Goal: Task Accomplishment & Management: Manage account settings

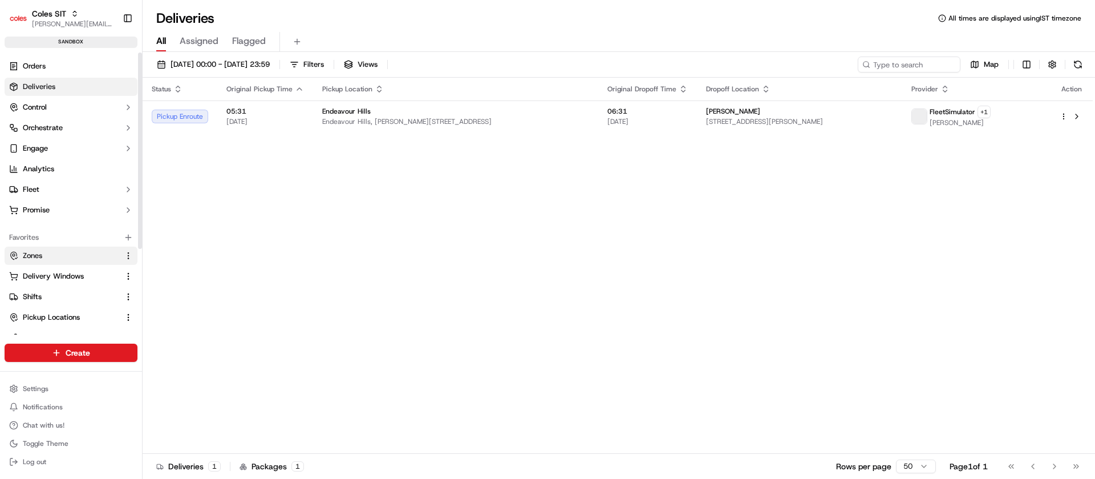
click at [31, 262] on button "Zones" at bounding box center [71, 255] width 133 height 18
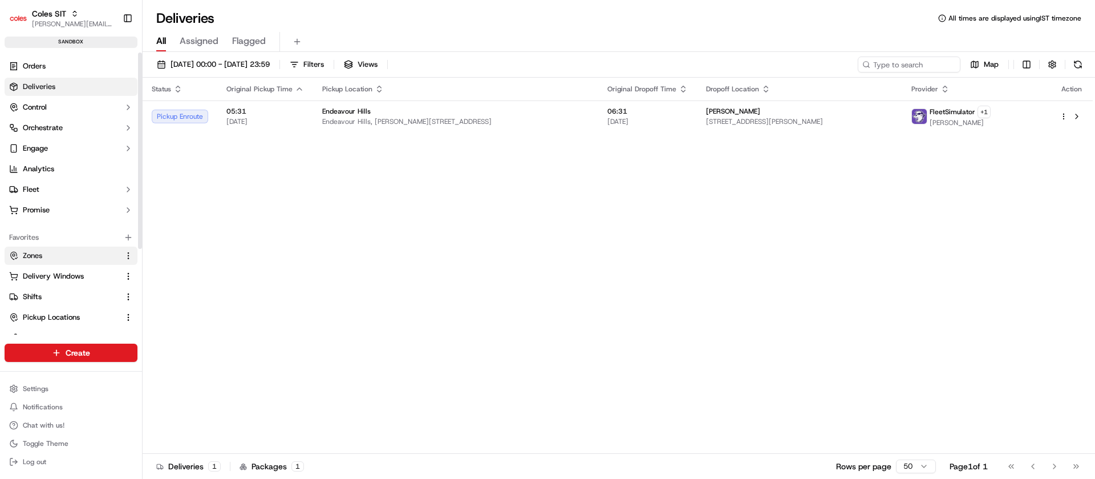
click at [31, 262] on button "Zones" at bounding box center [71, 255] width 133 height 18
click at [33, 258] on span "Zones" at bounding box center [32, 255] width 19 height 10
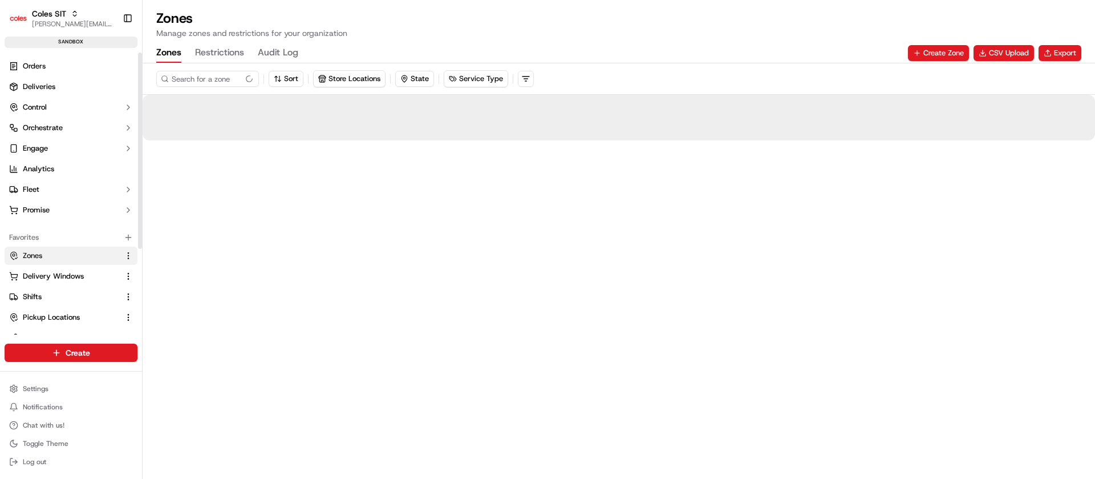
click at [33, 258] on span "Zones" at bounding box center [32, 255] width 19 height 10
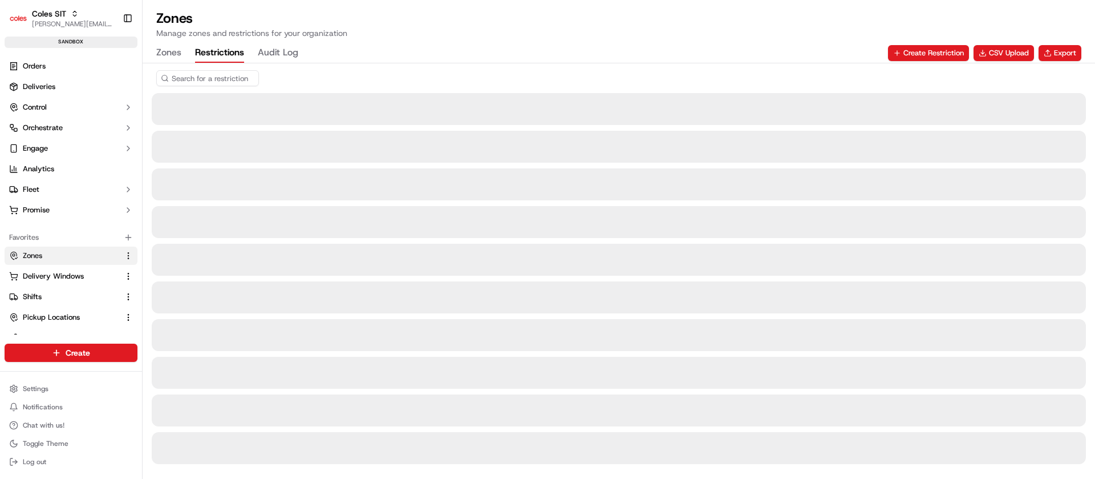
click at [209, 54] on button "Restrictions" at bounding box center [219, 52] width 49 height 19
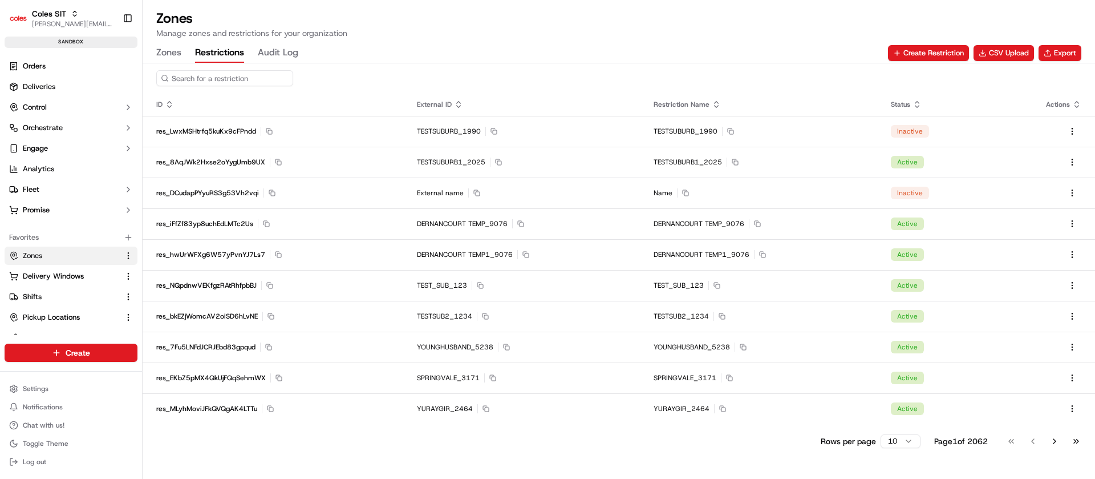
click at [226, 80] on input at bounding box center [224, 78] width 137 height 16
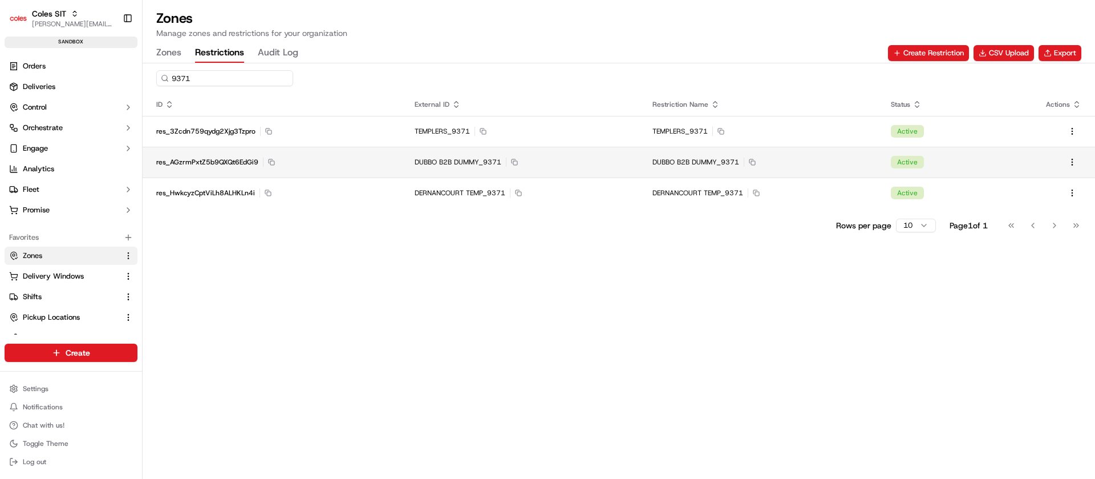
type input "9371"
click at [351, 161] on div "res_AGzrmPxtZ5b9QXQt6EdGi9 Copy res_AGzrmPxtZ5b9QXQt6EdGi9" at bounding box center [271, 161] width 231 height 9
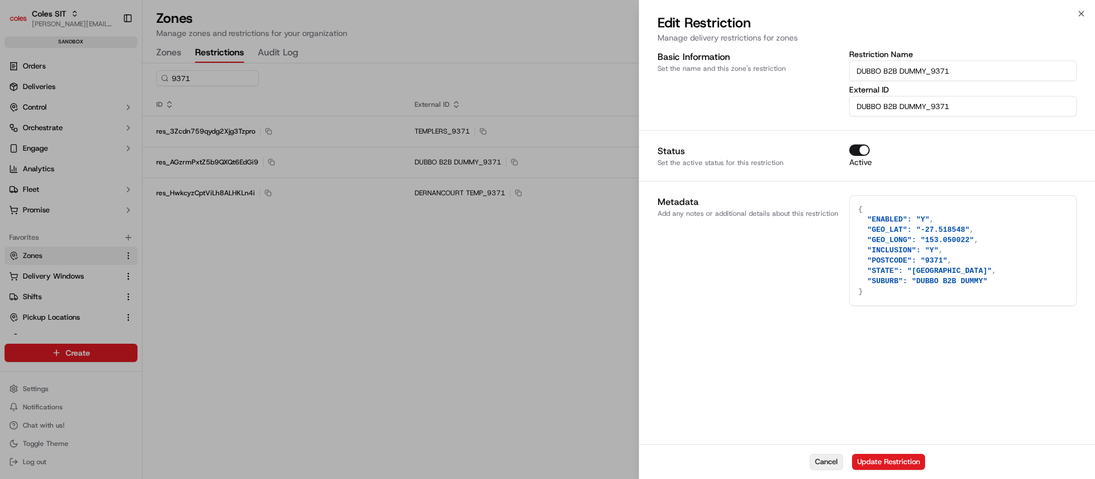
click at [819, 460] on button "Cancel" at bounding box center [826, 461] width 33 height 16
type textarea "{}"
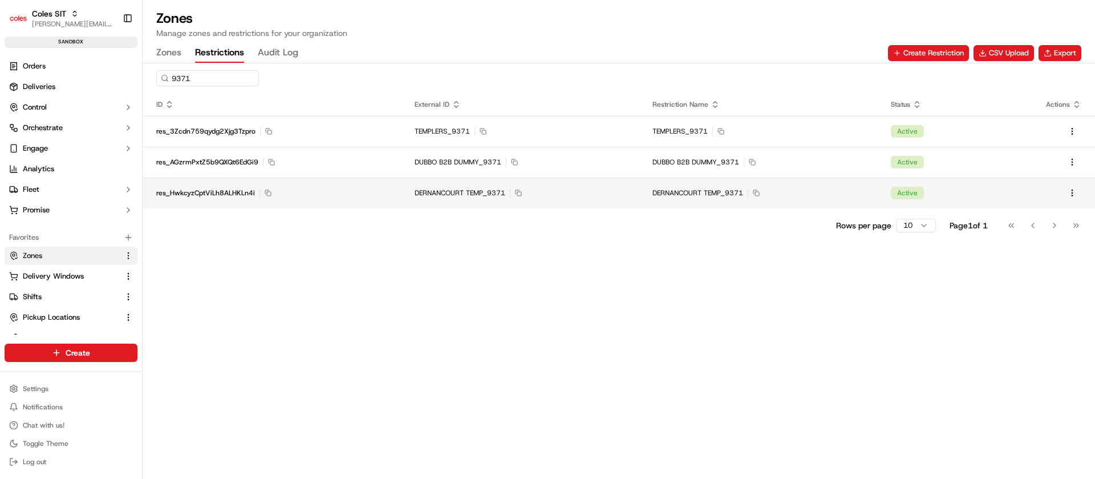
click at [462, 194] on span "DERNANCOURT TEMP_9371" at bounding box center [460, 192] width 91 height 9
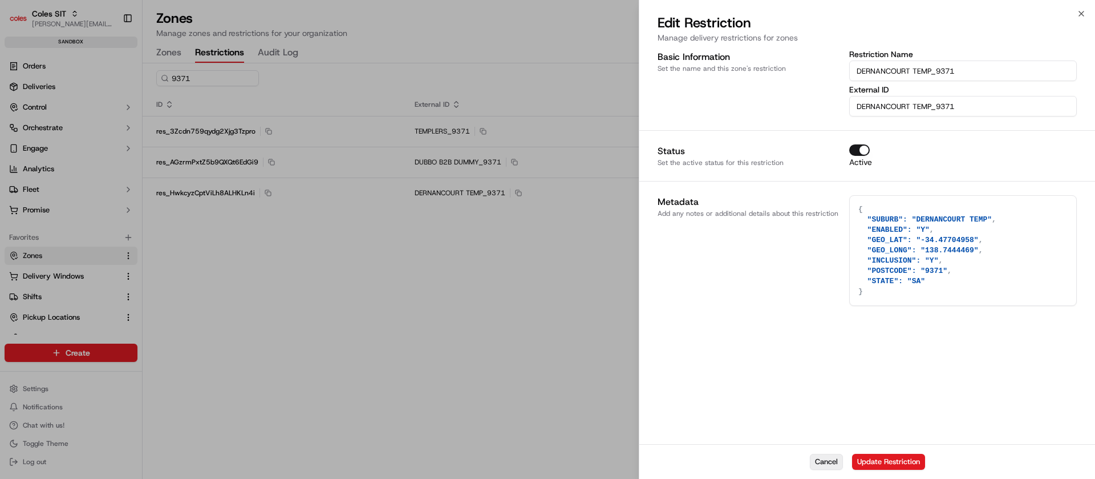
click at [825, 460] on button "Cancel" at bounding box center [826, 461] width 33 height 16
type textarea "{}"
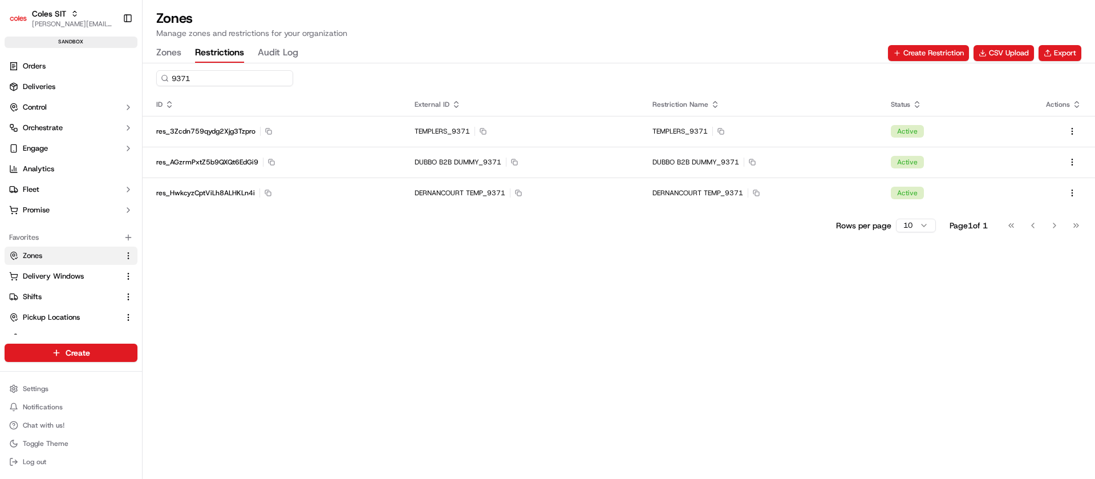
click at [193, 84] on input "9371" at bounding box center [224, 78] width 137 height 16
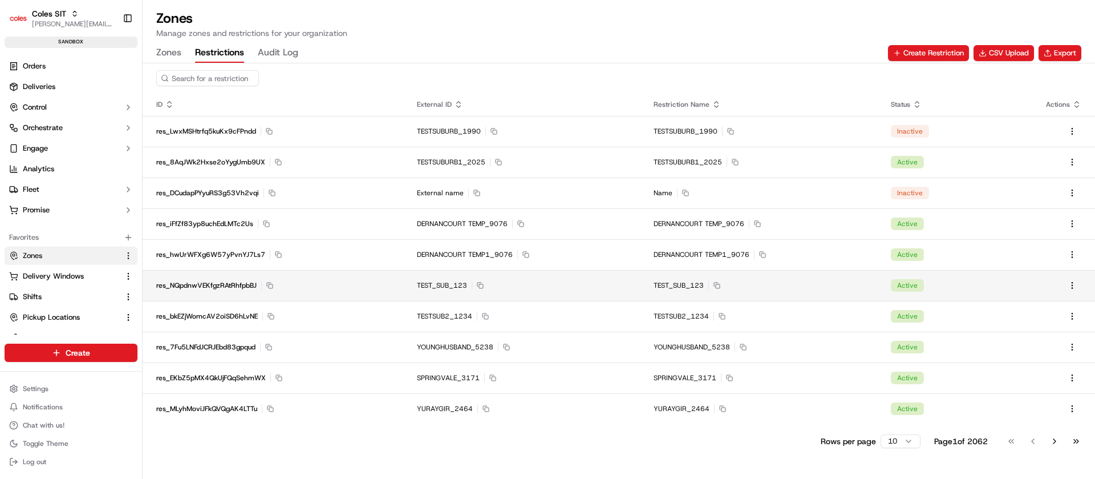
click at [501, 293] on td "TEST_SUB_123 Copy TEST_SUB_123" at bounding box center [521, 285] width 237 height 31
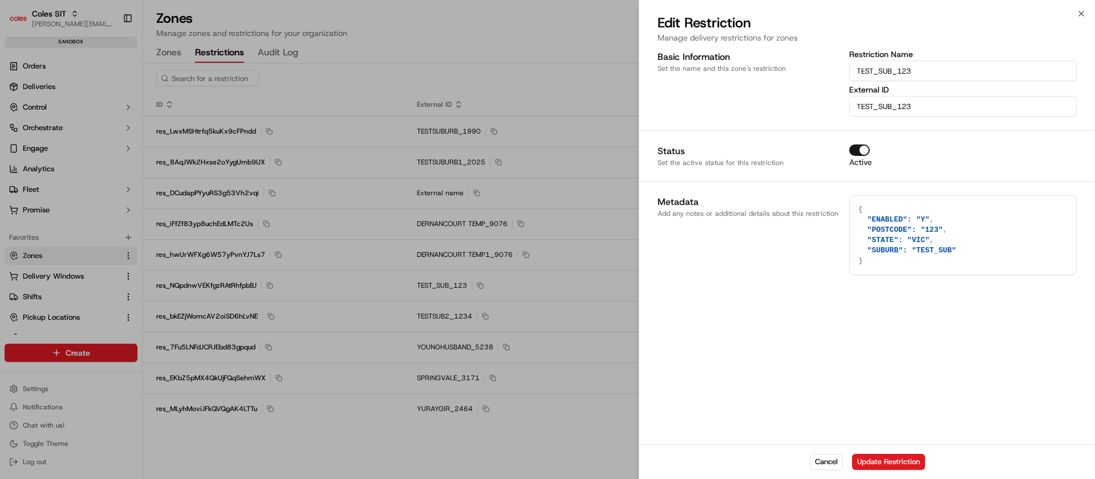
drag, startPoint x: 872, startPoint y: 231, endPoint x: 939, endPoint y: 229, distance: 67.3
click at [939, 229] on textarea "{ "ENABLED": "Y", "POSTCODE": "123", "STATE": "VIC", "SUBURB": "TEST_SUB" }" at bounding box center [963, 235] width 226 height 79
drag, startPoint x: 874, startPoint y: 241, endPoint x: 903, endPoint y: 240, distance: 29.7
click at [903, 240] on textarea "{ "ENABLED": "Y", "POSTCODE": "123", "STATE": "VIC", "SUBURB": "TEST_SUB" }" at bounding box center [963, 235] width 226 height 79
drag, startPoint x: 959, startPoint y: 249, endPoint x: 865, endPoint y: 224, distance: 97.9
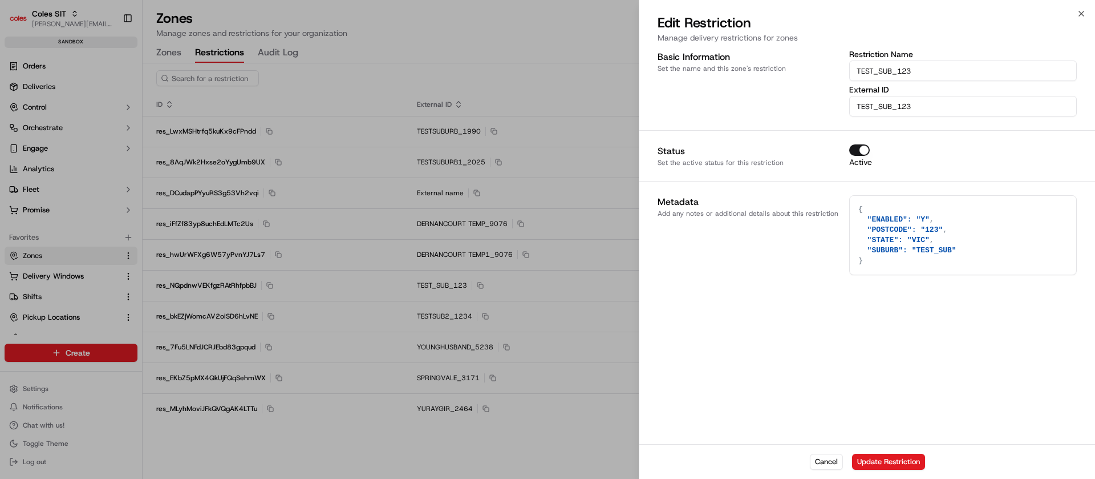
click at [865, 224] on textarea "{ "ENABLED": "Y", "POSTCODE": "123", "STATE": "VIC", "SUBURB": "TEST_SUB" }" at bounding box center [963, 235] width 226 height 79
click at [811, 463] on button "Cancel" at bounding box center [826, 461] width 33 height 16
type textarea "{}"
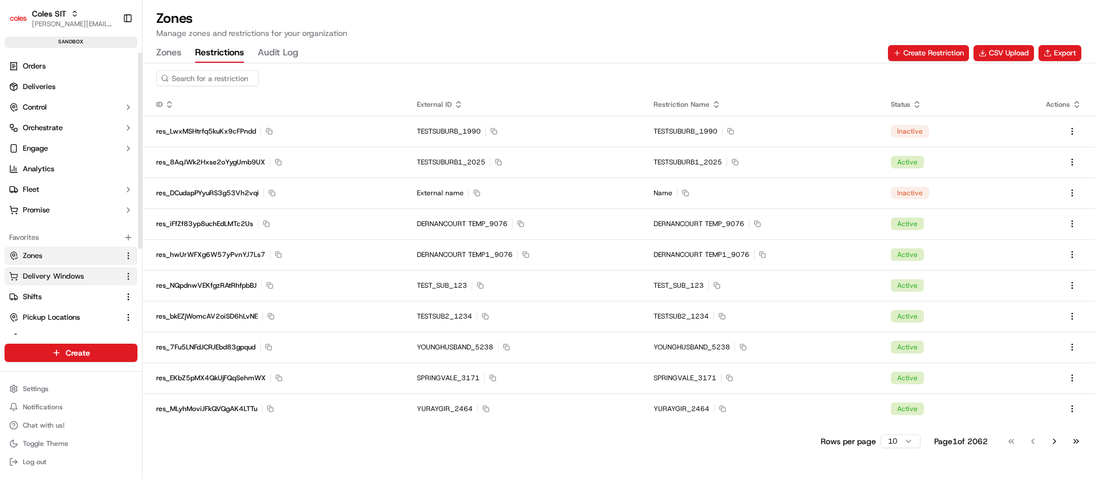
click at [48, 274] on span "Delivery Windows" at bounding box center [53, 276] width 61 height 10
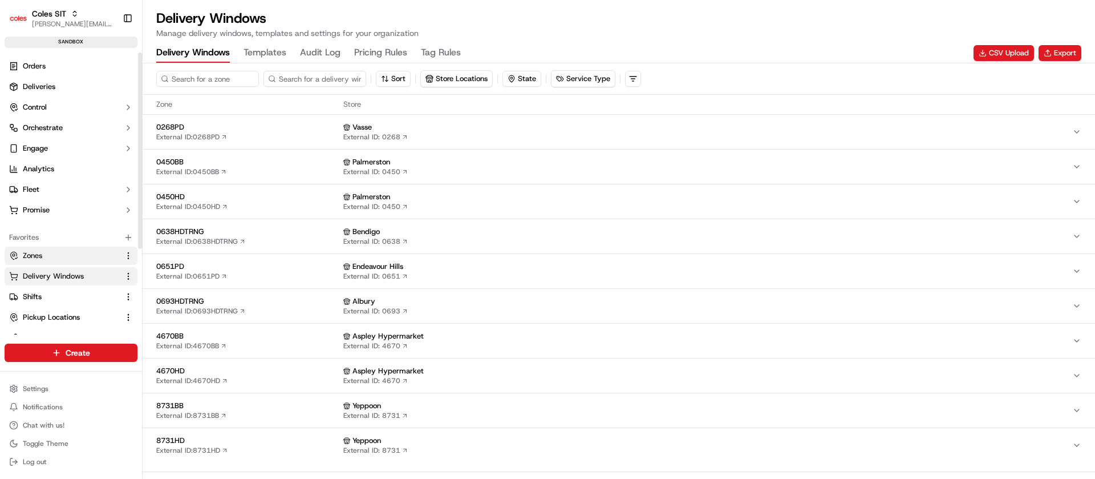
click at [40, 257] on span "Zones" at bounding box center [32, 255] width 19 height 10
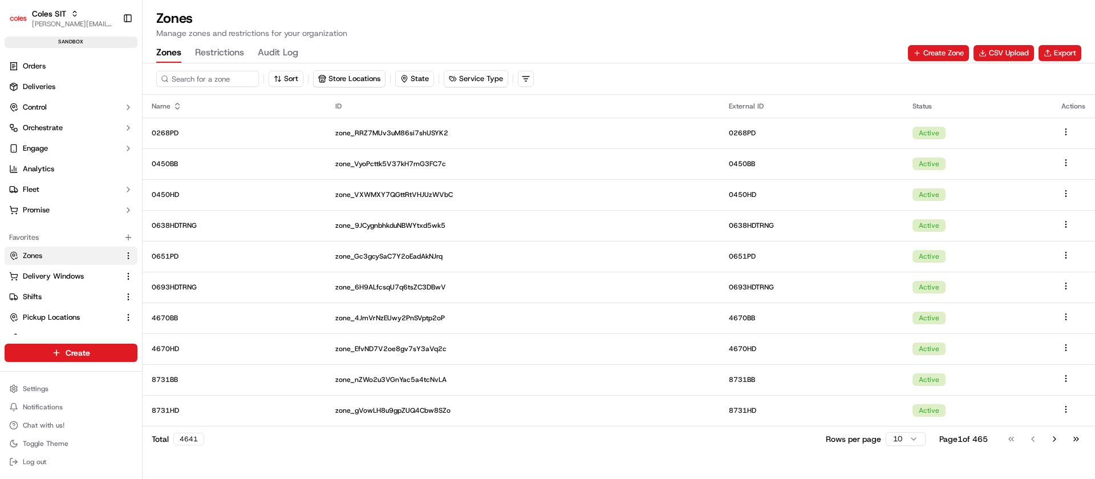
click at [176, 53] on button "Zones" at bounding box center [168, 52] width 25 height 19
click at [233, 80] on input at bounding box center [224, 79] width 137 height 16
type input "0444"
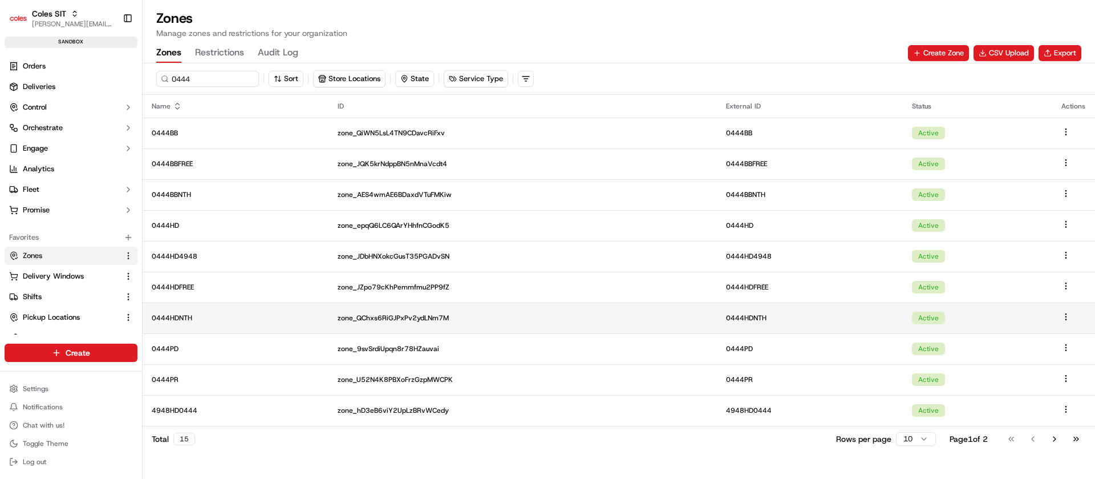
click at [216, 321] on p "0444HDNTH" at bounding box center [236, 317] width 168 height 9
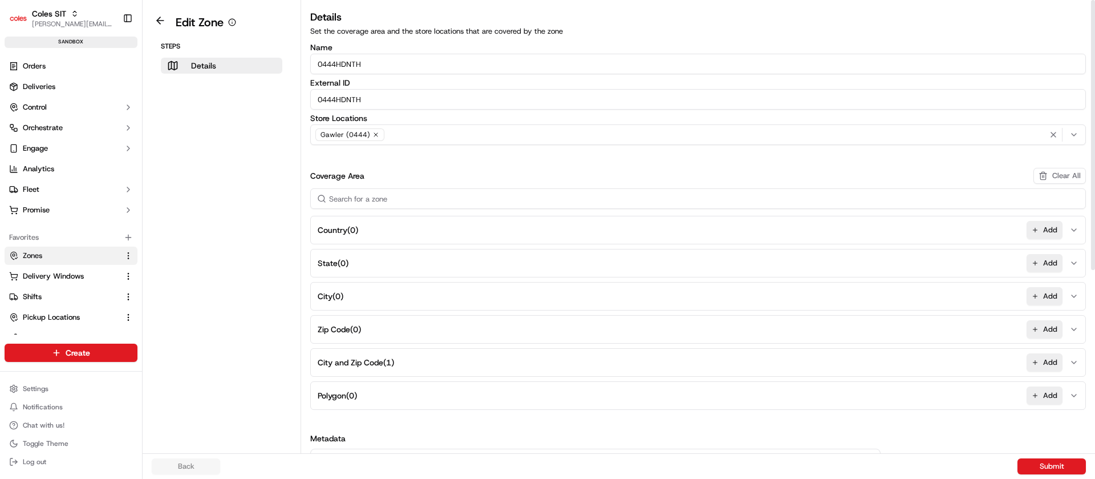
click at [409, 351] on button "City and Zip Code ( 1 ) Add" at bounding box center [698, 361] width 770 height 27
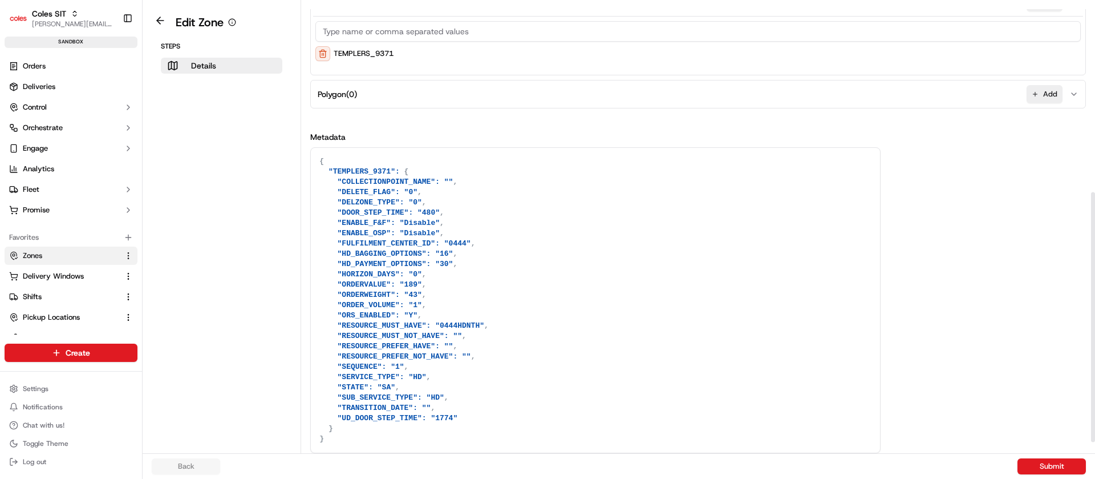
scroll to position [337, 0]
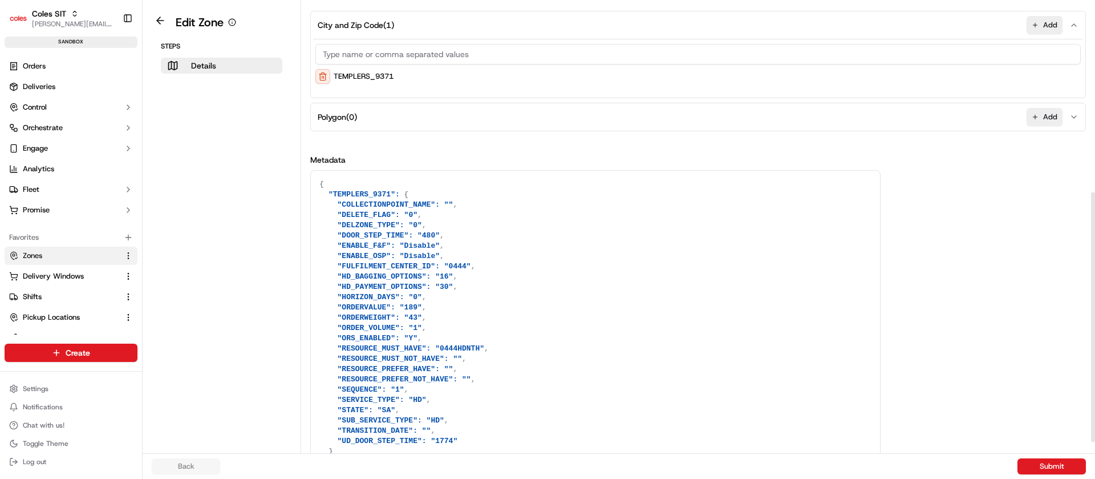
drag, startPoint x: 1093, startPoint y: 270, endPoint x: 1089, endPoint y: 315, distance: 45.2
click at [1091, 315] on div at bounding box center [1093, 226] width 5 height 453
click at [412, 79] on div "TEMPLERS_9371" at bounding box center [697, 76] width 765 height 15
click at [500, 92] on div "TEMPLERS_9371" at bounding box center [698, 68] width 770 height 59
click at [480, 56] on input at bounding box center [697, 54] width 765 height 21
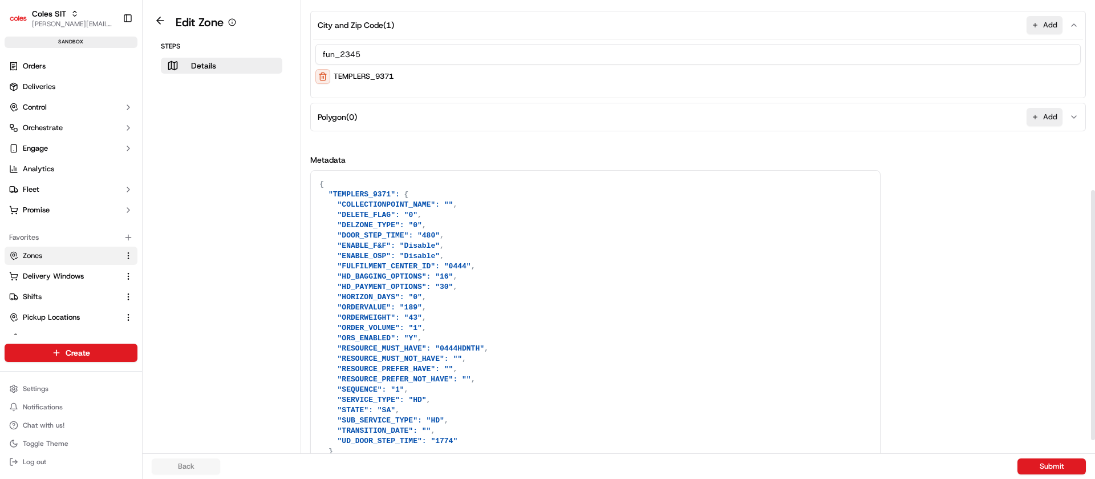
type input "fun_2345"
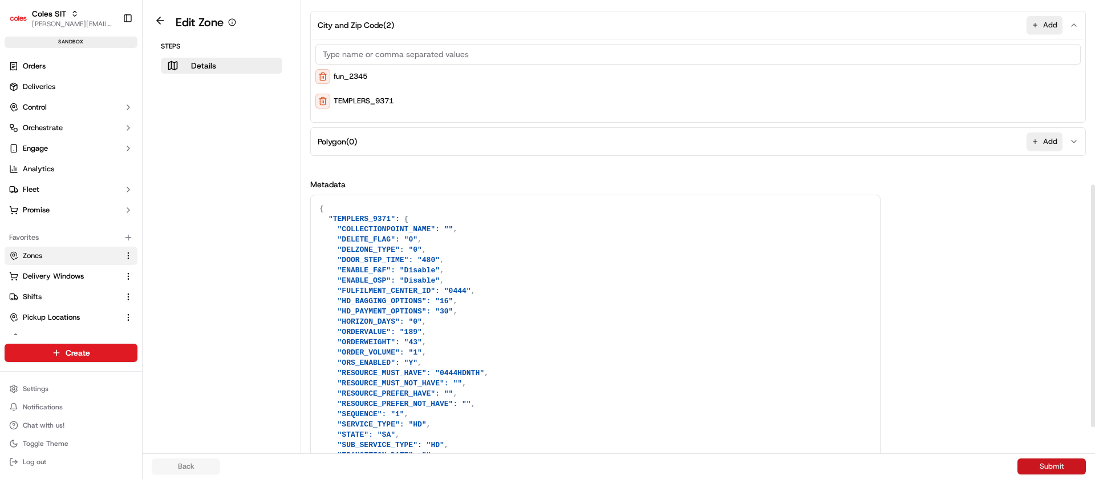
click at [1060, 464] on button "Submit" at bounding box center [1052, 466] width 68 height 16
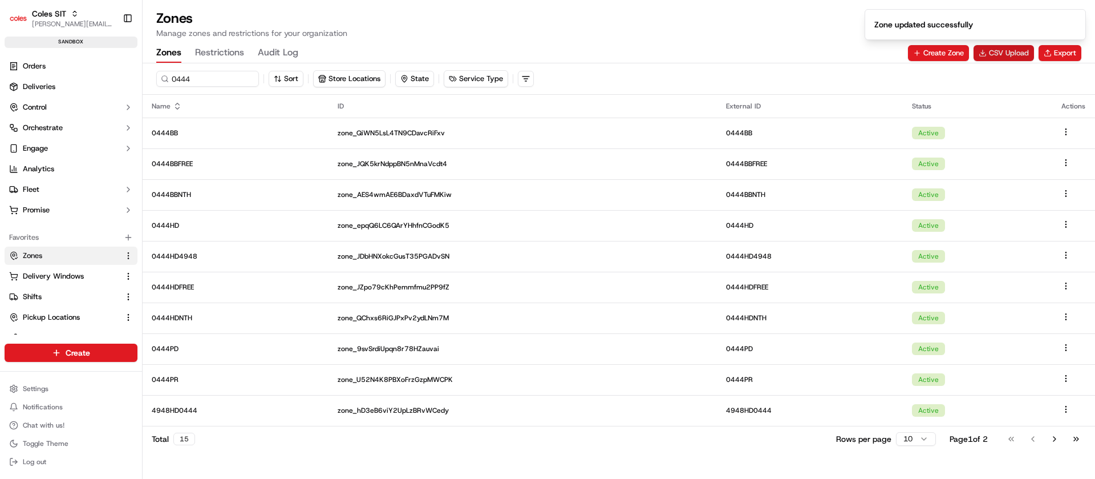
click at [995, 58] on button "CSV Upload" at bounding box center [1004, 53] width 60 height 16
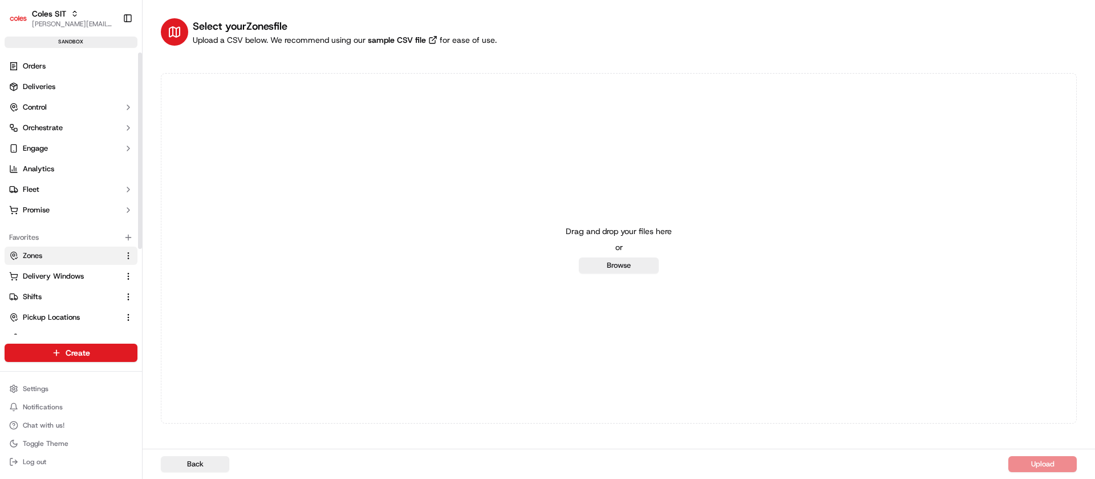
click at [33, 260] on button "Zones" at bounding box center [71, 255] width 133 height 18
click at [64, 260] on link "Zones" at bounding box center [64, 255] width 110 height 10
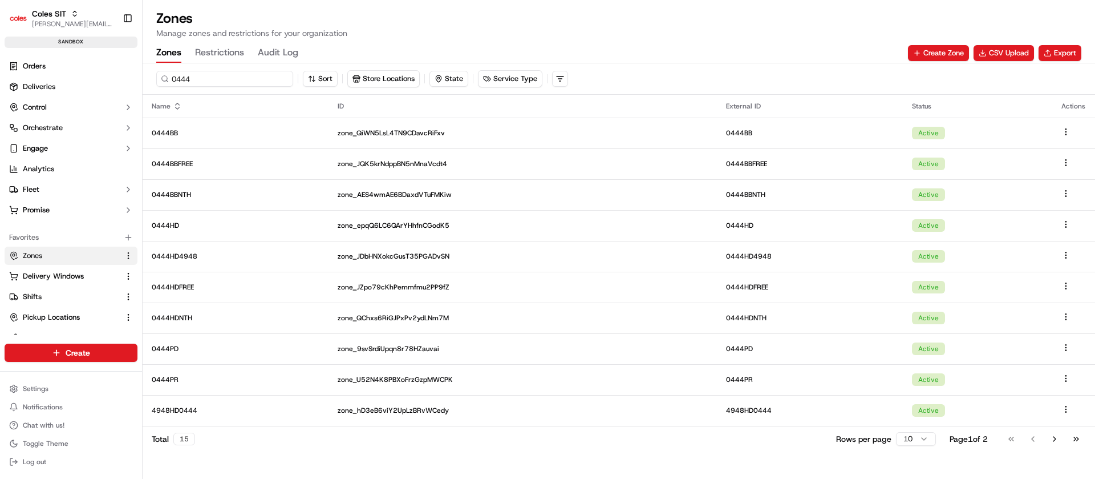
click at [201, 77] on input "0444" at bounding box center [224, 79] width 137 height 16
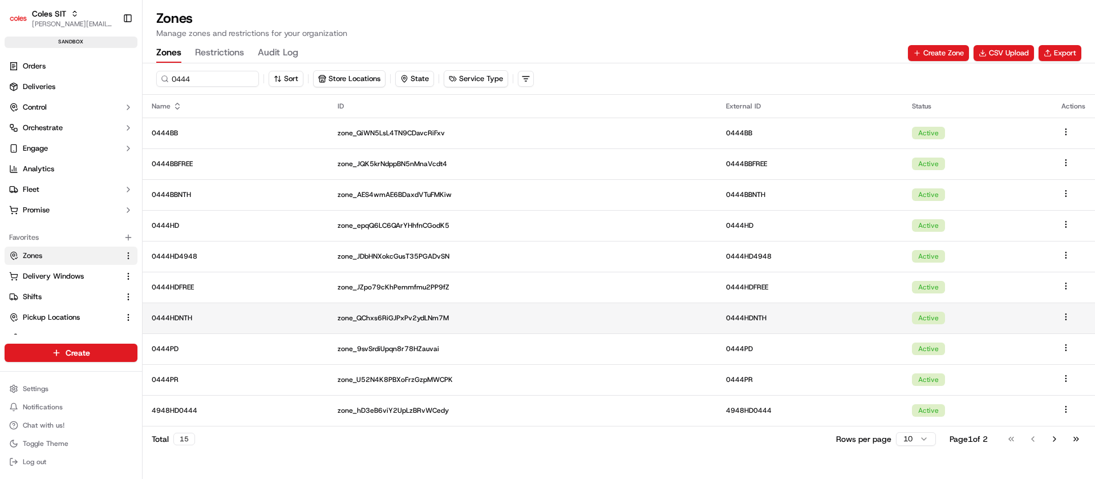
click at [176, 317] on p "0444HDNTH" at bounding box center [236, 317] width 168 height 9
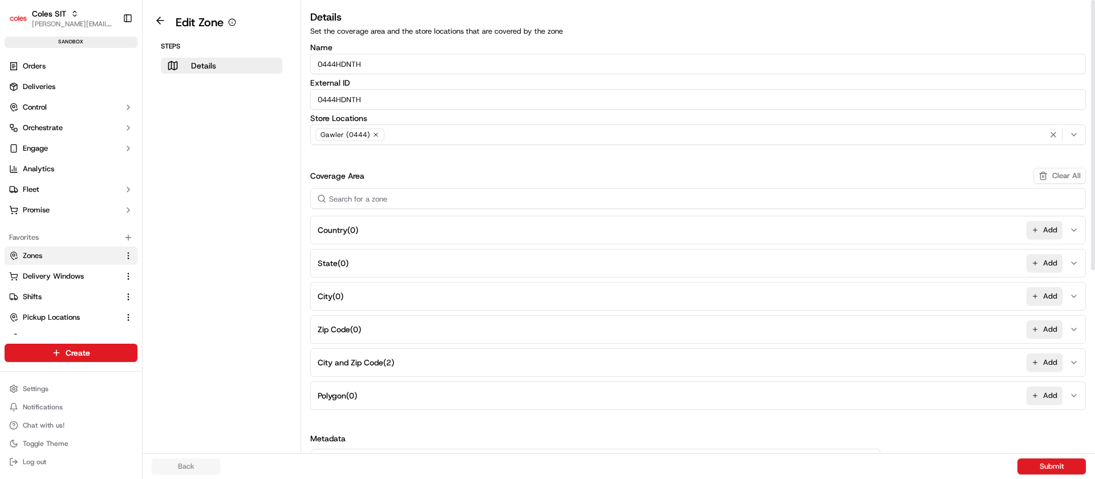
scroll to position [301, 0]
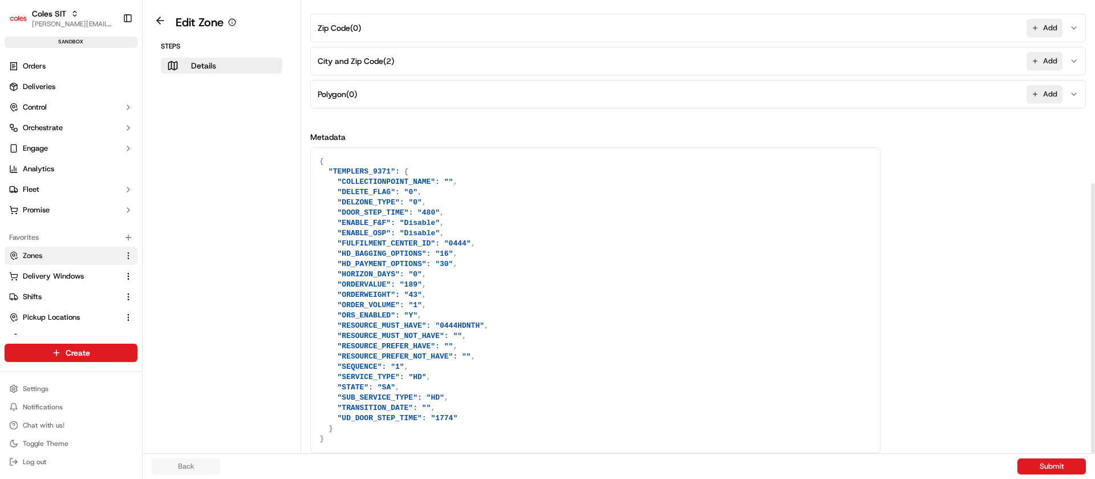
drag, startPoint x: 1095, startPoint y: 356, endPoint x: 1095, endPoint y: 512, distance: 155.1
click at [1095, 453] on div at bounding box center [1093, 226] width 5 height 453
click at [392, 65] on span "City and Zip Code ( 2 )" at bounding box center [356, 60] width 76 height 11
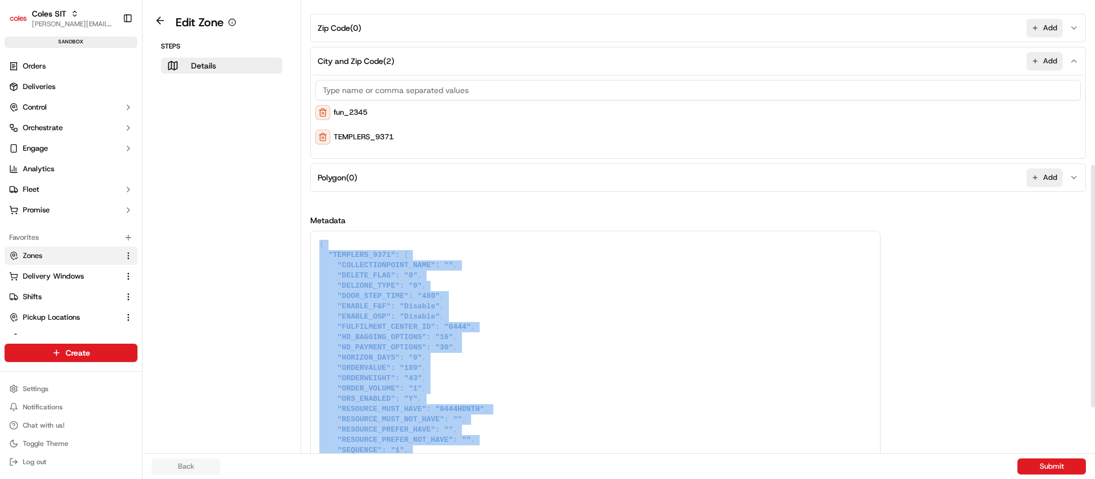
drag, startPoint x: 1089, startPoint y: 338, endPoint x: 1095, endPoint y: 127, distance: 211.1
click at [1095, 127] on div "Details Set the coverage area and the store locations that are covered by the z…" at bounding box center [698, 226] width 794 height 453
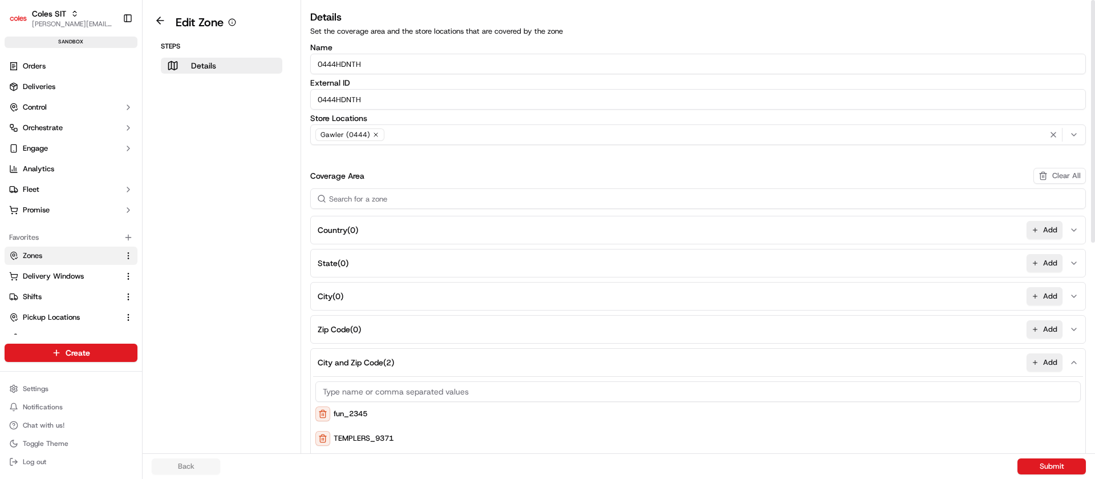
click at [1095, 10] on div at bounding box center [1093, 226] width 5 height 453
drag, startPoint x: 368, startPoint y: 99, endPoint x: 303, endPoint y: 102, distance: 65.6
click at [303, 102] on div "Details Set the coverage area and the store locations that are covered by the z…" at bounding box center [698, 423] width 794 height 828
click at [162, 23] on button at bounding box center [160, 21] width 26 height 14
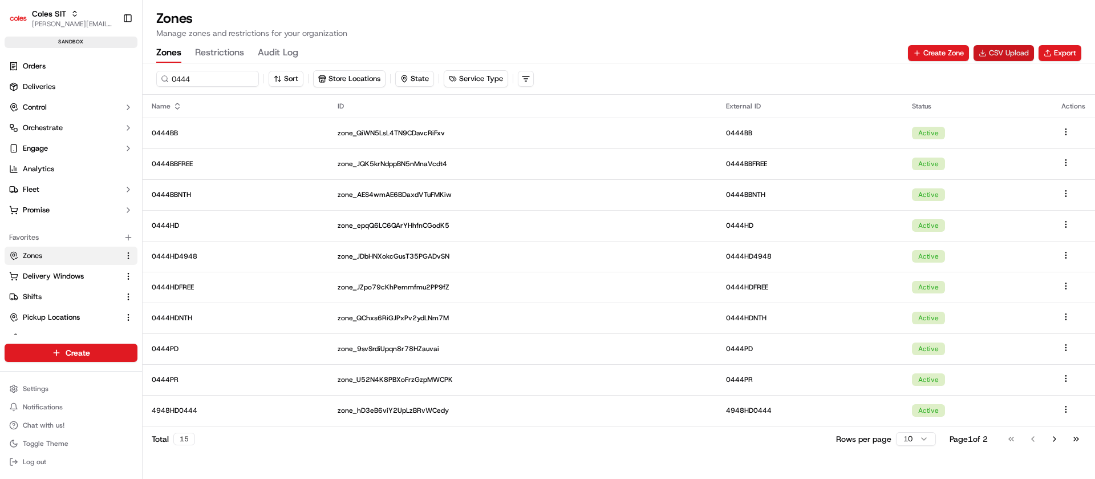
click at [999, 52] on button "CSV Upload" at bounding box center [1004, 53] width 60 height 16
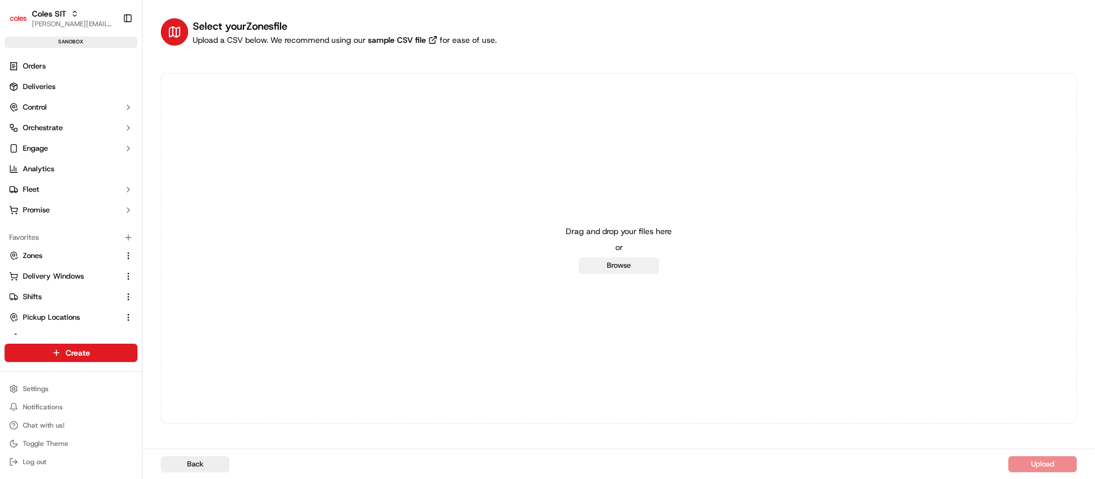
click at [609, 261] on button "Browse" at bounding box center [619, 265] width 80 height 16
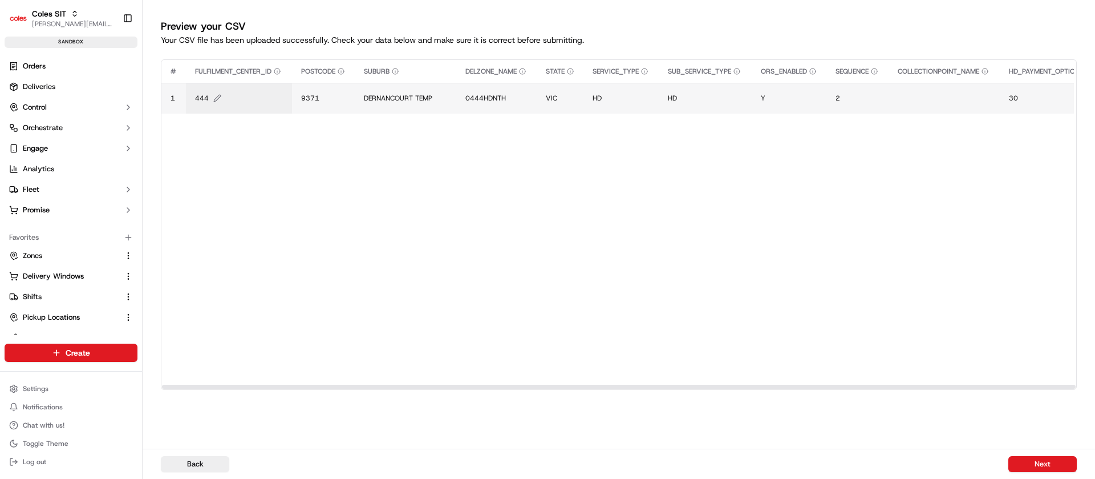
click at [203, 99] on span "444" at bounding box center [202, 98] width 14 height 9
click at [203, 99] on div "444" at bounding box center [262, 86] width 137 height 31
click at [335, 103] on div at bounding box center [547, 239] width 1095 height 479
click at [297, 92] on td "9371" at bounding box center [323, 98] width 63 height 31
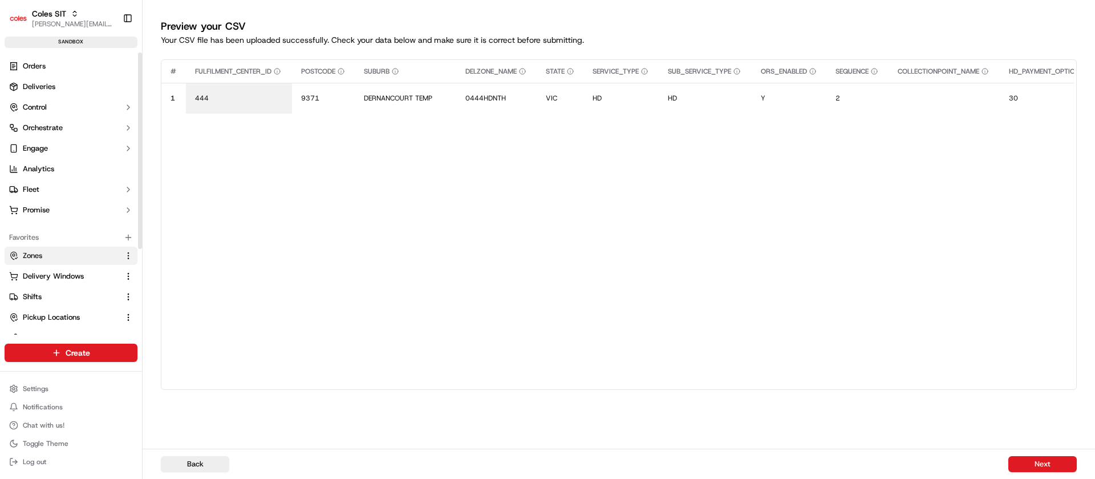
click at [23, 257] on span "Zones" at bounding box center [32, 255] width 19 height 10
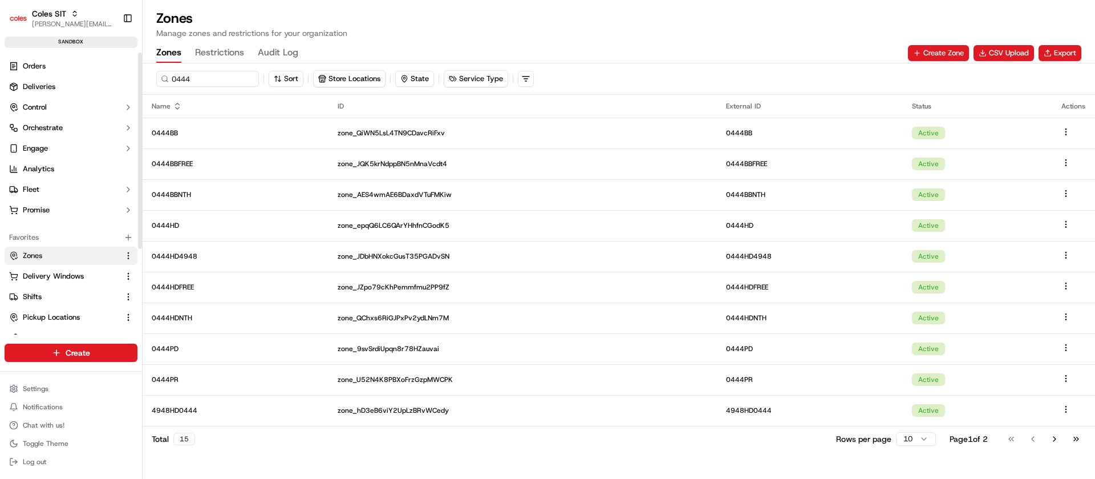
click at [23, 257] on span "Zones" at bounding box center [32, 255] width 19 height 10
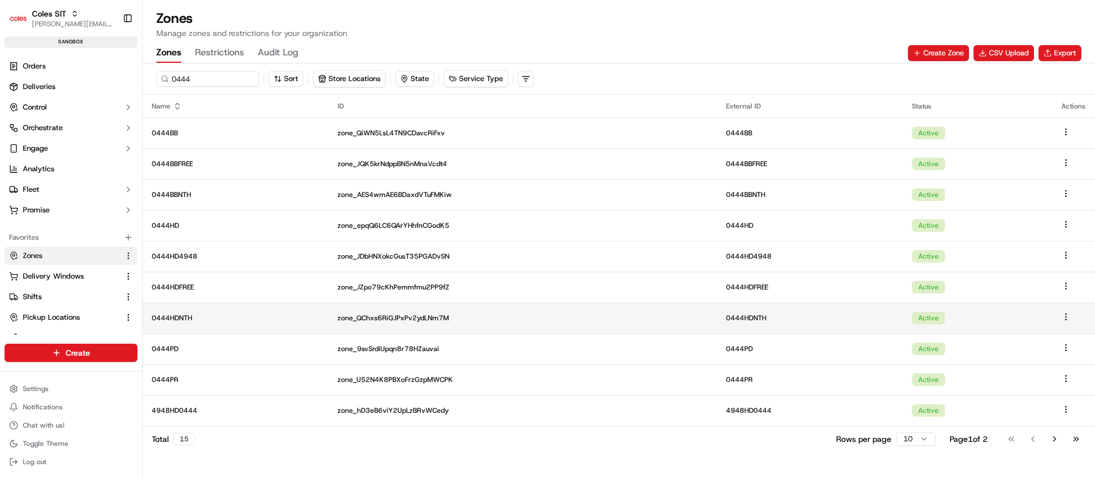
click at [229, 313] on p "0444HDNTH" at bounding box center [236, 317] width 168 height 9
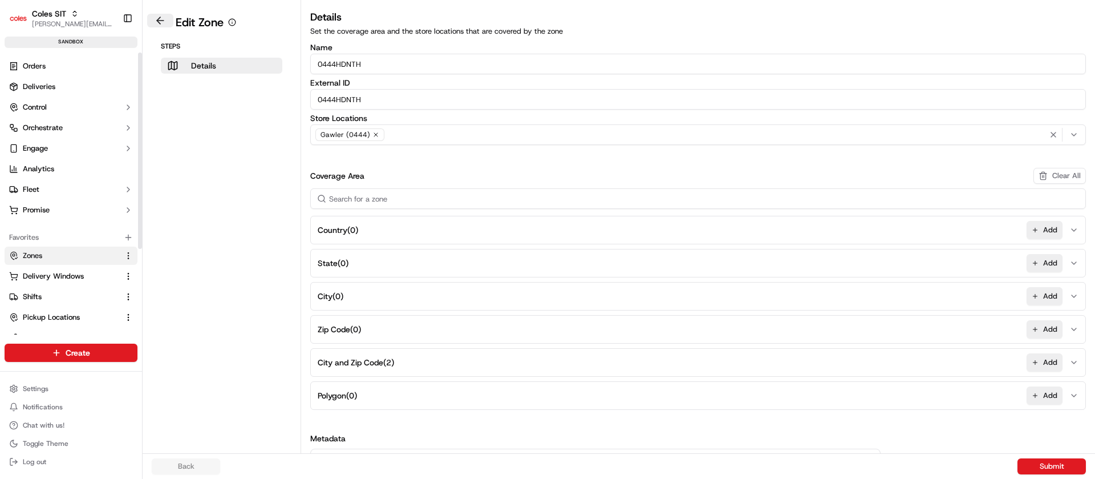
click at [161, 22] on button at bounding box center [160, 21] width 26 height 14
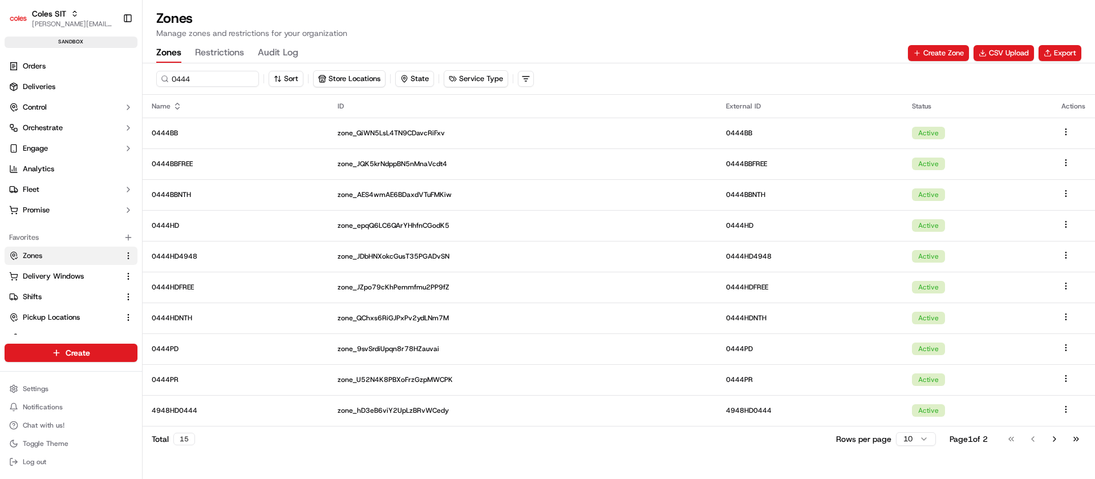
click at [230, 46] on button "Restrictions" at bounding box center [219, 52] width 49 height 19
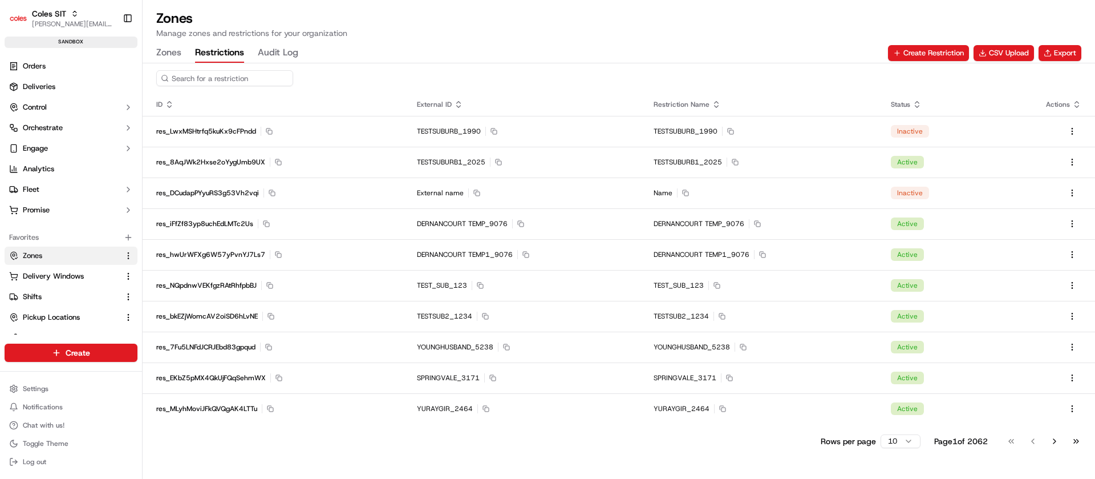
click at [208, 76] on input at bounding box center [224, 78] width 137 height 16
type input "0"
click at [998, 58] on button "CSV Upload" at bounding box center [1004, 53] width 60 height 16
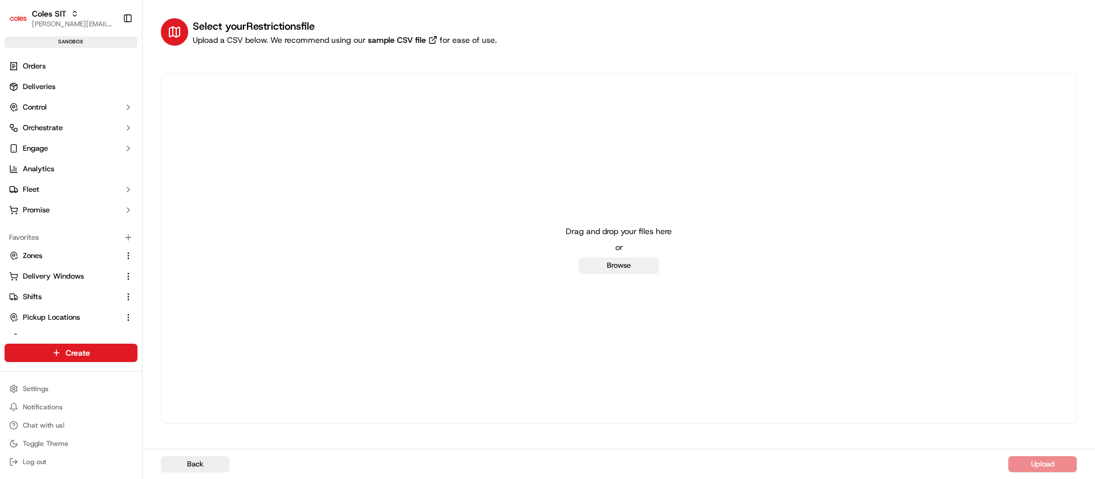
click at [613, 264] on button "Browse" at bounding box center [619, 265] width 80 height 16
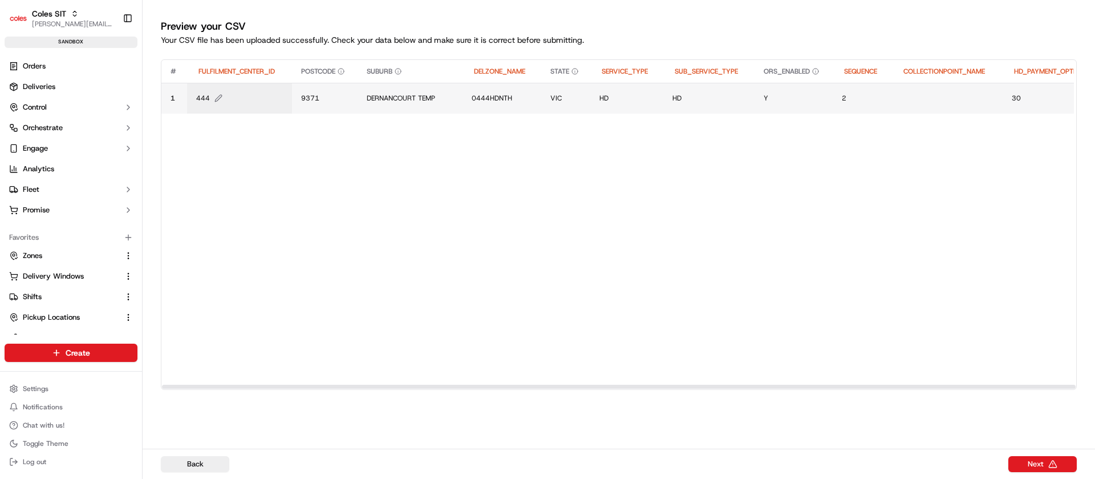
click at [201, 96] on span "444" at bounding box center [203, 98] width 14 height 9
click at [201, 96] on div "444" at bounding box center [264, 86] width 127 height 21
click at [209, 90] on input "444" at bounding box center [264, 86] width 127 height 21
type input "0444"
click at [402, 98] on span "DERNANCOURT TEMP" at bounding box center [401, 98] width 68 height 9
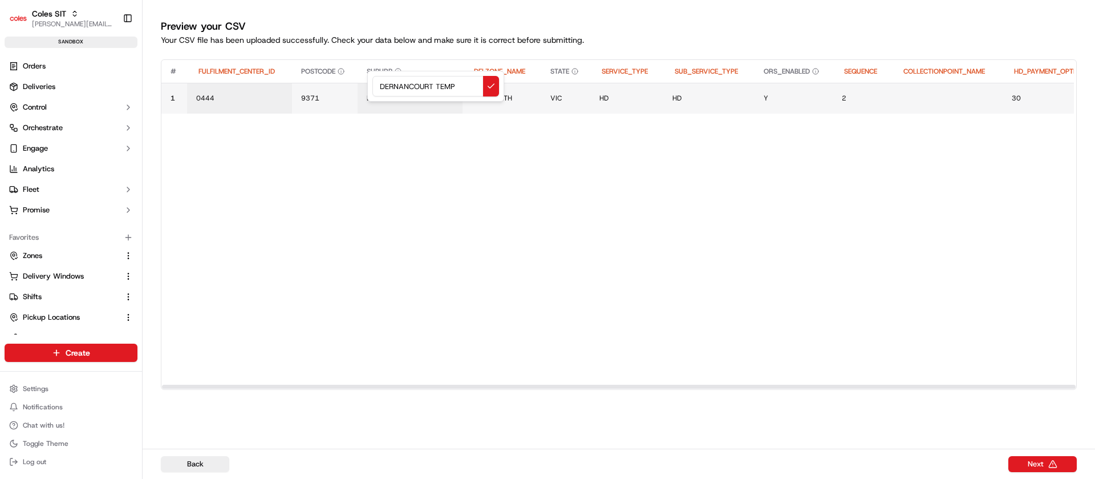
click at [412, 88] on input "DERNANCOURT TEMP" at bounding box center [435, 86] width 127 height 21
type input "fun"
click at [314, 156] on div at bounding box center [547, 239] width 1095 height 479
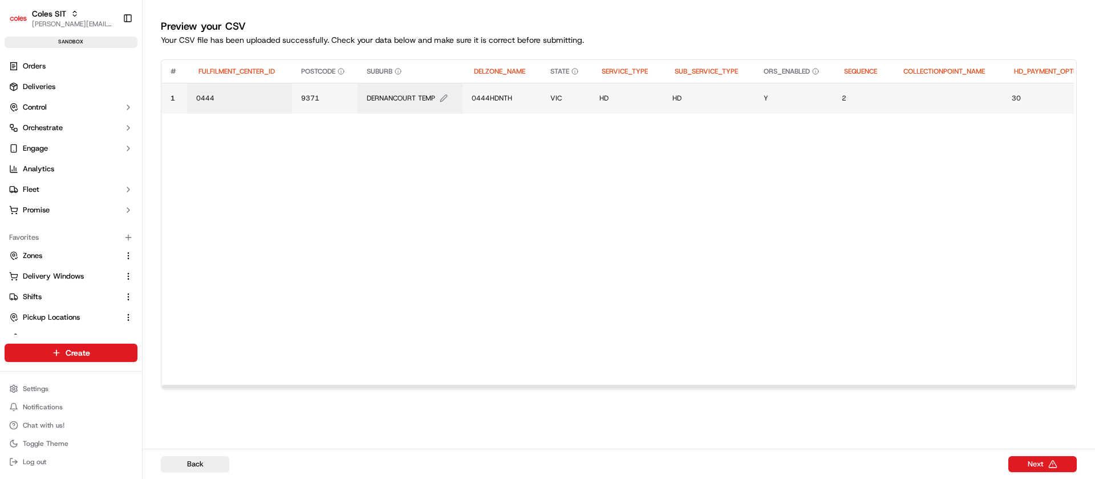
click at [420, 95] on span "DERNANCOURT TEMP" at bounding box center [401, 98] width 68 height 9
click at [420, 95] on input "fun" at bounding box center [435, 86] width 127 height 21
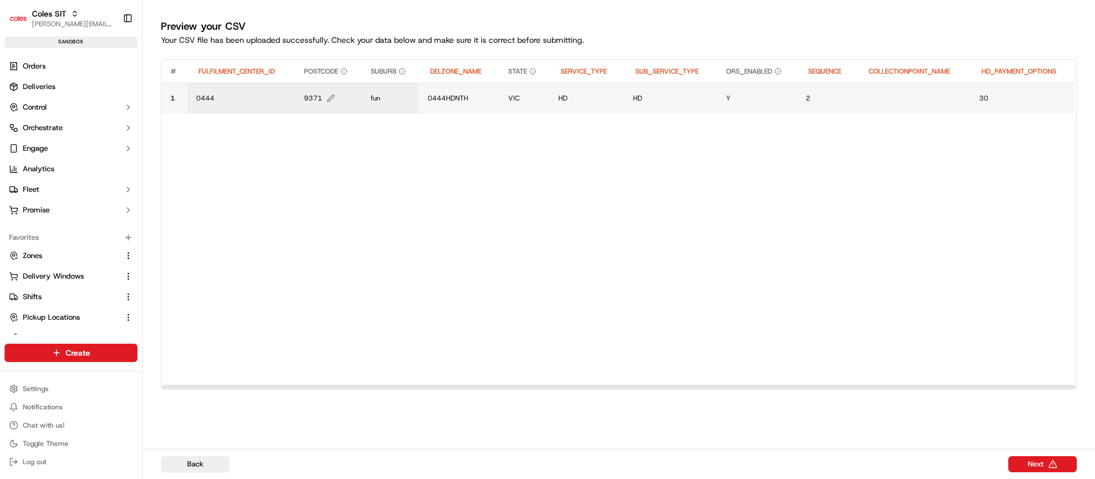
click at [306, 102] on span "9371" at bounding box center [313, 98] width 18 height 9
click at [306, 102] on div at bounding box center [547, 239] width 1095 height 479
click at [323, 90] on td "9371" at bounding box center [328, 98] width 67 height 31
click at [319, 98] on span "9371" at bounding box center [313, 98] width 18 height 9
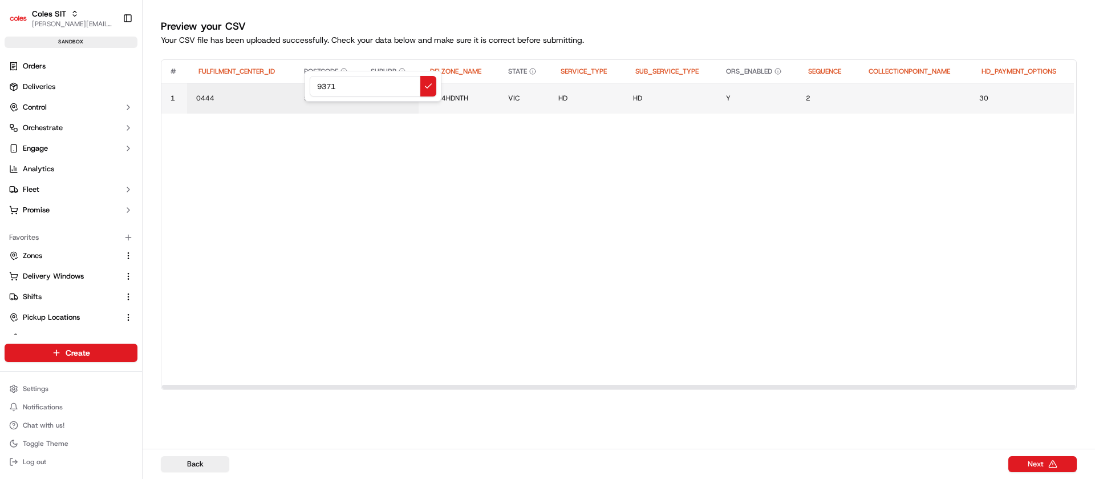
click at [319, 98] on div "9371" at bounding box center [373, 86] width 137 height 31
click at [325, 91] on input "9371" at bounding box center [373, 86] width 127 height 21
type input "2345"
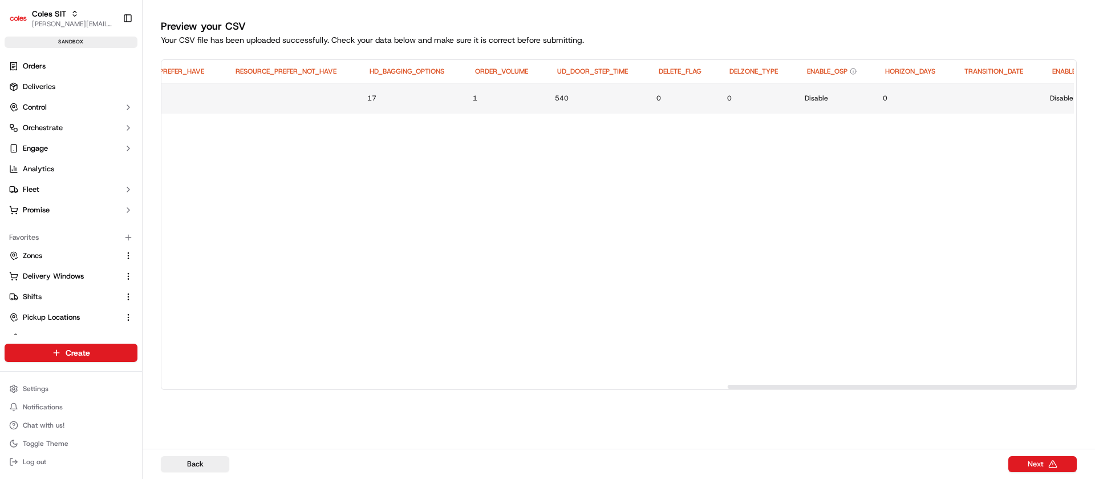
scroll to position [0, 1483]
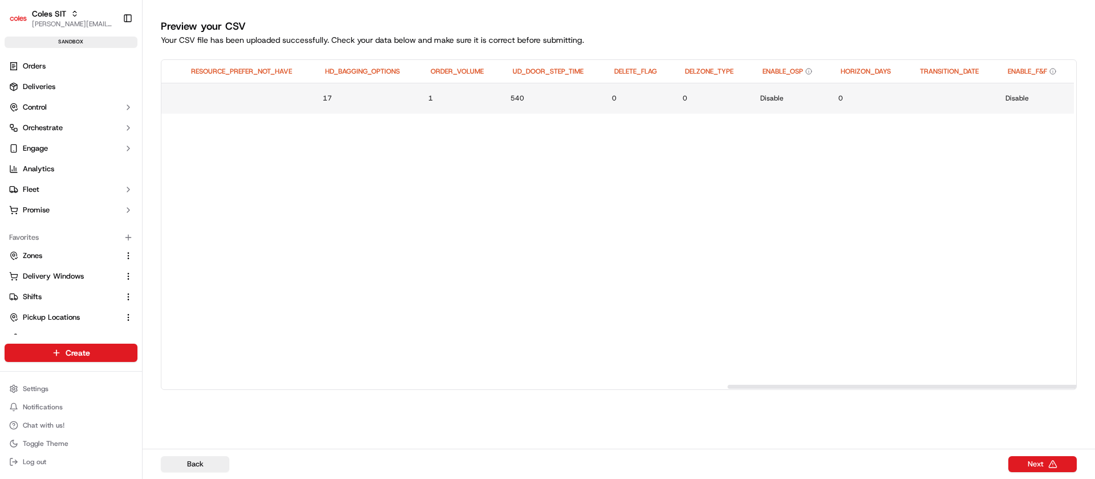
click at [1076, 389] on div at bounding box center [618, 386] width 915 height 6
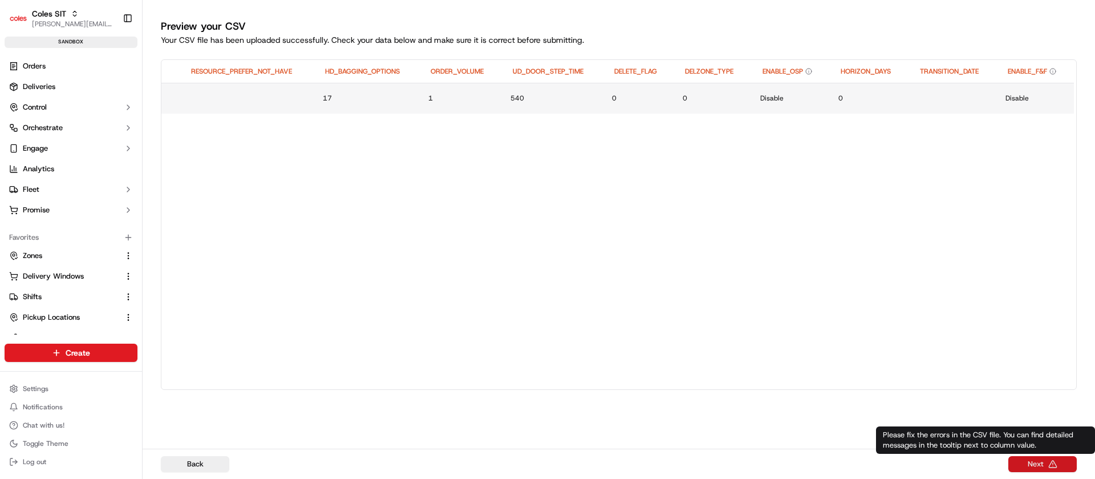
click at [1036, 460] on button "Next" at bounding box center [1042, 464] width 68 height 16
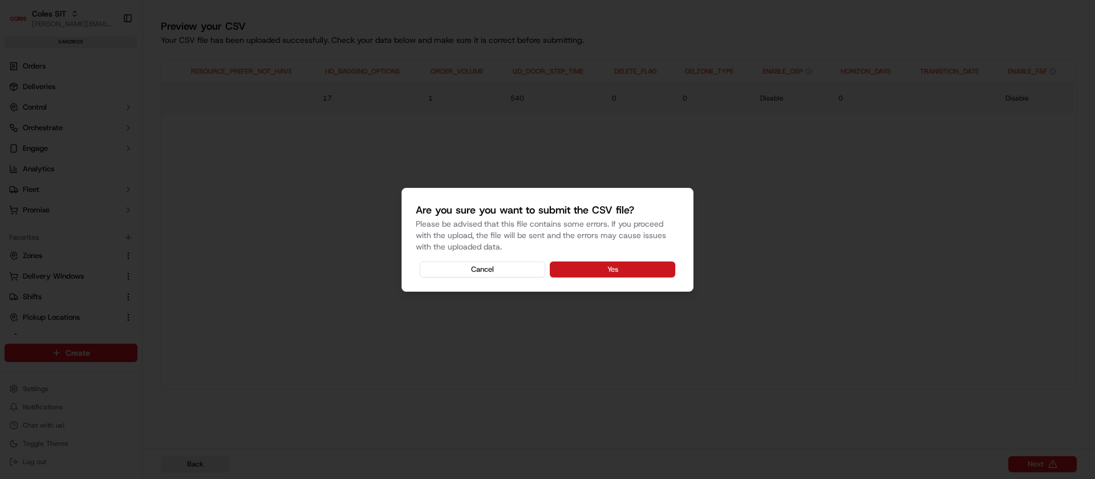
click at [641, 268] on button "Yes" at bounding box center [612, 269] width 125 height 16
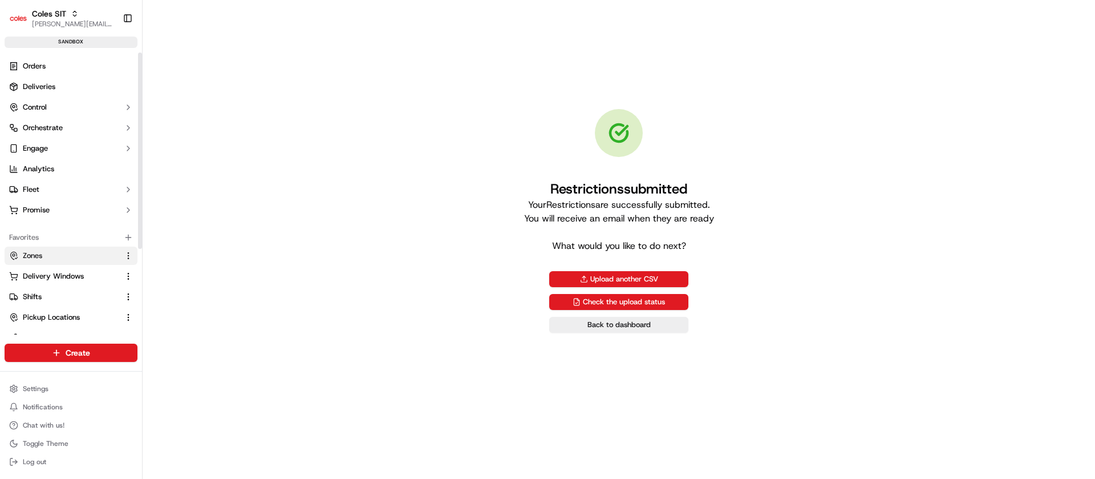
click at [39, 254] on span "Zones" at bounding box center [32, 255] width 19 height 10
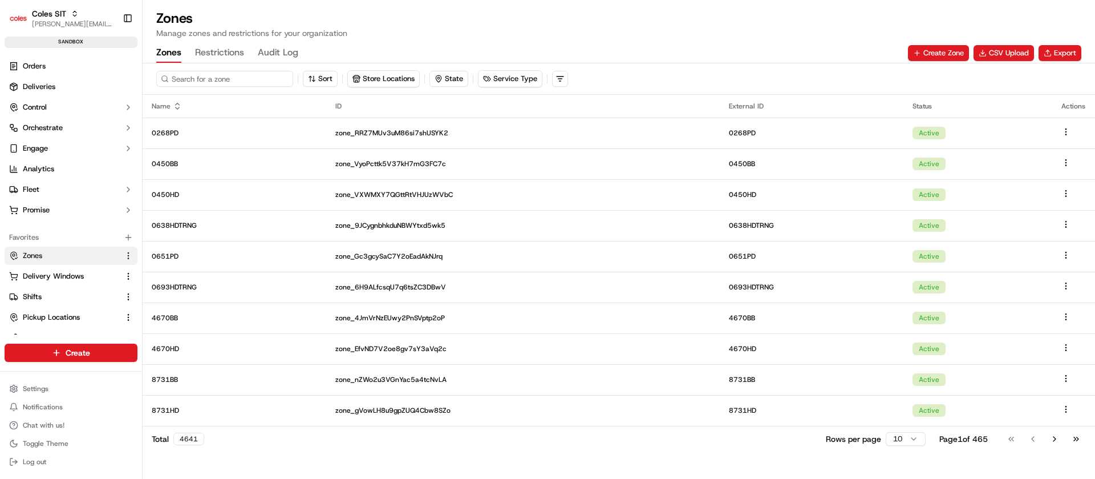
click at [193, 82] on input at bounding box center [224, 79] width 137 height 16
type input "0444"
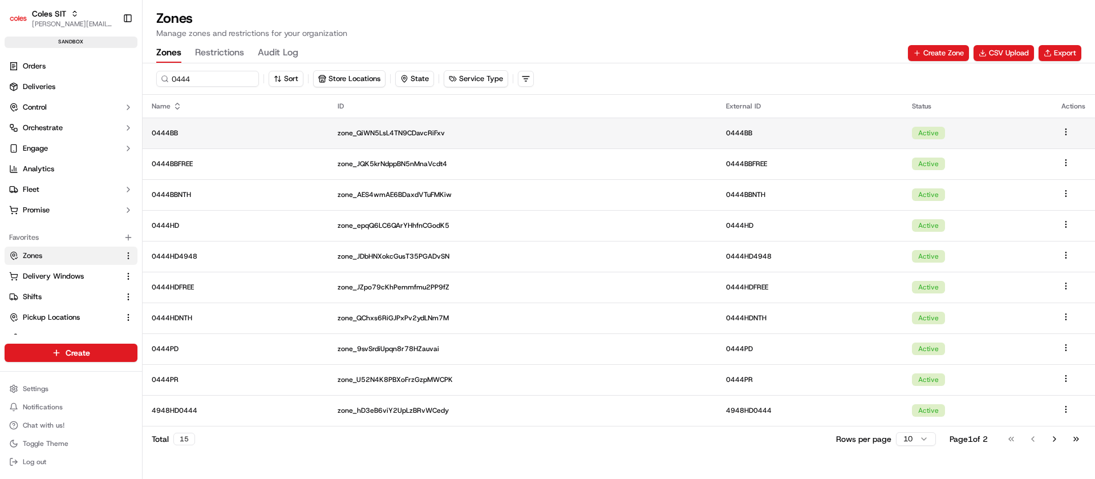
click at [214, 128] on p "0444BB" at bounding box center [236, 132] width 168 height 9
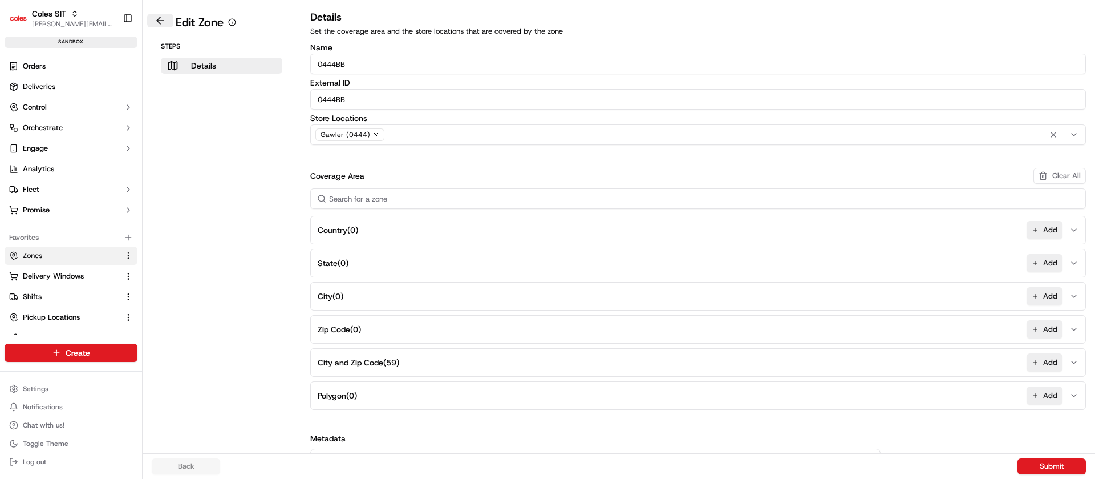
click at [157, 18] on button at bounding box center [160, 21] width 26 height 14
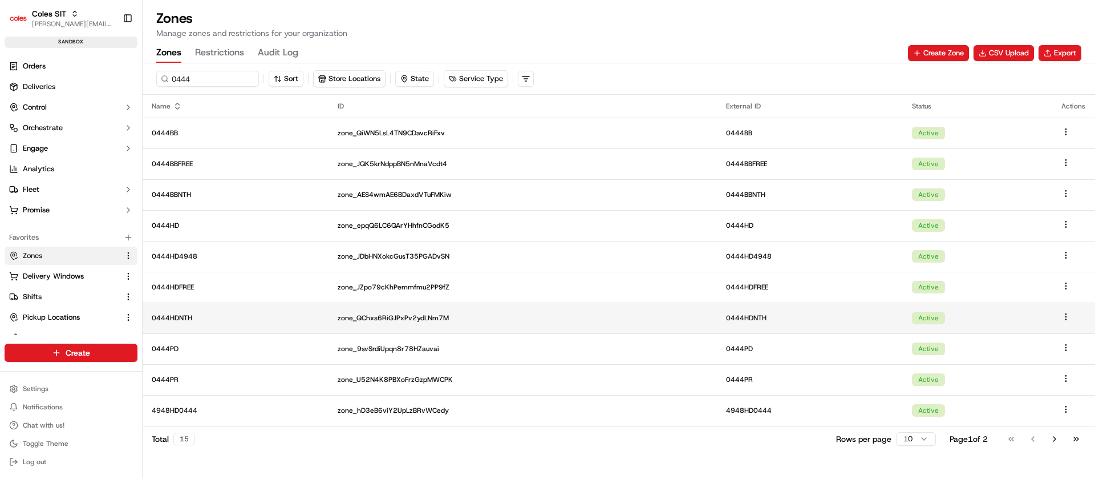
click at [212, 317] on p "0444HDNTH" at bounding box center [236, 317] width 168 height 9
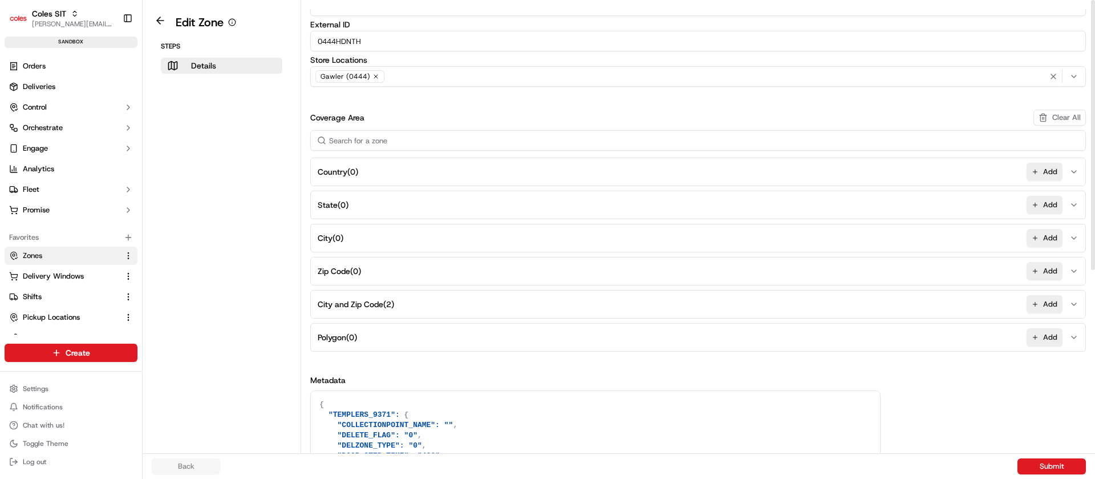
scroll to position [301, 0]
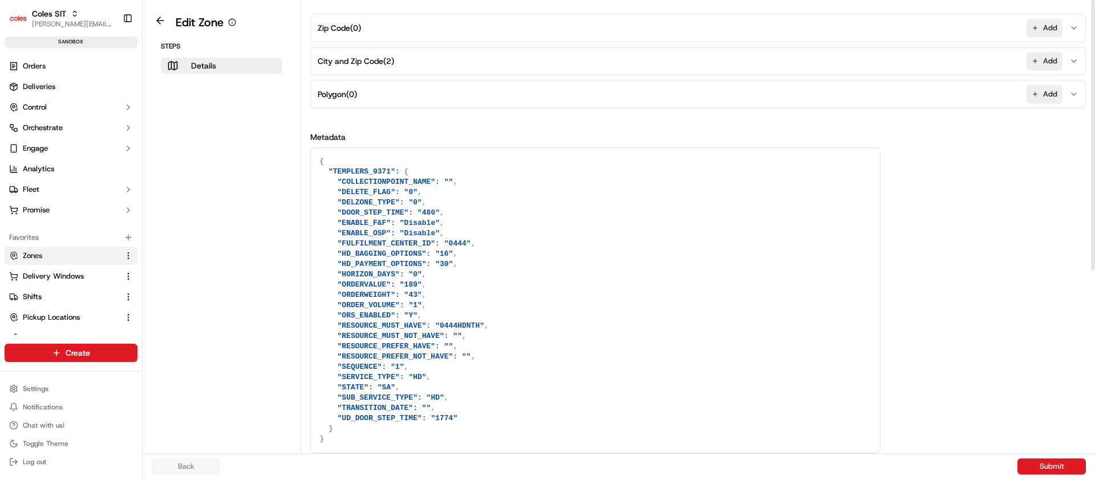
drag, startPoint x: 1095, startPoint y: 265, endPoint x: 1093, endPoint y: 465, distance: 199.6
click at [1093, 270] on div at bounding box center [1093, 135] width 4 height 270
drag, startPoint x: 791, startPoint y: 431, endPoint x: 803, endPoint y: 510, distance: 80.3
click at [803, 478] on html "Coles SIT [PERSON_NAME][EMAIL_ADDRESS][DOMAIN_NAME] Toggle Sidebar sandbox Orde…" at bounding box center [547, 239] width 1095 height 479
click at [692, 390] on textarea "{ "TEMPLERS_9371": { "COLLECTIONPOINT_NAME": "", "DELETE_FLAG": "0", "DELZONE_T…" at bounding box center [595, 300] width 569 height 305
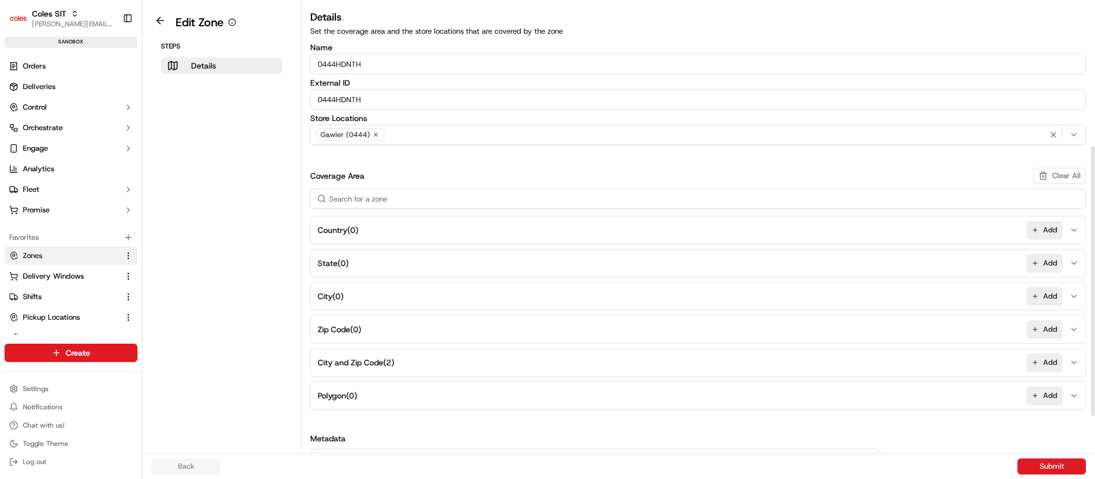
scroll to position [301, 0]
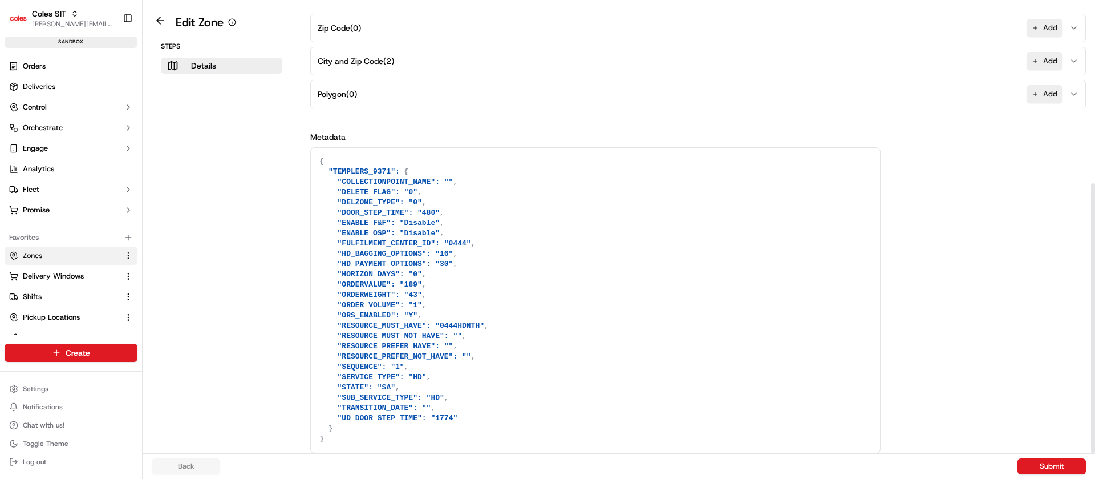
drag, startPoint x: 1095, startPoint y: 139, endPoint x: 1095, endPoint y: 510, distance: 371.3
click at [1095, 453] on div at bounding box center [1093, 318] width 4 height 270
click at [158, 18] on button at bounding box center [160, 21] width 26 height 14
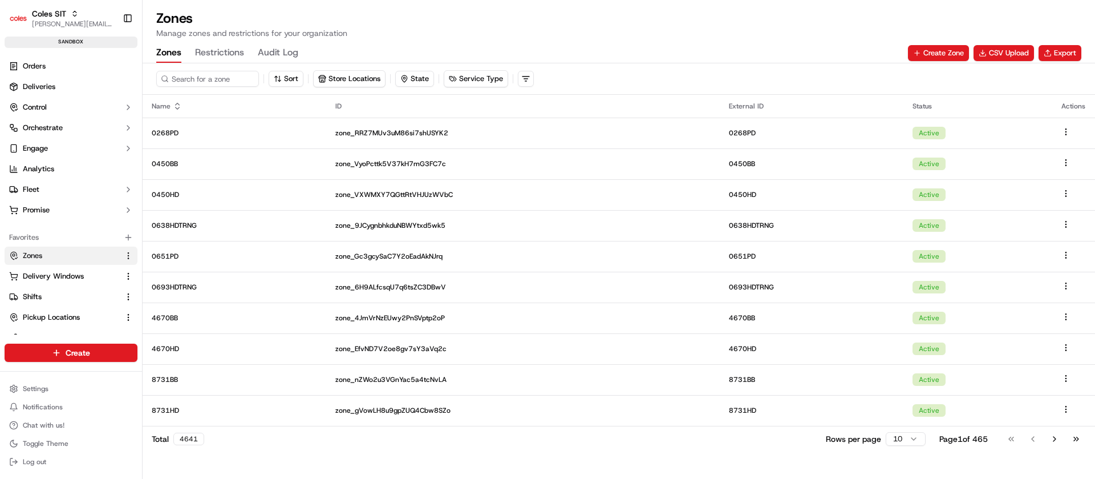
click at [213, 52] on button "Restrictions" at bounding box center [219, 52] width 49 height 19
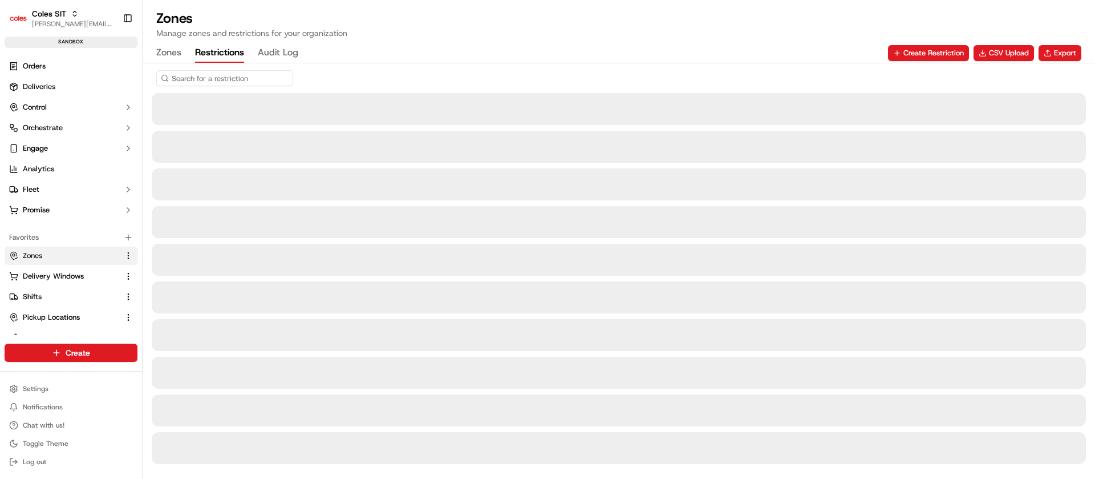
click at [212, 75] on input at bounding box center [224, 78] width 137 height 16
click at [217, 80] on input at bounding box center [224, 78] width 137 height 16
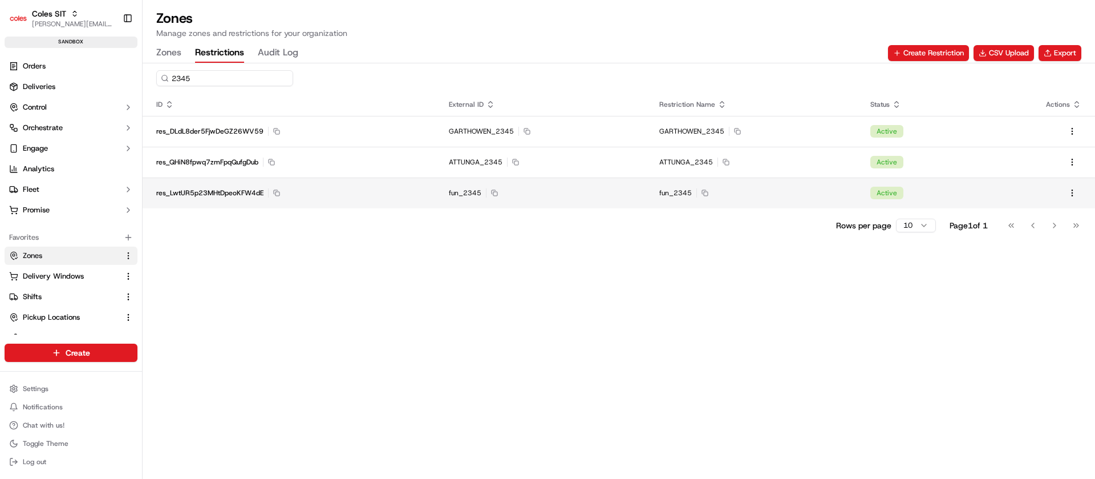
type input "2345"
click at [383, 188] on div "res_LwtUR5p23MHtDpeoKFW4dE Copy res_LwtUR5p23MHtDpeoKFW4dE" at bounding box center [288, 192] width 265 height 9
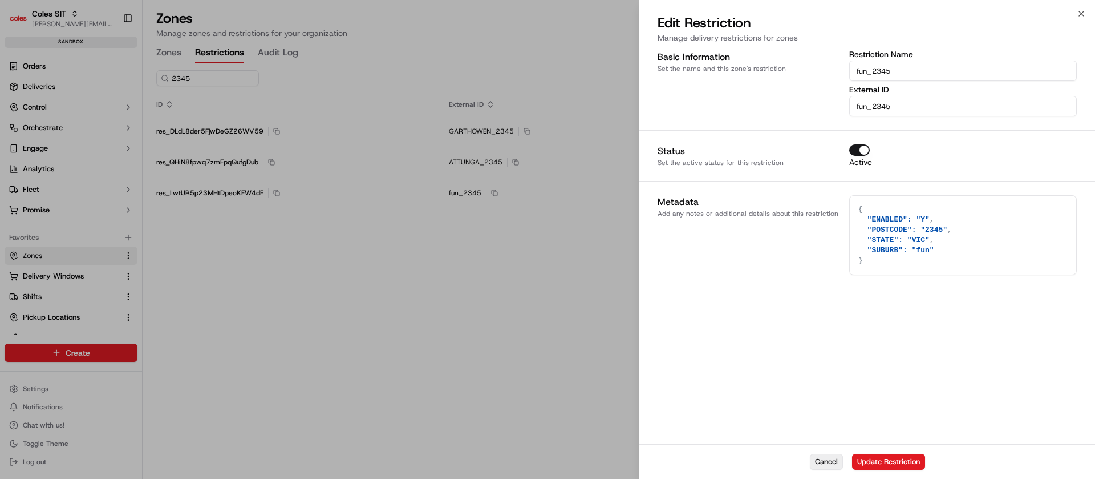
click at [824, 459] on button "Cancel" at bounding box center [826, 461] width 33 height 16
type textarea "{}"
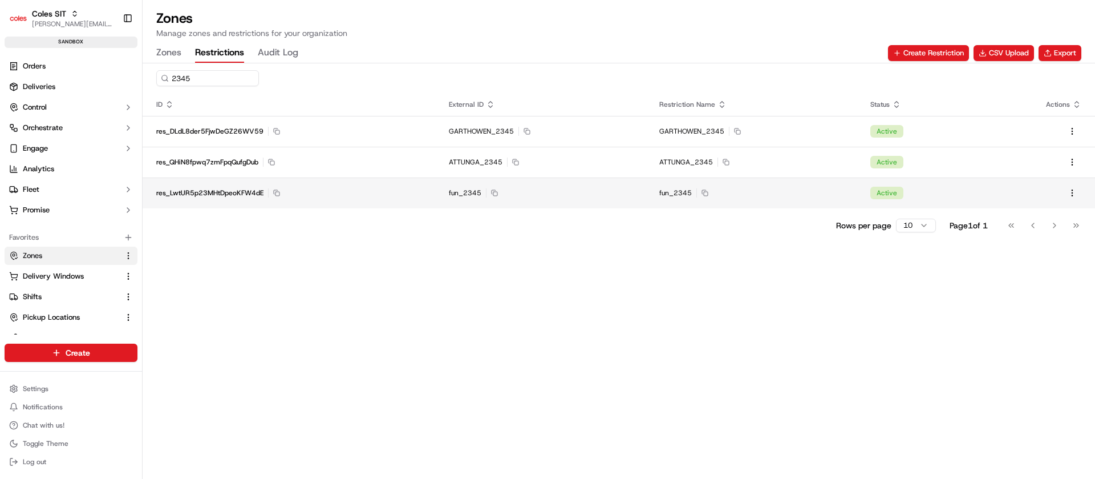
click at [606, 189] on div "fun_2345 Copy fun_2345" at bounding box center [541, 192] width 184 height 9
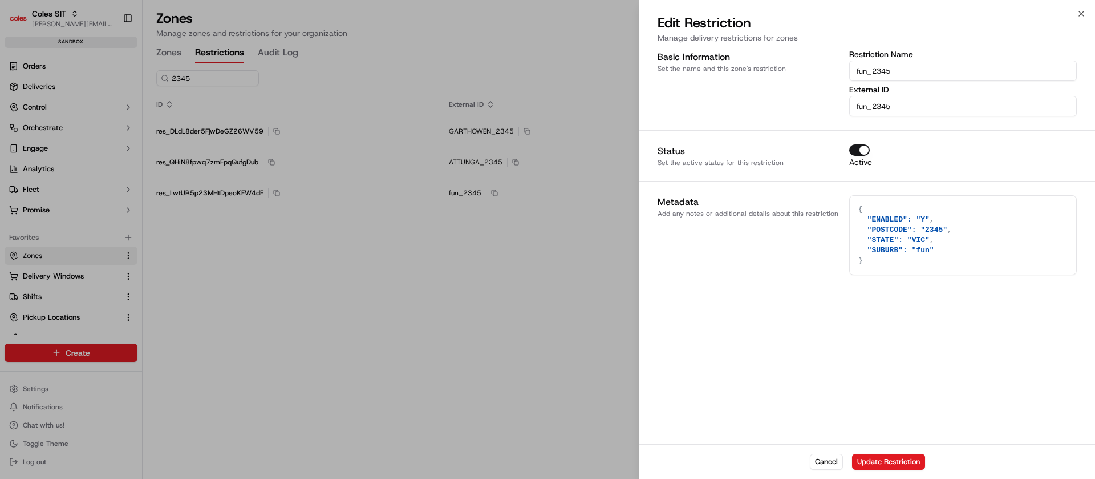
click at [882, 110] on input "fun_2345" at bounding box center [963, 106] width 228 height 21
paste input "0444HDNTH"
type input "0444HDNTH"
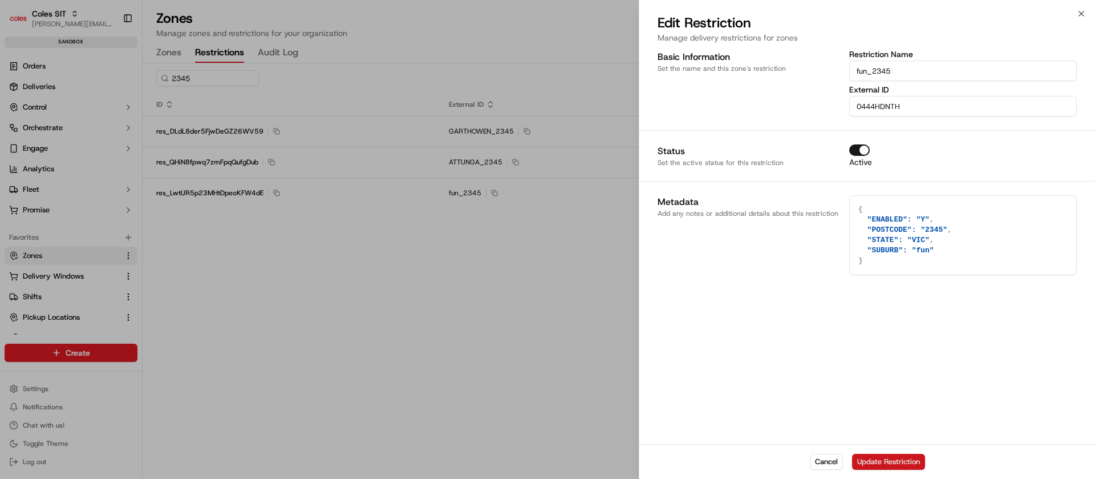
click at [889, 456] on button "Update Restriction" at bounding box center [888, 461] width 73 height 16
type textarea "{}"
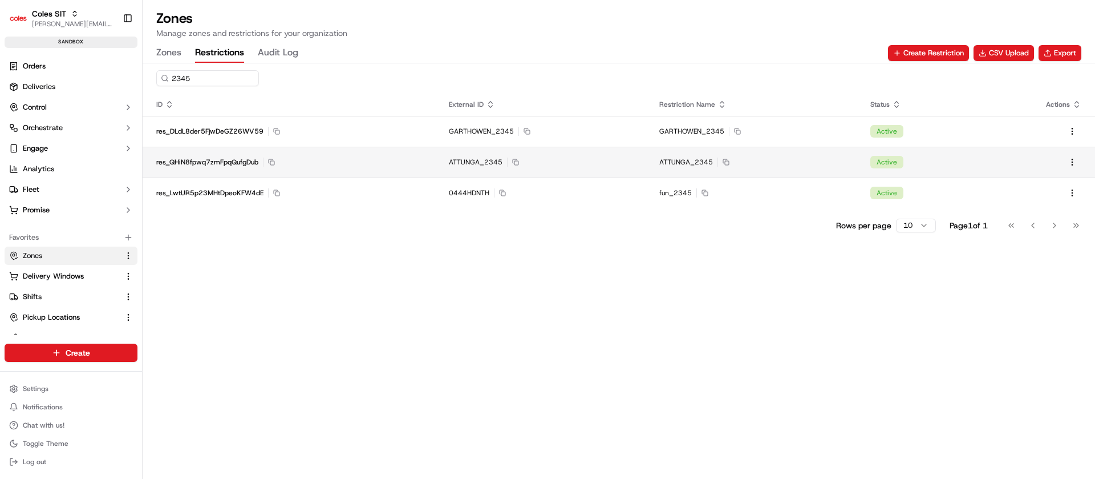
click at [299, 158] on div "res_QHiN8fpwq7zmFpqQufgDub Copy res_QHiN8fpwq7zmFpqQufgDub" at bounding box center [288, 161] width 265 height 9
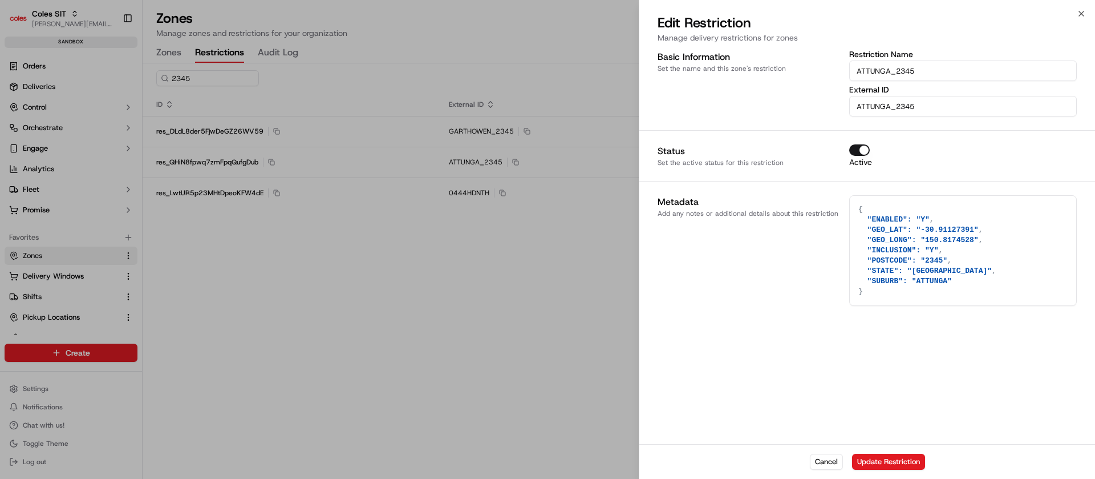
click at [917, 104] on input "ATTUNGA_2345" at bounding box center [963, 106] width 228 height 21
type textarea "{}"
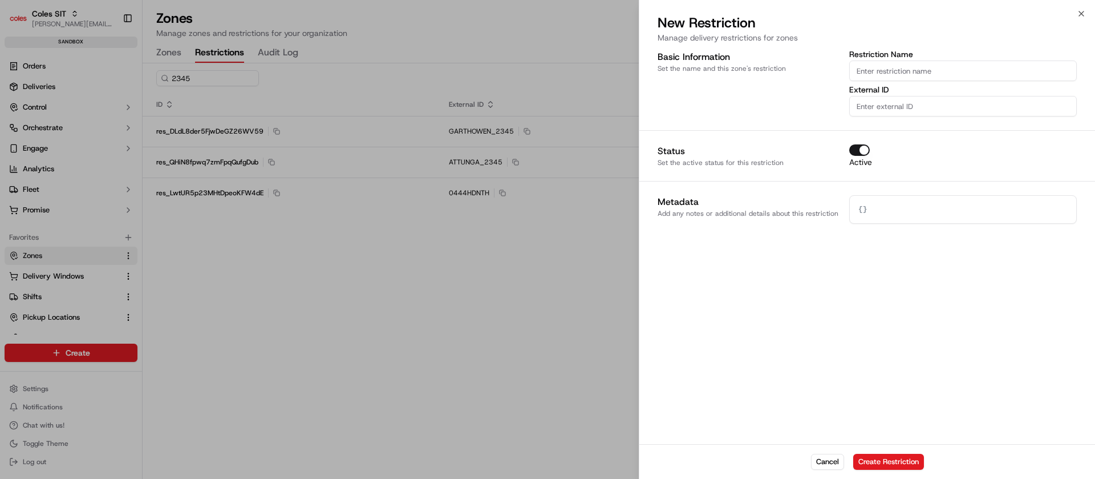
click at [573, 339] on div at bounding box center [547, 239] width 1095 height 479
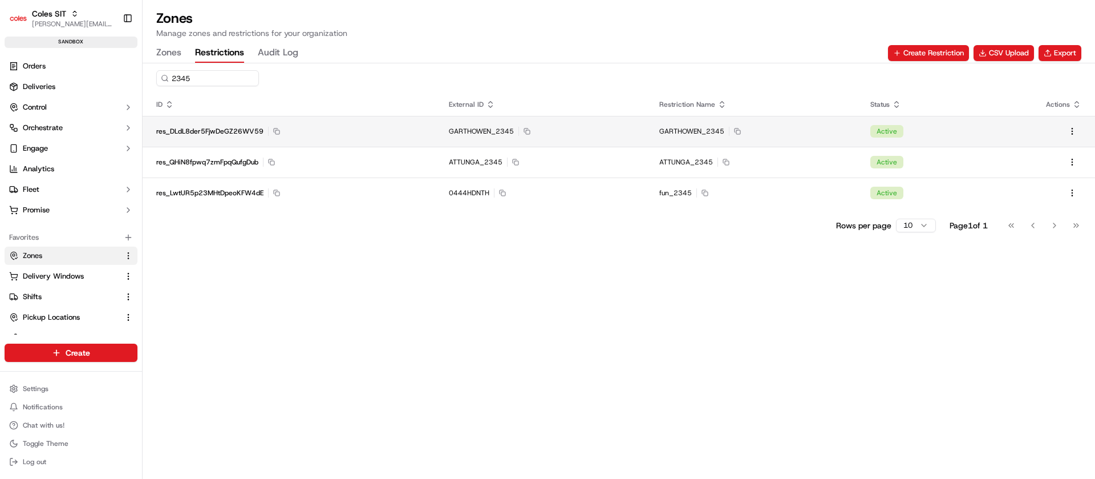
click at [491, 127] on span "GARTHOWEN_2345" at bounding box center [481, 131] width 65 height 9
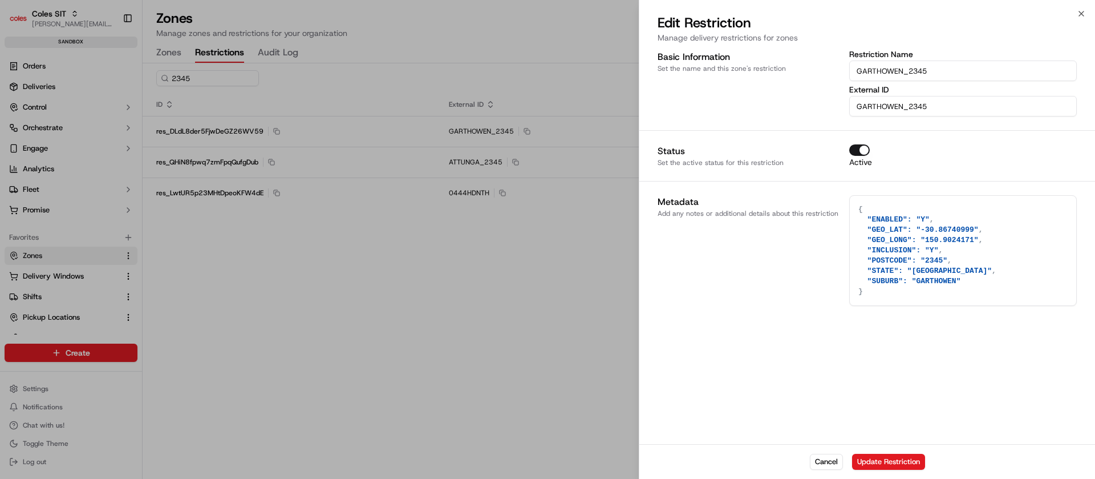
click at [877, 74] on input "GARTHOWEN_2345" at bounding box center [963, 70] width 228 height 21
type textarea "{}"
click at [400, 269] on div at bounding box center [547, 239] width 1095 height 479
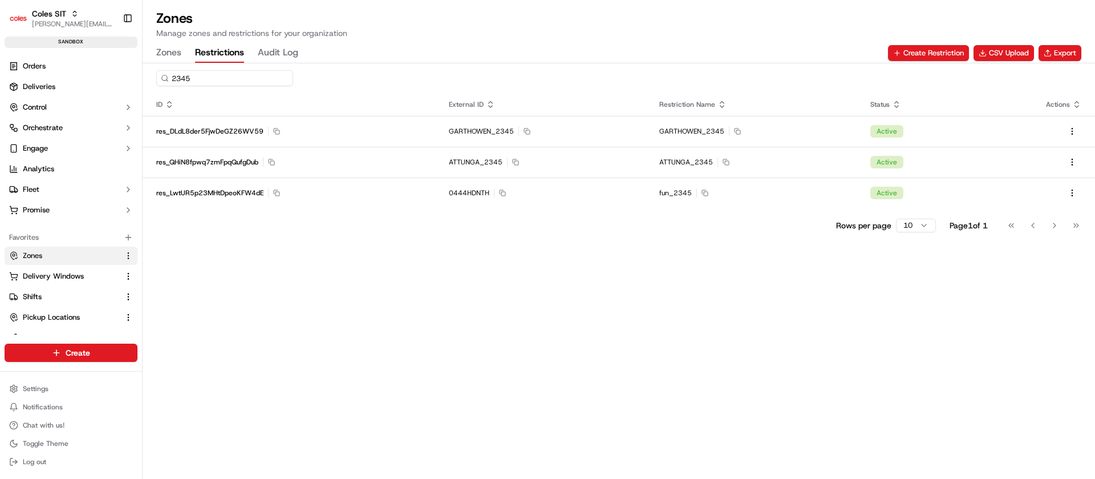
click at [210, 82] on input "2345" at bounding box center [224, 78] width 137 height 16
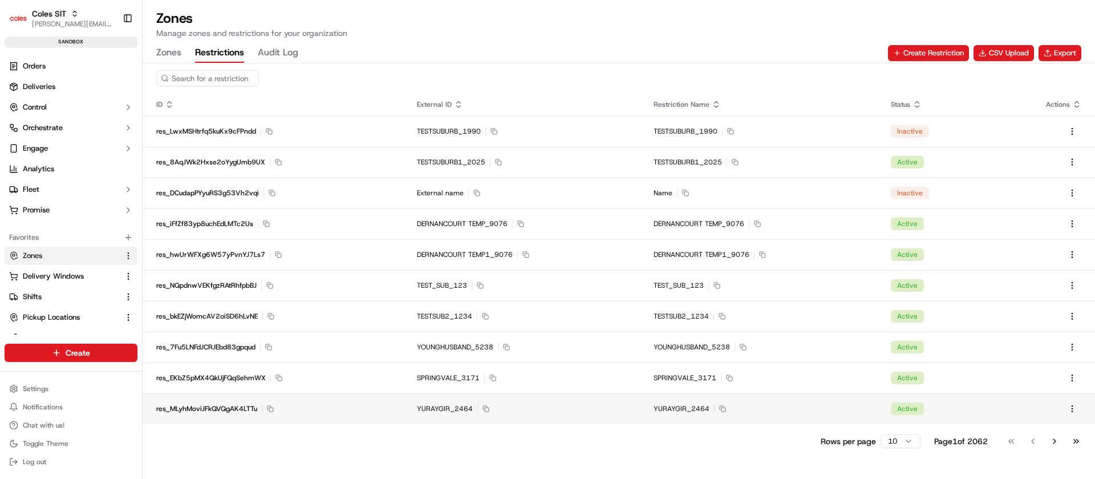
click at [387, 409] on div "res_MLyhMoviJFkQVQgAK4LTTu Copy res_MLyhMoviJFkQVQgAK4LTTu" at bounding box center [272, 408] width 233 height 9
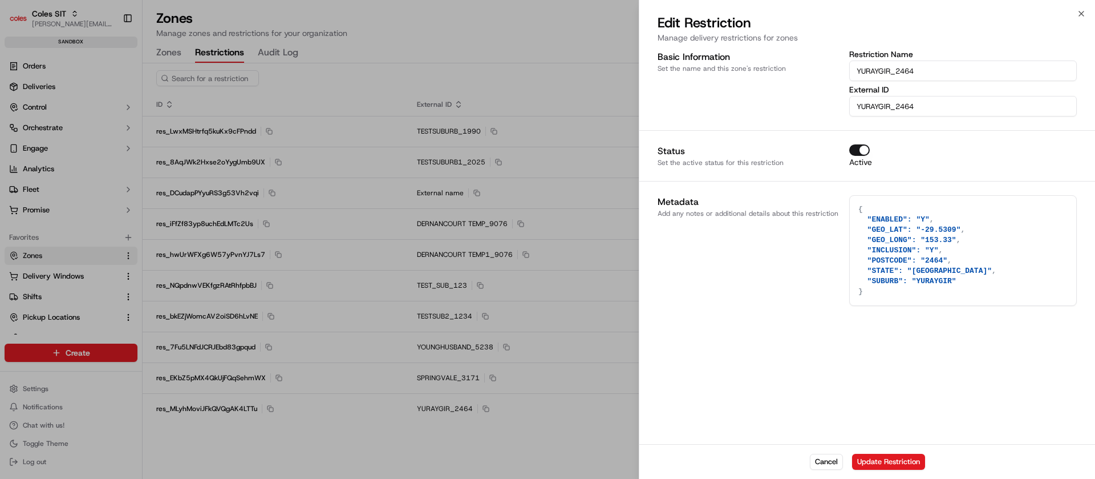
click at [883, 72] on input "YURAYGIR_2464" at bounding box center [963, 70] width 228 height 21
type textarea "{}"
click at [510, 443] on div at bounding box center [547, 239] width 1095 height 479
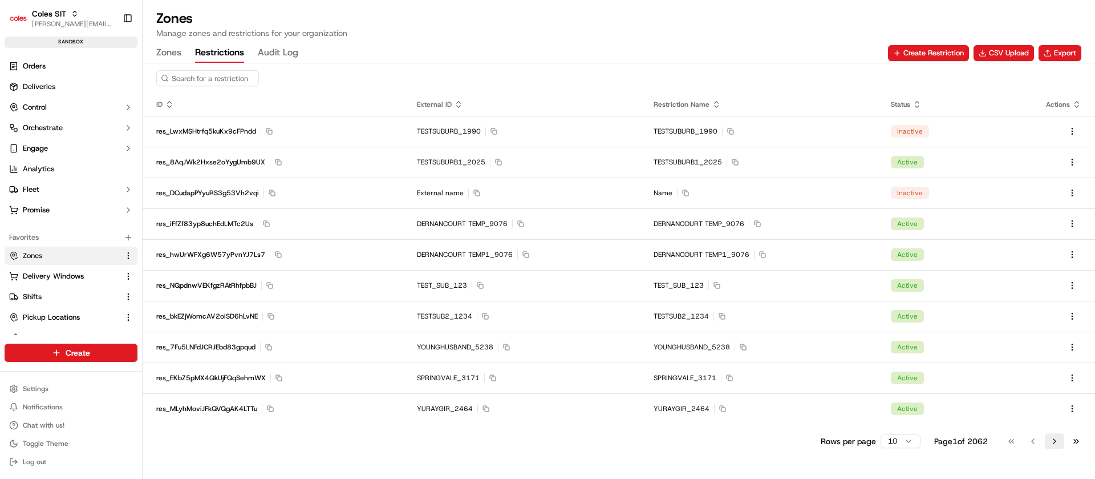
click at [1055, 443] on button "Go to next page" at bounding box center [1054, 441] width 19 height 16
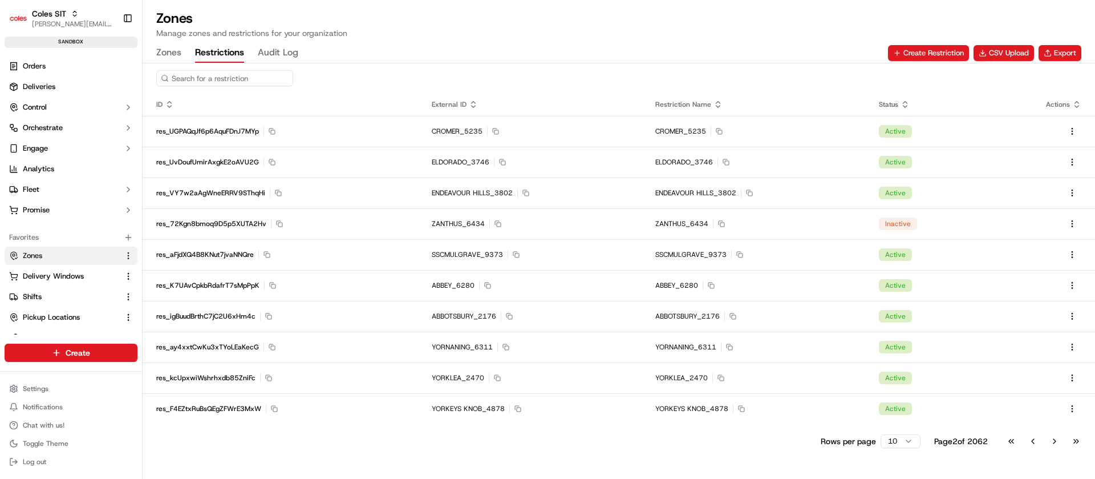
click at [240, 72] on input at bounding box center [224, 78] width 137 height 16
type input "4"
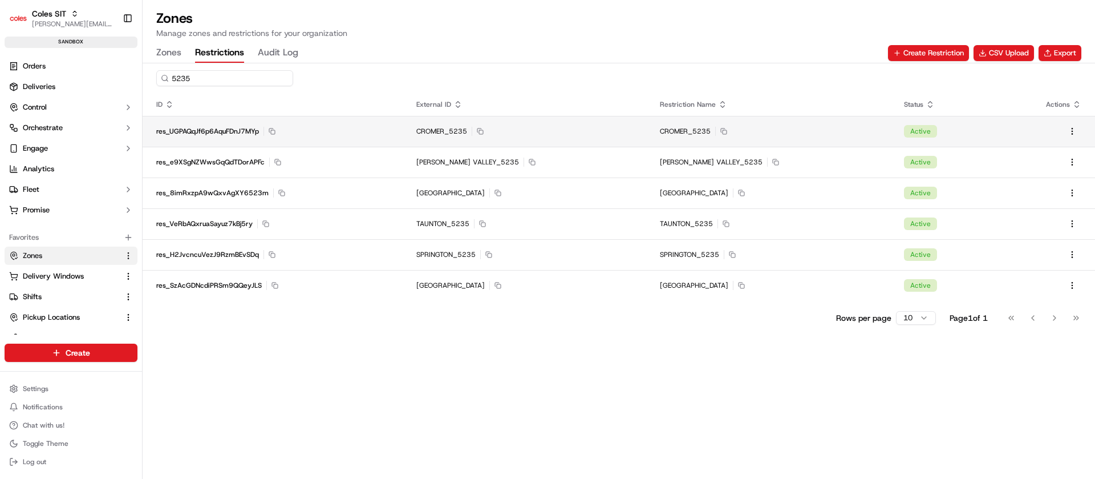
type input "5235"
click at [351, 132] on div "res_UGPAQqJf6p6AquFDnJ7MYp Copy res_UGPAQqJf6p6AquFDnJ7MYp" at bounding box center [272, 131] width 233 height 9
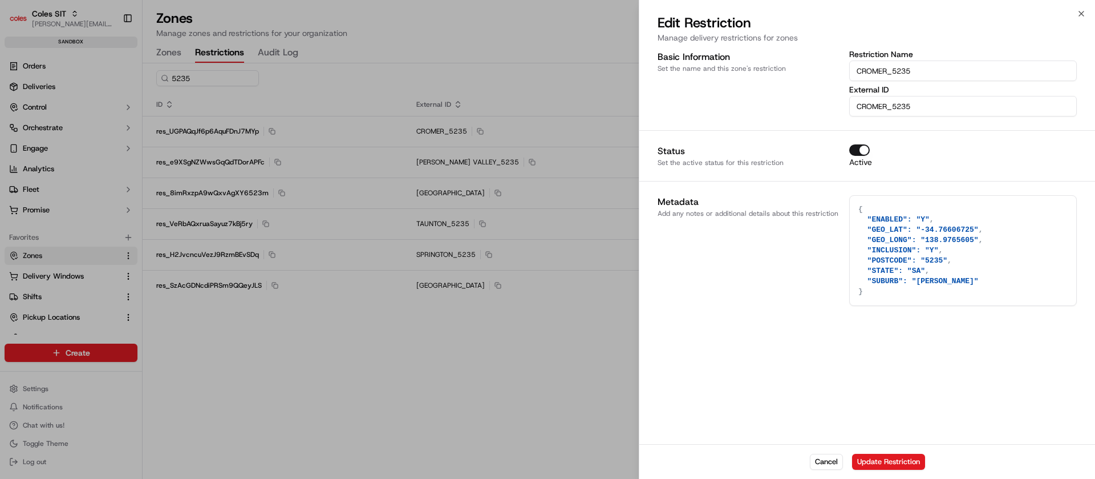
click at [959, 239] on textarea "{ "ENABLED": "Y", "GEO_LAT": "-34.76606725", "GEO_LONG": "138.9765605", "INCLUS…" at bounding box center [963, 251] width 226 height 110
type textarea "{ "ENABLED": "Y", "GEO_LAT": "-34.76606725", "GEO_LONG": "138.976565", "INCLUSI…"
type textarea "1"
click at [832, 457] on button "Cancel" at bounding box center [826, 461] width 33 height 16
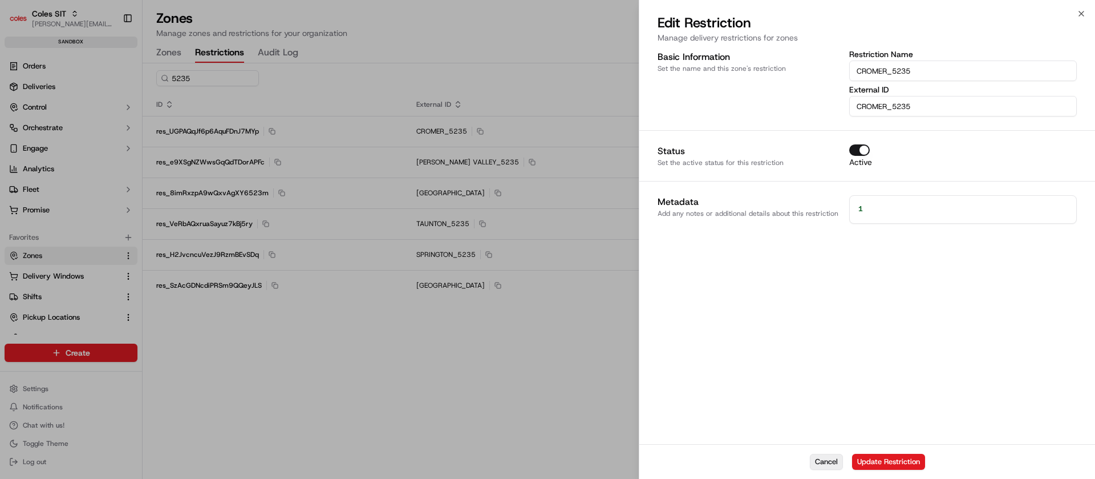
type textarea "{}"
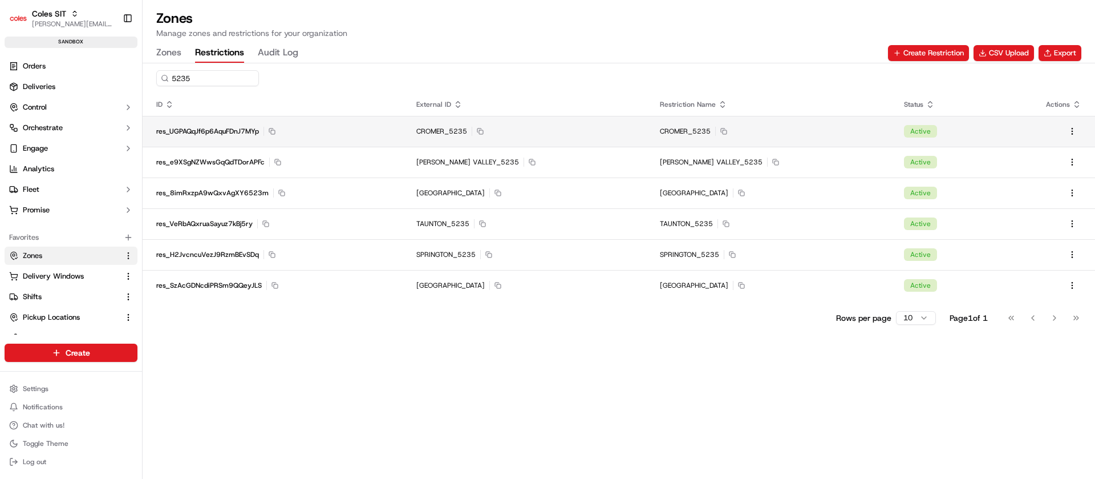
click at [594, 136] on td "CROMER_5235 Copy CROMER_5235" at bounding box center [525, 131] width 244 height 31
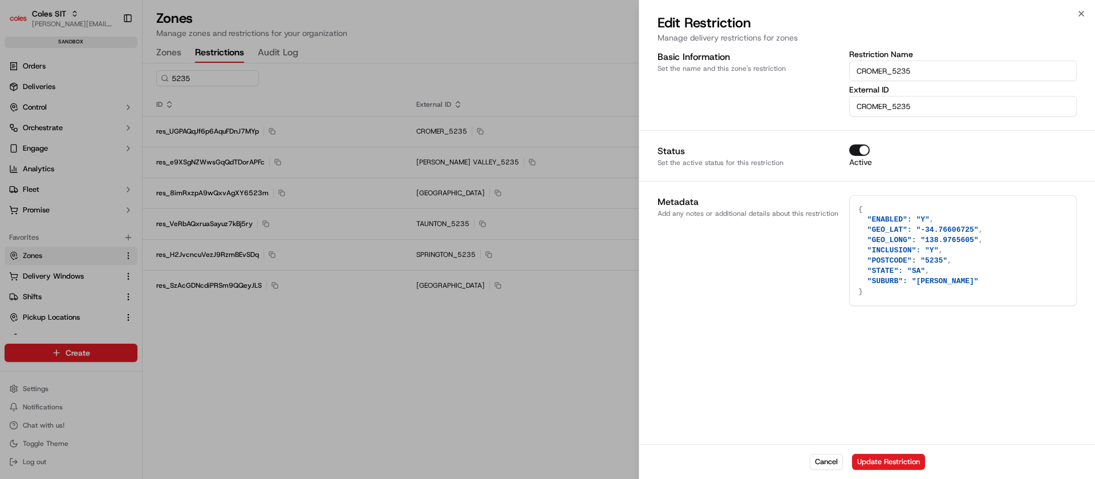
click at [947, 244] on textarea "{ "ENABLED": "Y", "GEO_LAT": "-34.76606725", "GEO_LONG": "138.9765605", "INCLUS…" at bounding box center [963, 251] width 226 height 110
paste textarea "{ "ENABLED": "Y", "GEO_LAT": "-34.76606725", "GEO_LONG": "138.9765605", "INCLUS…"
click at [962, 244] on textarea "{ "ENABLED": "Y", "GEO_LAT": "-34.76606725", "GEO_LONG": "138.9765605", "INCLUS…" at bounding box center [963, 251] width 226 height 110
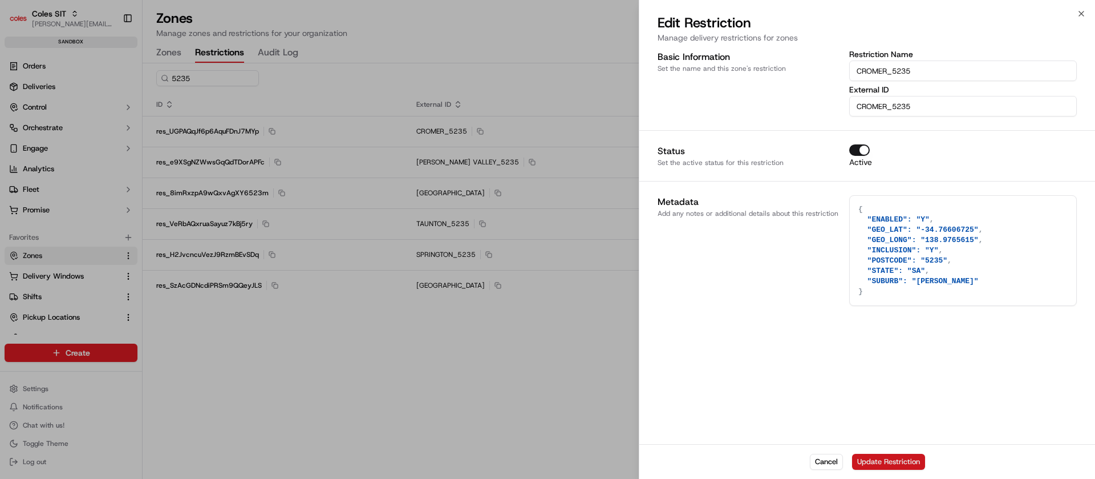
type textarea "{ "ENABLED": "Y", "GEO_LAT": "-34.76606725", "GEO_LONG": "138.9765615", "INCLUS…"
click at [879, 464] on button "Update Restriction" at bounding box center [888, 461] width 73 height 16
type textarea "{}"
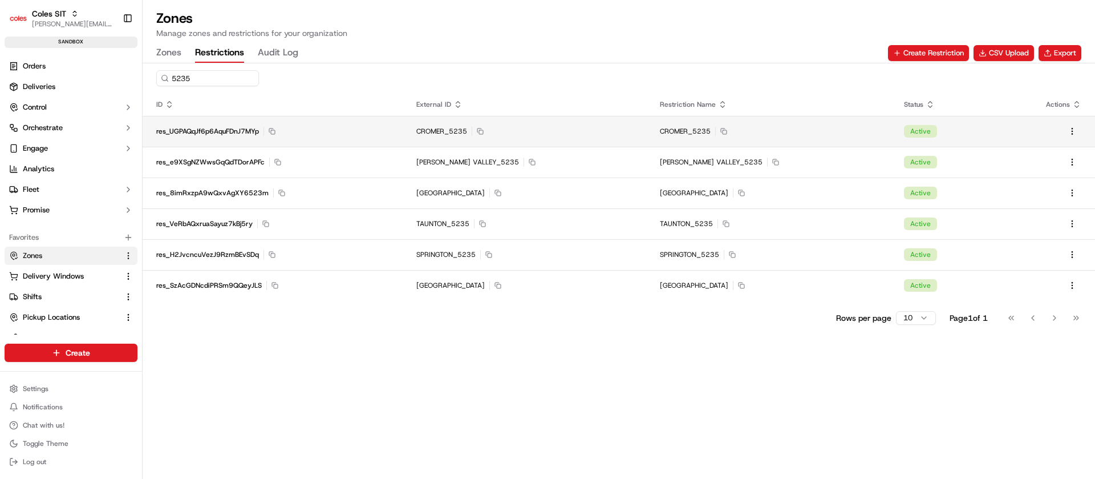
click at [513, 139] on td "CROMER_5235 Copy CROMER_5235" at bounding box center [525, 131] width 244 height 31
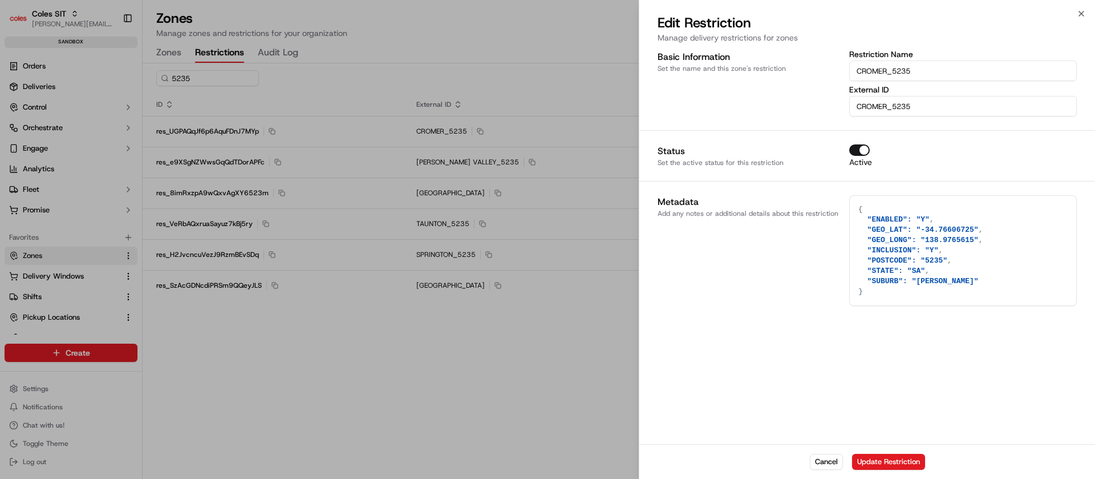
click at [959, 238] on textarea "{ "ENABLED": "Y", "GEO_LAT": "-34.76606725", "GEO_LONG": "138.9765615", "INCLUS…" at bounding box center [963, 251] width 226 height 110
type textarea "{ "ENABLED": "Y", "GEO_LAT": "-34.76606725", "GEO_LONG": "138.976565", "INCLUSI…"
type textarea "0"
paste textarea "{ "ENABLED": "Y", "GEO_LAT": "-34.76606725", "GEO_LONG": "138.9765605", "INCLUS…"
type textarea "{ "ENABLED": "Y", "GEO_LAT": "-34.76606725", "GEO_LONG": "138.9765605", "INCLUS…"
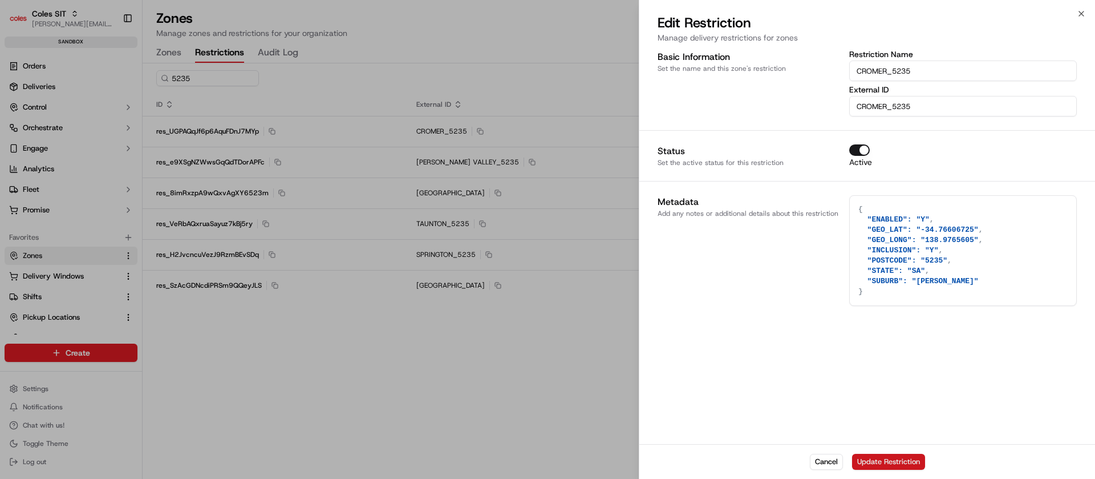
click at [883, 459] on button "Update Restriction" at bounding box center [888, 461] width 73 height 16
type textarea "{}"
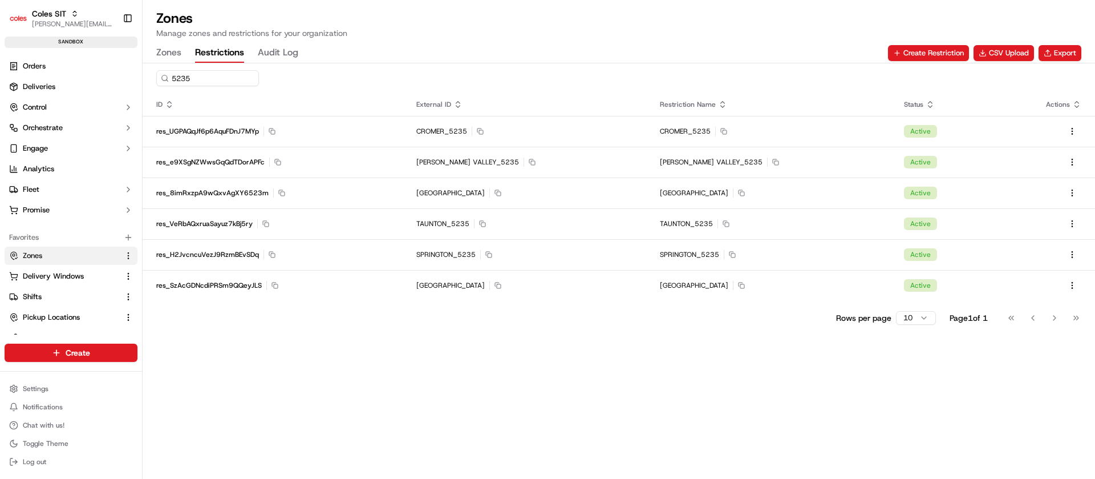
click at [1055, 320] on div "Go to first page Go to previous page Go to next page Go to last page" at bounding box center [1044, 318] width 84 height 16
click at [214, 83] on input "5235" at bounding box center [224, 78] width 137 height 16
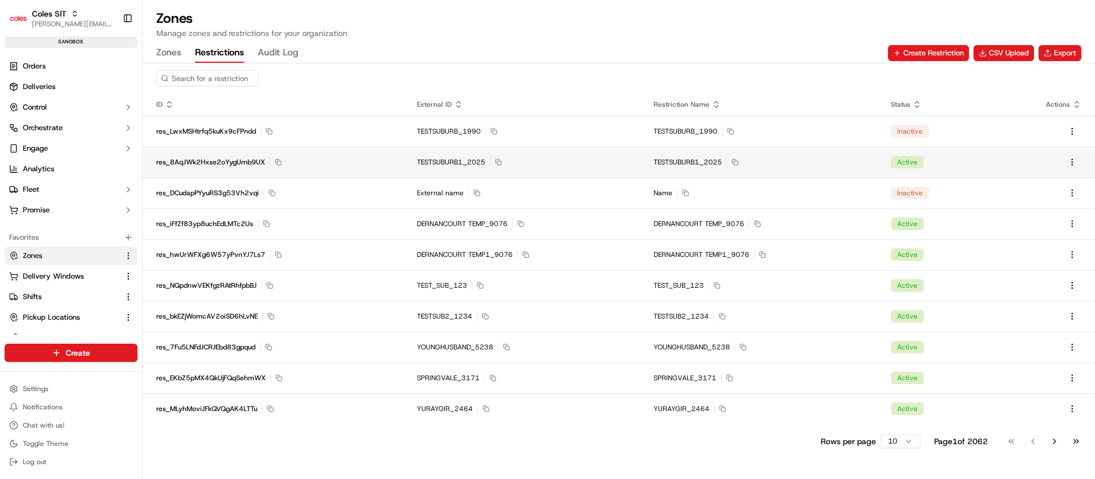
click at [513, 152] on td "TESTSUBURB1_2025 Copy TESTSUBURB1_2025" at bounding box center [521, 162] width 237 height 31
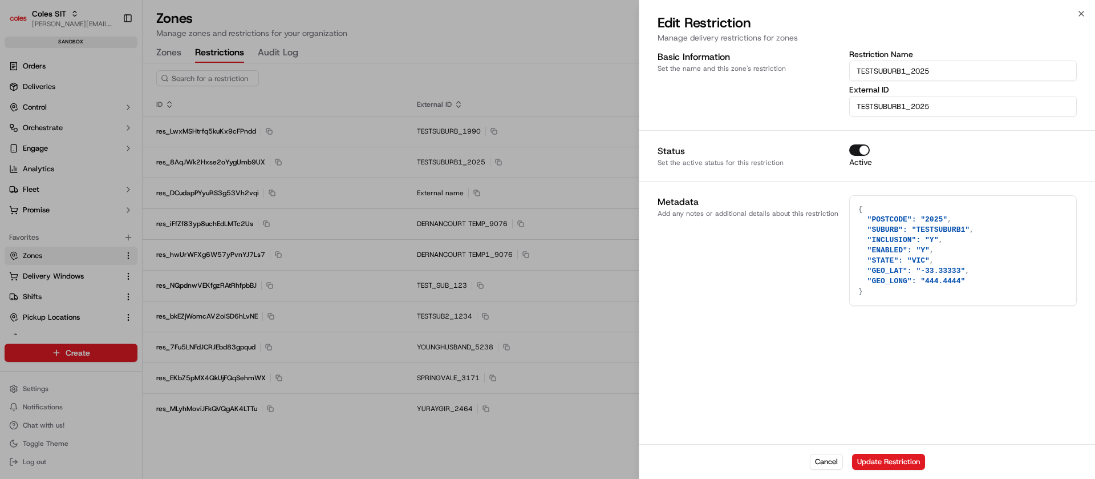
click at [889, 105] on input "TESTSUBURB1_2025" at bounding box center [963, 106] width 228 height 21
type textarea "{}"
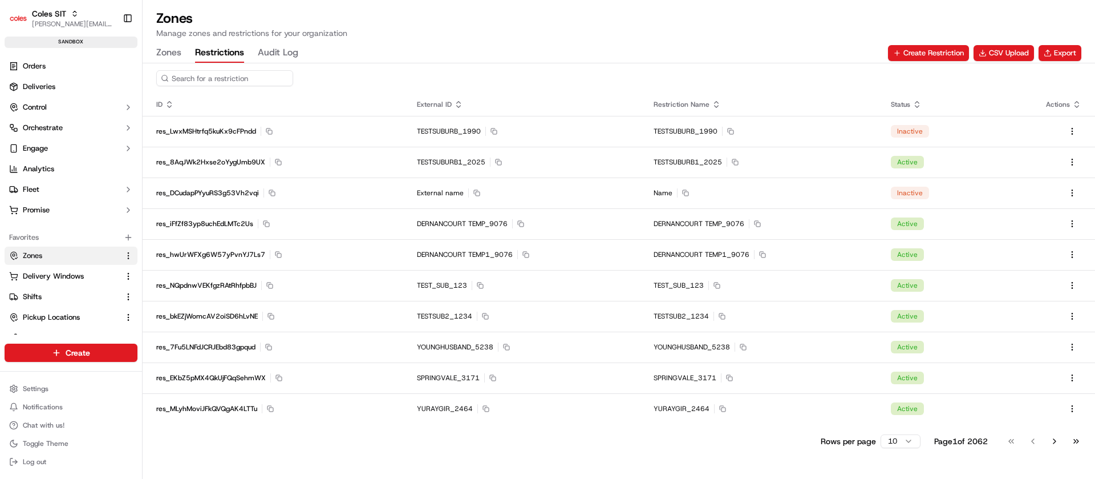
click at [227, 73] on input at bounding box center [224, 78] width 137 height 16
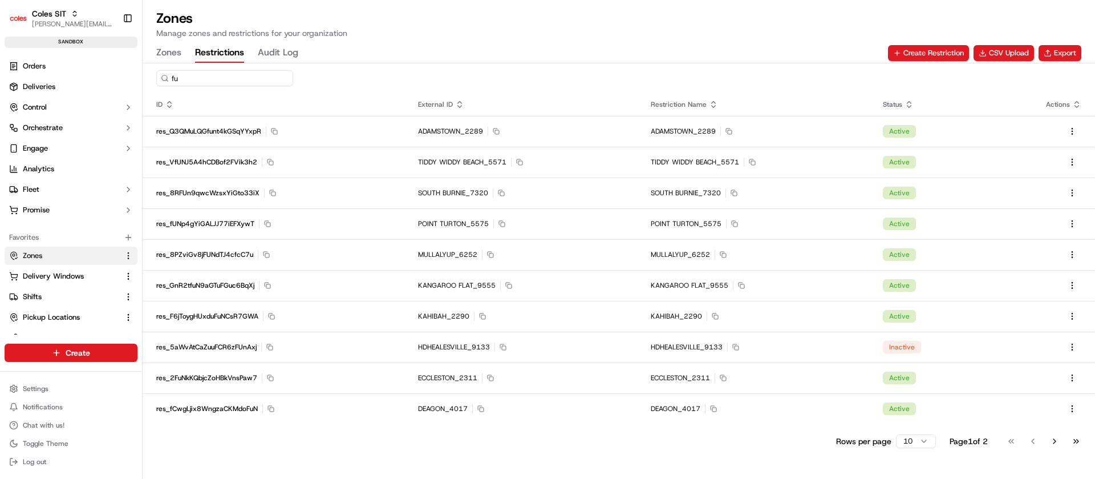
type input "f"
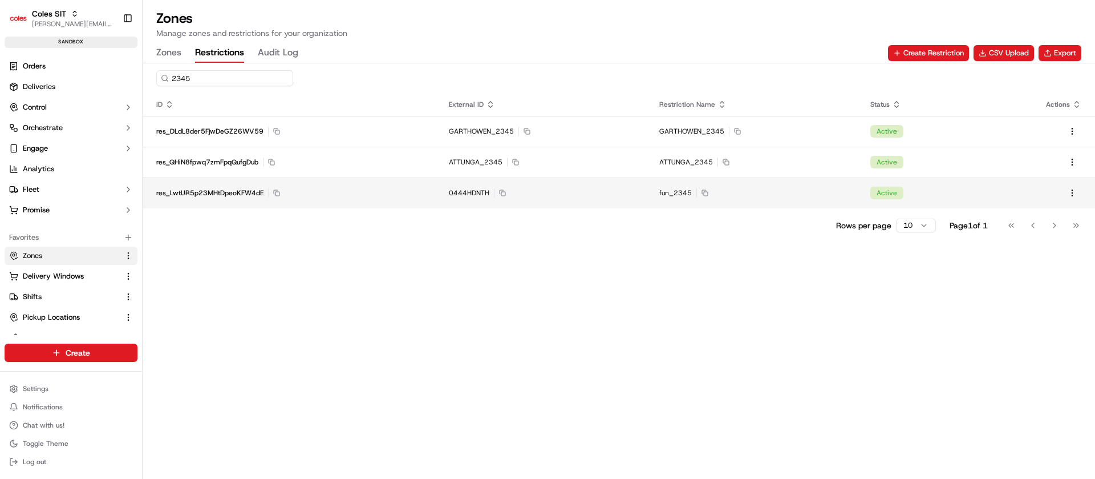
type input "2345"
click at [382, 202] on td "res_LwtUR5p23MHtDpeoKFW4dE Copy res_LwtUR5p23MHtDpeoKFW4dE" at bounding box center [289, 192] width 293 height 31
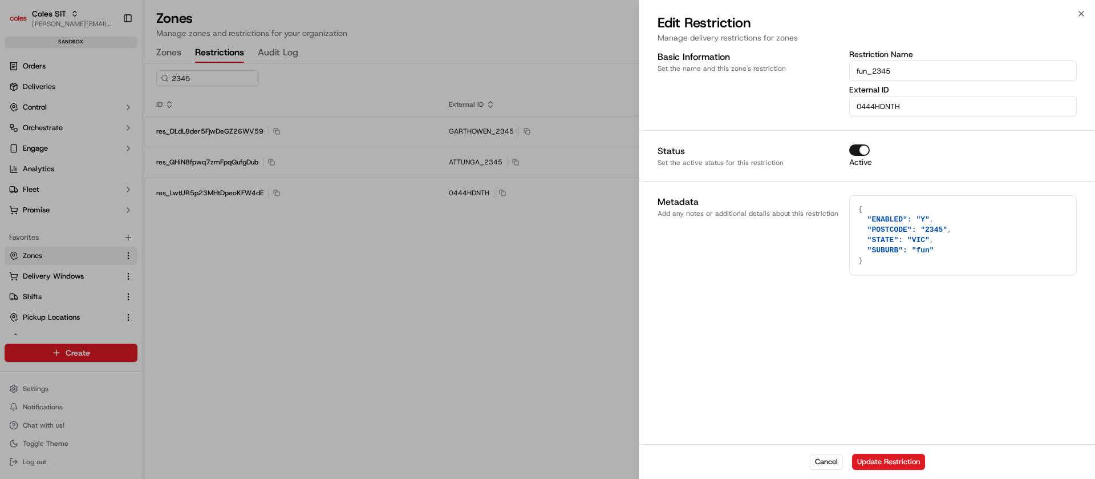
click at [885, 104] on input "0444HDNTH" at bounding box center [963, 106] width 228 height 21
type input "fun_2345"
click at [1019, 236] on textarea "{ "ENABLED": "Y", "POSTCODE": "2345", "STATE": "VIC", "SUBURB": "fun" }" at bounding box center [963, 235] width 226 height 79
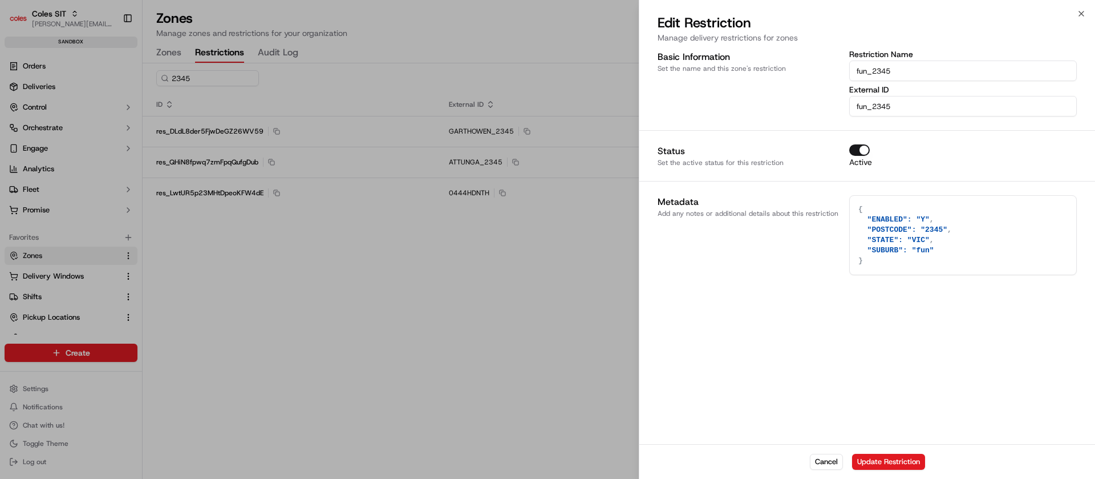
paste textarea "TESTSUBURB1_2025"
type textarea "TESTSUBURB1_2025"
paste textarea "TESTSUBURB1_2025"
type textarea "TESTSUBURB1_2025TESTSUBURB1_2025"
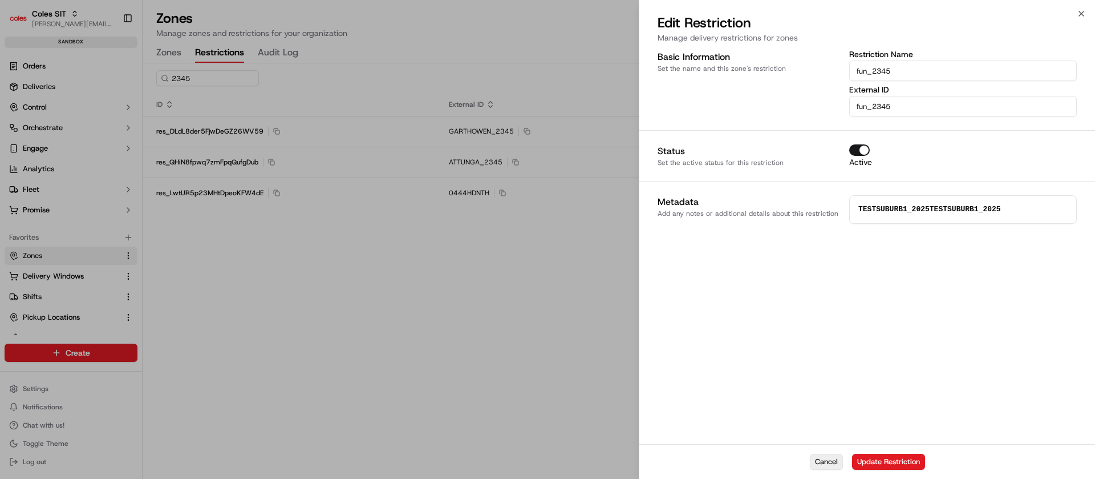
click at [820, 464] on button "Cancel" at bounding box center [826, 461] width 33 height 16
type textarea "{}"
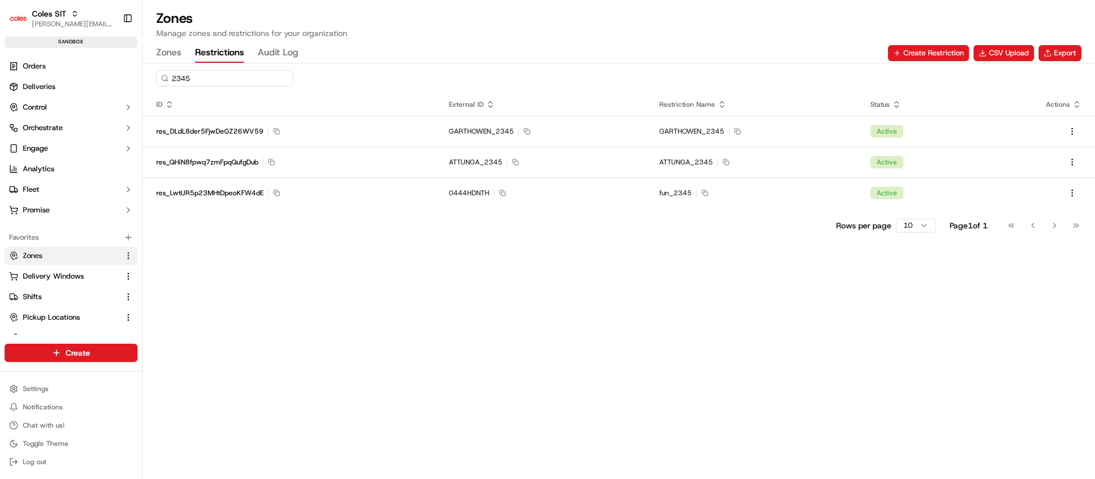
click at [206, 70] on input "2345" at bounding box center [224, 78] width 137 height 16
click at [208, 80] on input "2345" at bounding box center [224, 78] width 137 height 16
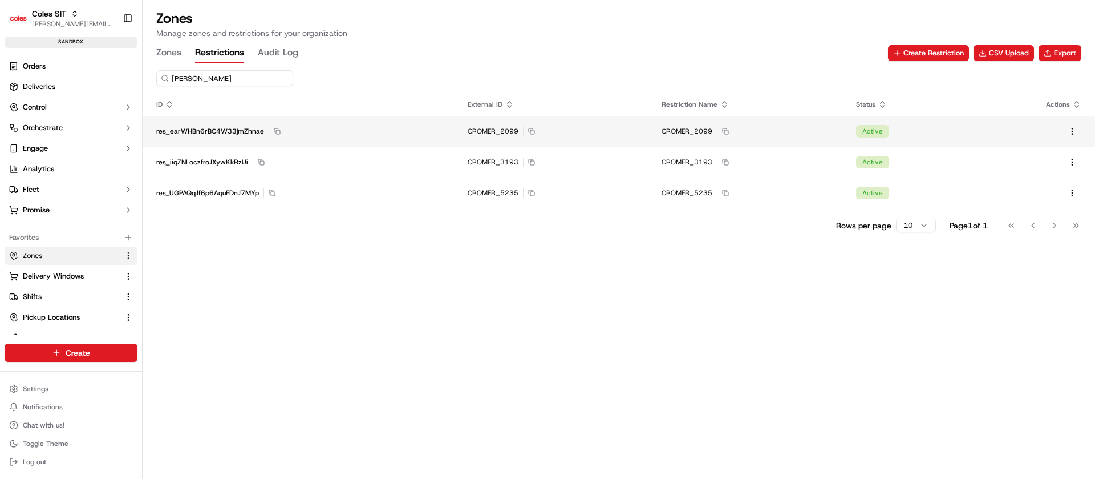
type input "[PERSON_NAME]"
click at [414, 132] on div "res_earWHBn6rBC4W33jmZhnae Copy res_earWHBn6rBC4W33jmZhnae" at bounding box center [298, 131] width 284 height 9
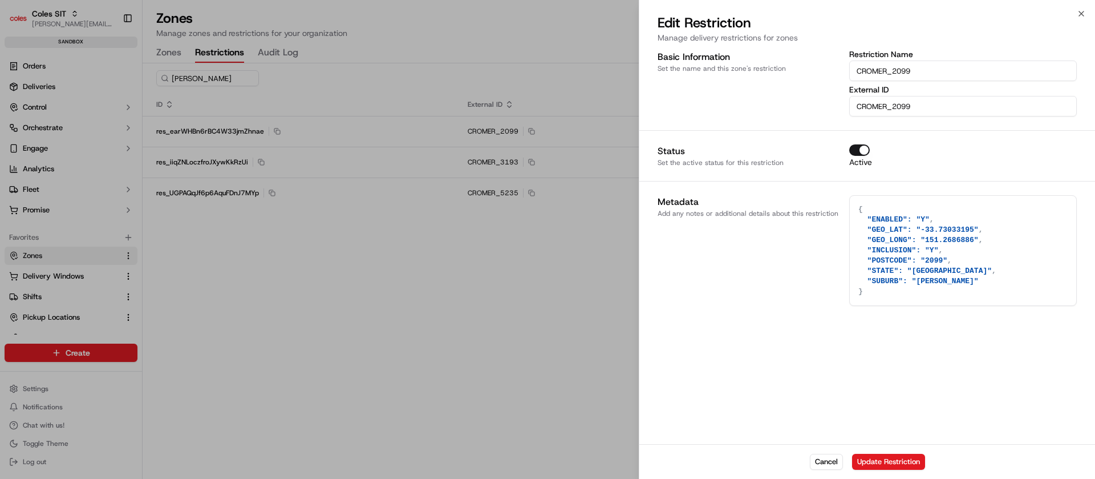
click at [1006, 283] on textarea "{ "ENABLED": "Y", "GEO_LAT": "-33.73033195", "GEO_LONG": "151.2686886", "INCLUS…" at bounding box center [963, 251] width 226 height 110
click at [822, 462] on button "Cancel" at bounding box center [826, 461] width 33 height 16
type textarea "{}"
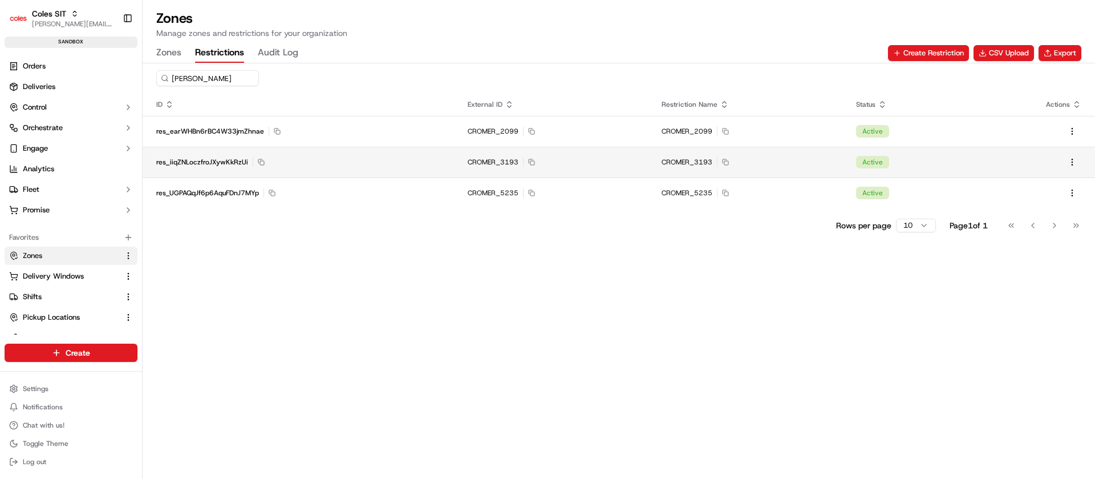
click at [427, 169] on td "res_iiqZNLoczfroJXywKkRzUi Copy res_iiqZNLoczfroJXywKkRzUi" at bounding box center [298, 162] width 311 height 31
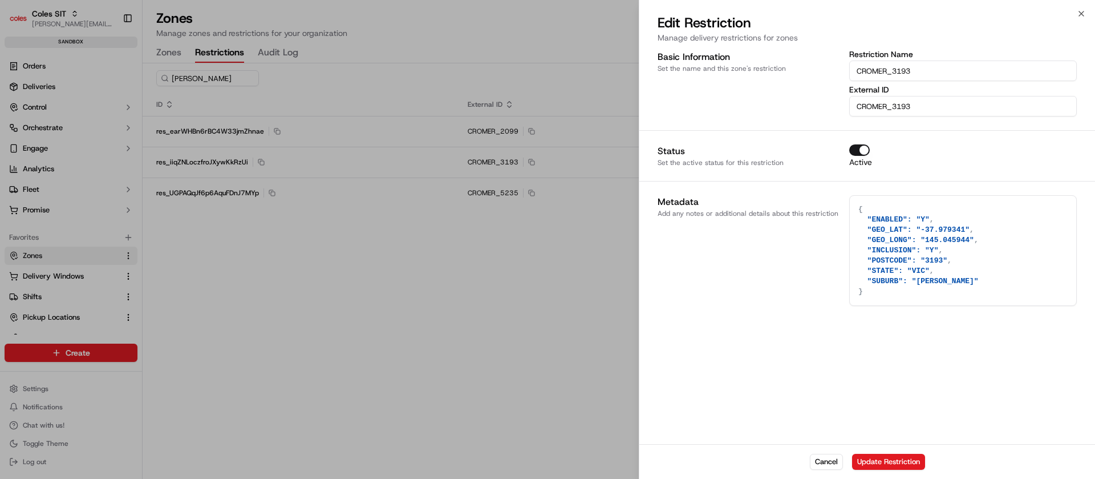
type textarea "{}"
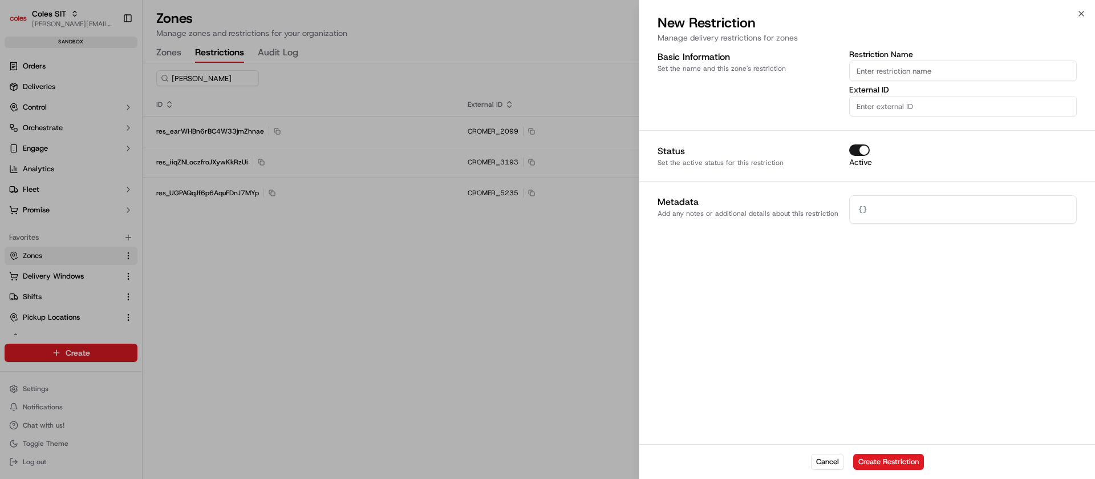
click at [456, 306] on div at bounding box center [547, 239] width 1095 height 479
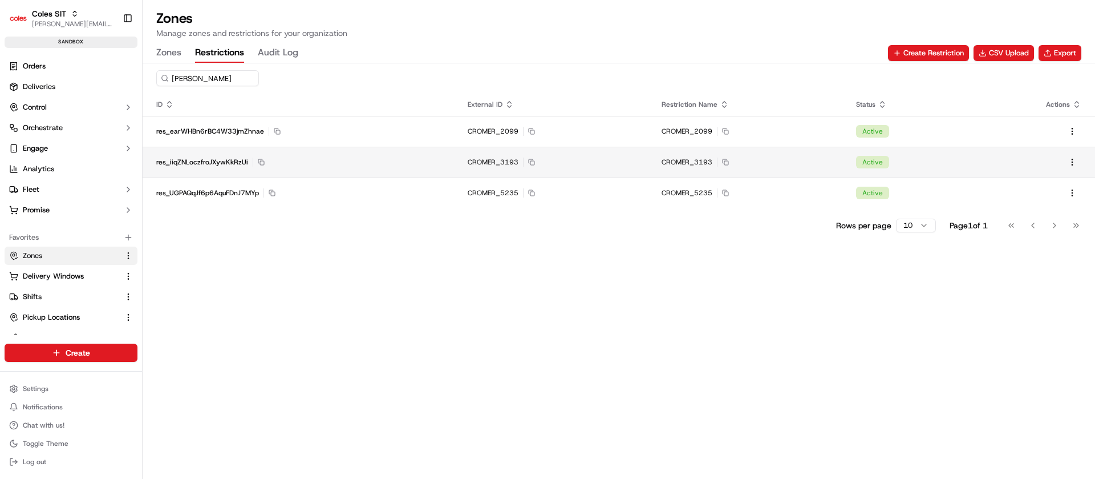
click at [371, 164] on div "res_iiqZNLoczfroJXywKkRzUi Copy res_iiqZNLoczfroJXywKkRzUi" at bounding box center [298, 161] width 284 height 9
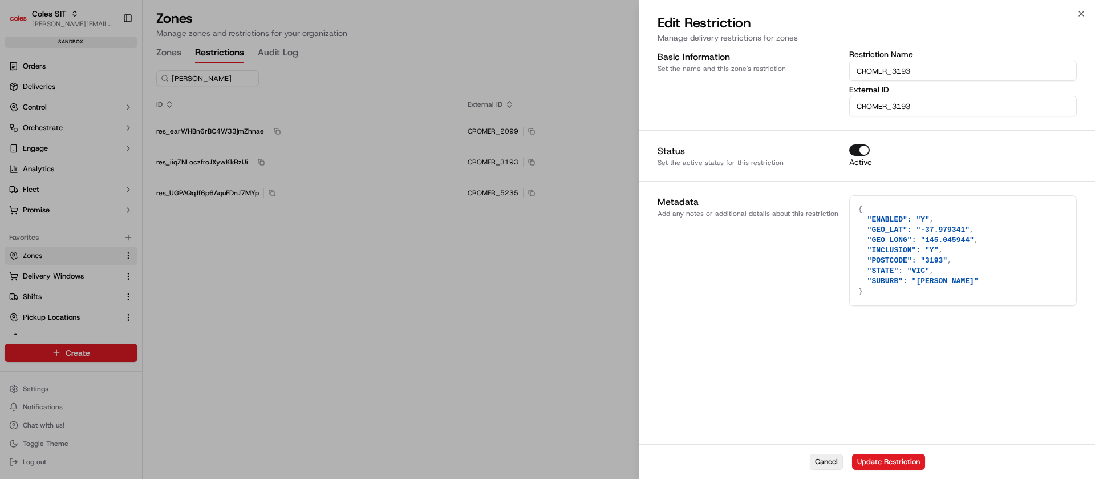
click at [825, 465] on button "Cancel" at bounding box center [826, 461] width 33 height 16
type textarea "{}"
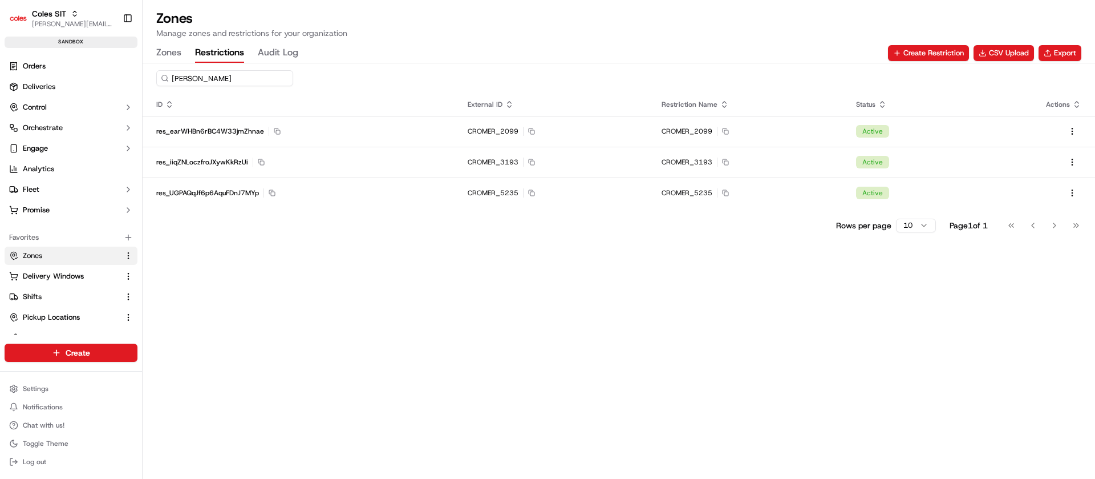
click at [231, 78] on input "[PERSON_NAME]" at bounding box center [224, 78] width 137 height 16
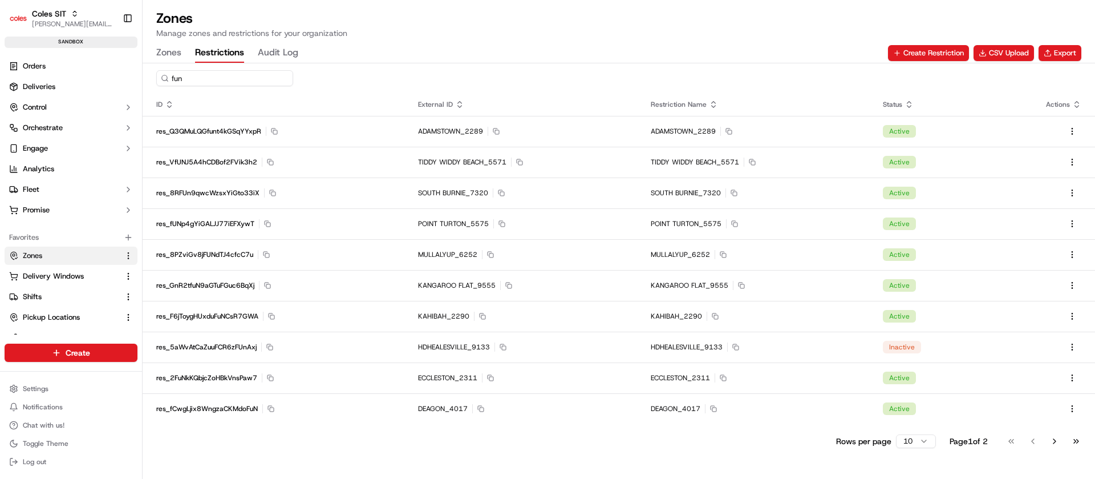
click at [235, 73] on input "fun" at bounding box center [224, 78] width 137 height 16
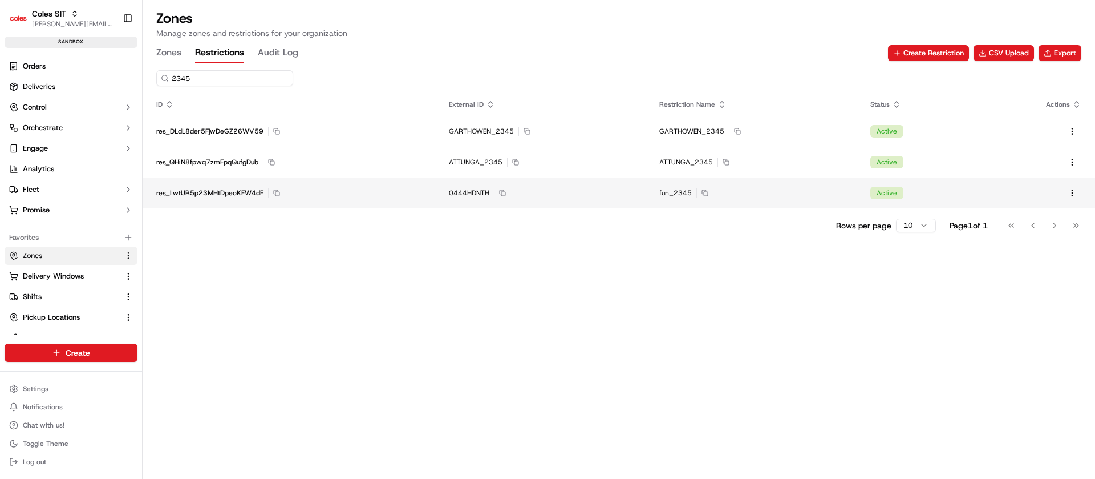
type input "2345"
click at [440, 198] on td "0444HDNTH Copy 0444HDNTH" at bounding box center [540, 192] width 211 height 31
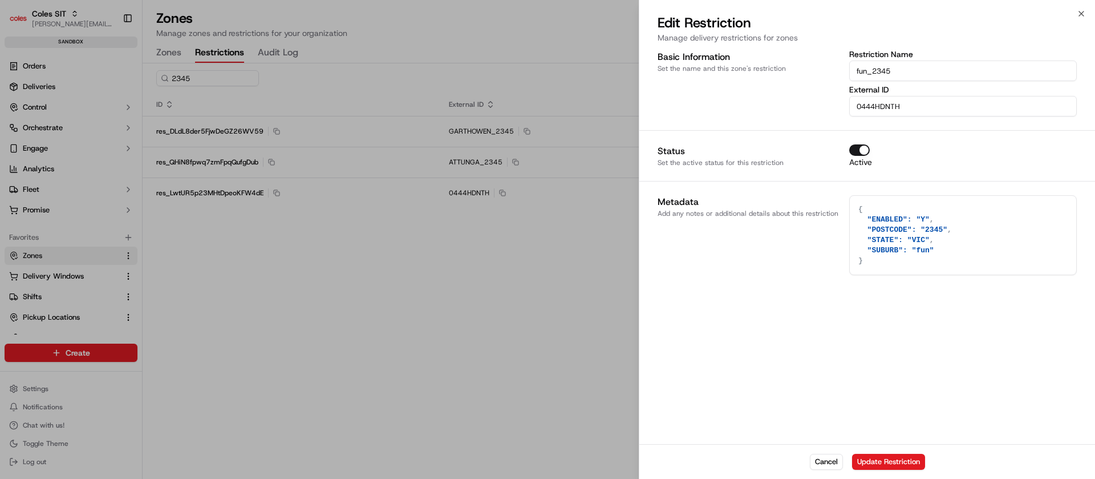
click at [930, 254] on textarea "{ "ENABLED": "Y", "POSTCODE": "2345", "STATE": "VIC", "SUBURB": "fun" }" at bounding box center [963, 235] width 226 height 79
paste textarea "GEO_LAT": "-33.73033195", "GEO_LONG": "151.2686886", "INCLUSION": "Y", "POSTCOD…"
type textarea "{ "ENABLED": "Y", "GEO_LAT": "-33.73033195", "GEO_LONG": "151.2686886", "INCLUS…"
paste textarea "{ "ENABLED": "Y", "GEO_LAT": "-33.73033195", "GEO_LONG": "151.2686886", "INCLUS…"
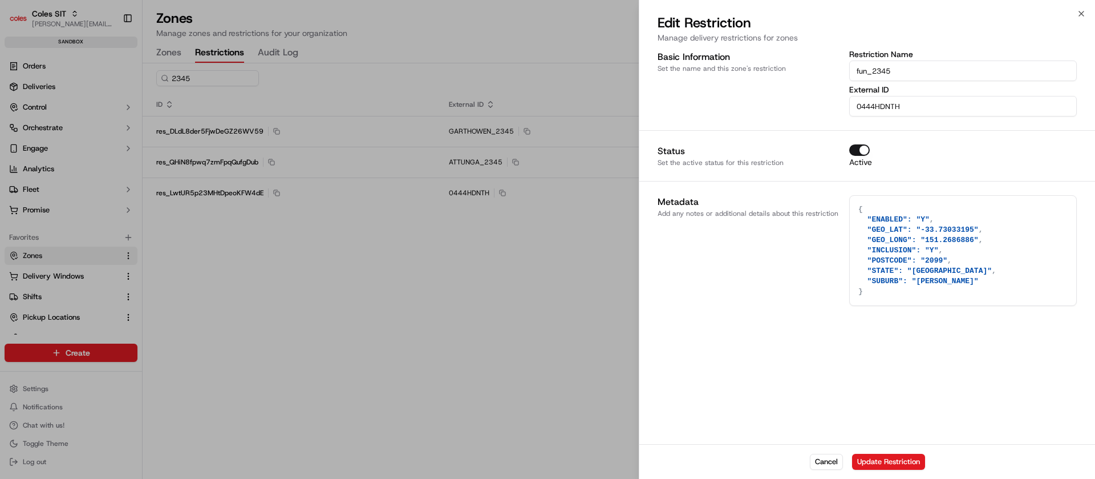
click at [925, 279] on textarea "{ "ENABLED": "Y", "GEO_LAT": "-33.73033195", "GEO_LONG": "151.2686886", "INCLUS…" at bounding box center [963, 251] width 226 height 110
click at [929, 261] on textarea "{ "ENABLED": "Y", "GEO_LAT": "-33.73033195", "GEO_LONG": "151.2686886", "INCLUS…" at bounding box center [963, 251] width 226 height 110
click at [916, 271] on textarea "{ "ENABLED": "Y", "GEO_LAT": "-33.73033195", "GEO_LONG": "151.2686886", "INCLUS…" at bounding box center [963, 251] width 226 height 110
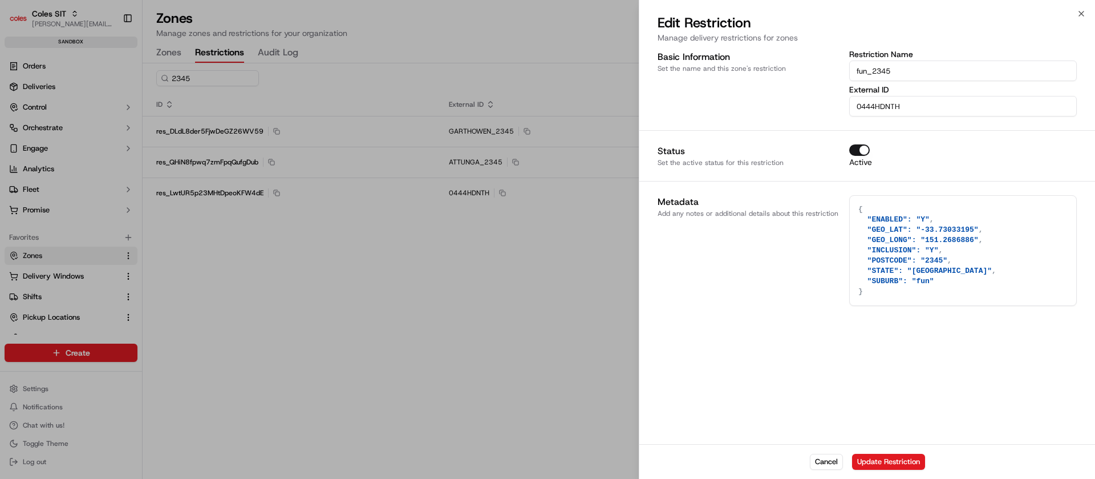
click at [916, 271] on textarea "{ "ENABLED": "Y", "GEO_LAT": "-33.73033195", "GEO_LONG": "151.2686886", "INCLUS…" at bounding box center [963, 251] width 226 height 110
type textarea "{ "ENABLED": "Y", "GEO_LAT": "-33.73033195", "GEO_LONG": "151.2686886", "INCLUS…"
click at [894, 107] on input "0444HDNTH" at bounding box center [963, 106] width 228 height 21
click at [898, 69] on input "fun_2345" at bounding box center [963, 70] width 228 height 21
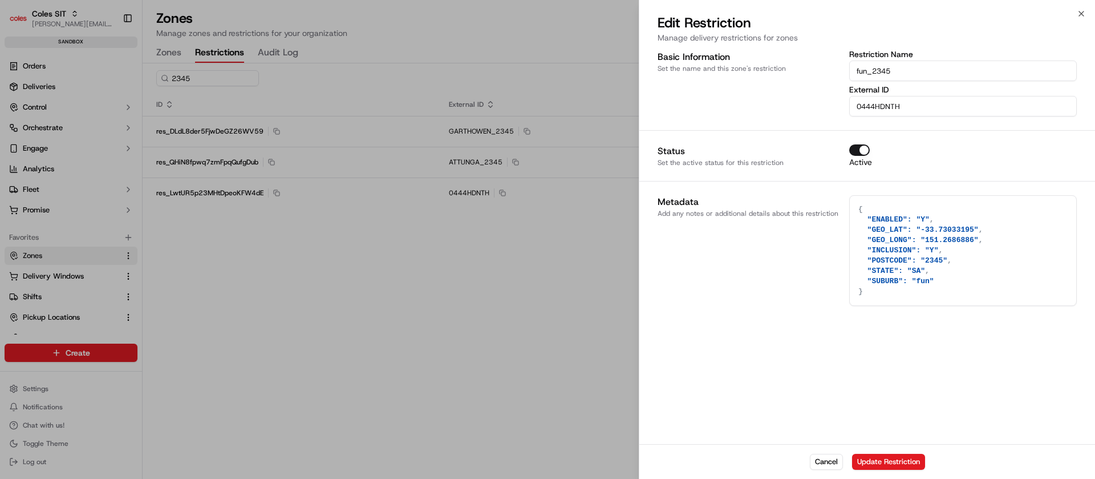
click at [898, 69] on input "fun_2345" at bounding box center [963, 70] width 228 height 21
click at [897, 99] on input "0444HDNTH" at bounding box center [963, 106] width 228 height 21
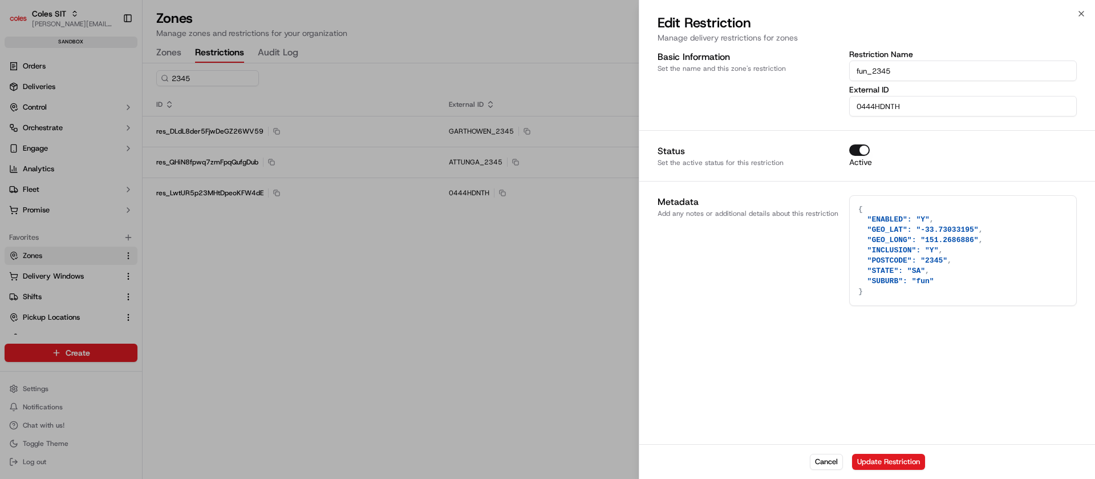
paste input "fun_2345"
type input "fun_2345"
click at [883, 460] on button "Update Restriction" at bounding box center [888, 461] width 73 height 16
type textarea "{}"
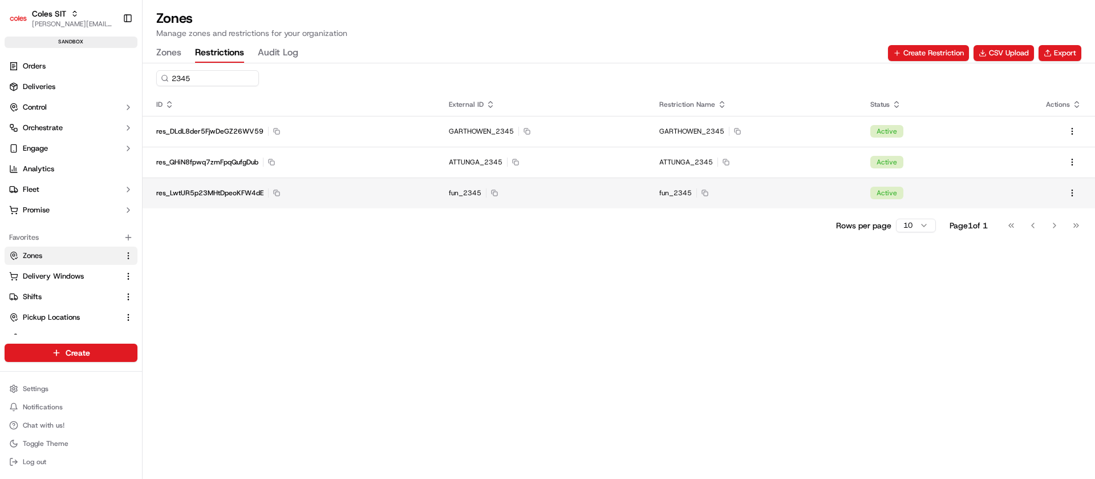
click at [437, 192] on td "fun_2345 Copy fun_2345" at bounding box center [540, 192] width 211 height 31
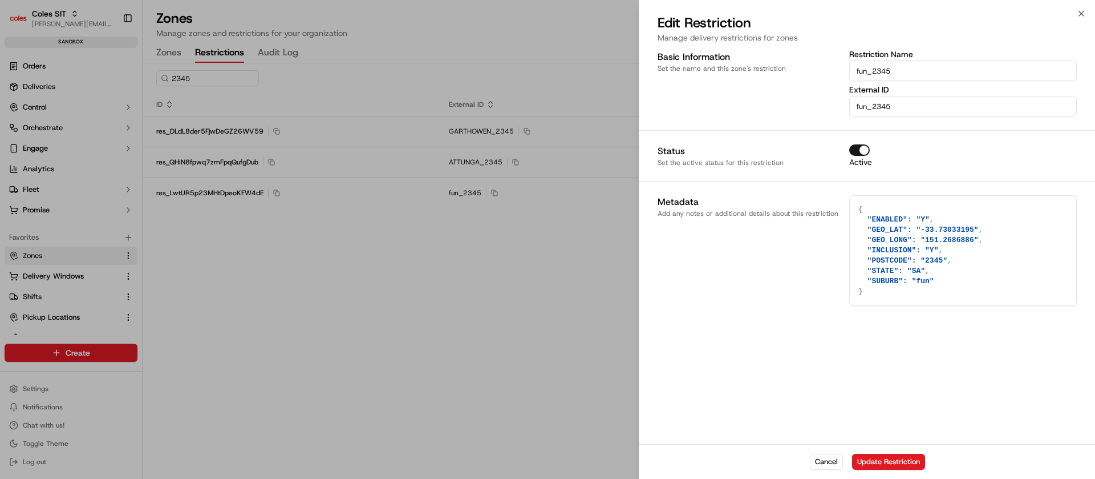
click at [943, 238] on textarea "{ "ENABLED": "Y", "GEO_LAT": "-33.73033195", "GEO_LONG": "151.2686886", "INCLUS…" at bounding box center [963, 251] width 226 height 110
drag, startPoint x: 976, startPoint y: 240, endPoint x: 861, endPoint y: 228, distance: 115.8
click at [861, 228] on textarea "{ "ENABLED": "Y", "GEO_LAT": "-33.73033195", "GEO_LONG": "151.2686886", "INCLUS…" at bounding box center [963, 251] width 226 height 110
type textarea "{ "ENABLED": "Y", "INCLUSION": "Y", "POSTCODE": "2345", "STATE": "SA", "SUBURB"…"
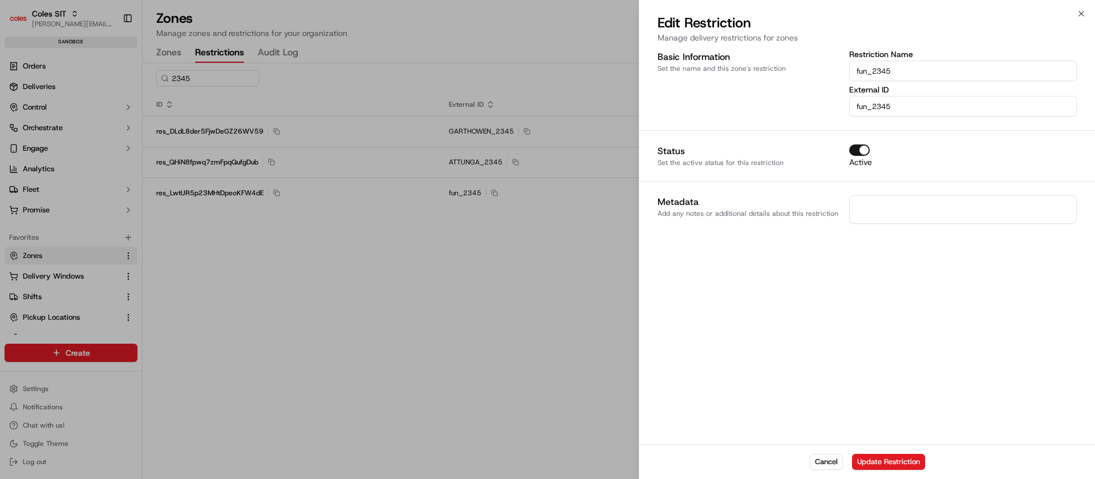
paste textarea "{ "ENABLED": "Y", "GEO_LAT": "-33.73033195", "GEO_LONG": "151.2686886", "INCLUS…"
click at [973, 235] on textarea "{ "ENABLED": "Y", "GEO_LAT": "-33.73033195", "GEO_LONG": "151.2686886", "INCLUS…" at bounding box center [963, 251] width 226 height 110
type textarea "{ "ENABLED": "Y", "INCLUSION": "Y", "POSTCODE": "2345", "STATE": "SA", "SUBURB"…"
click at [869, 456] on button "Update Restriction" at bounding box center [888, 461] width 73 height 16
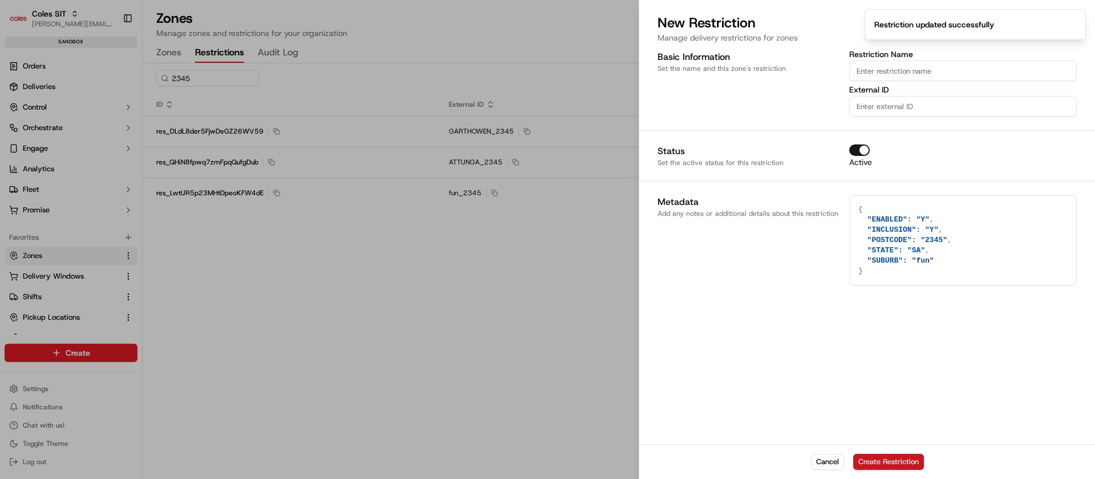
type textarea "{}"
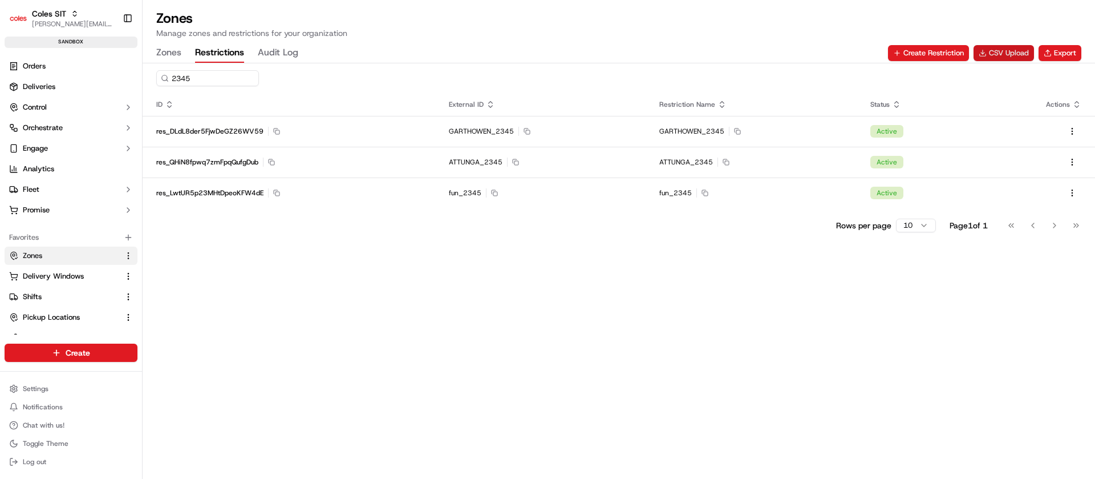
click at [995, 50] on button "CSV Upload" at bounding box center [1004, 53] width 60 height 16
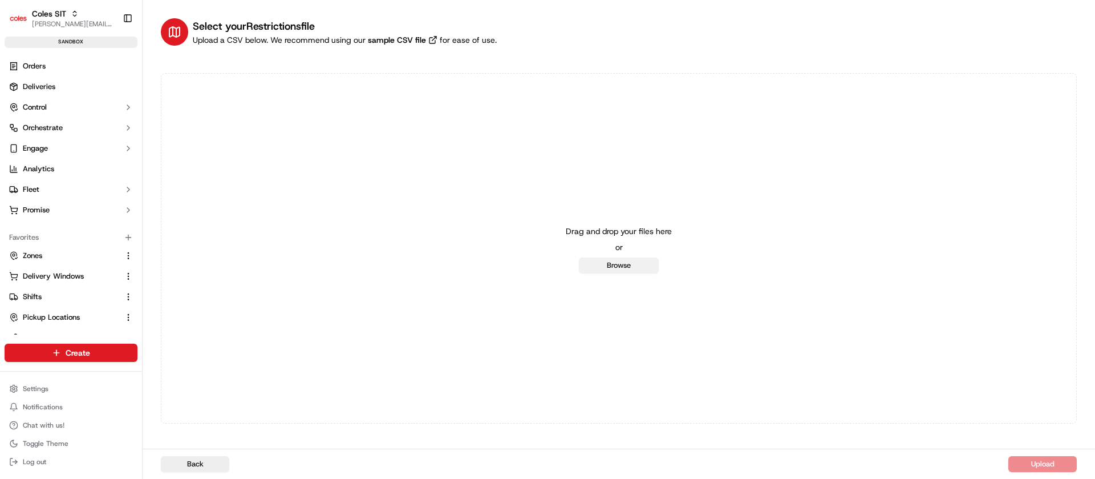
click at [611, 267] on button "Browse" at bounding box center [619, 265] width 80 height 16
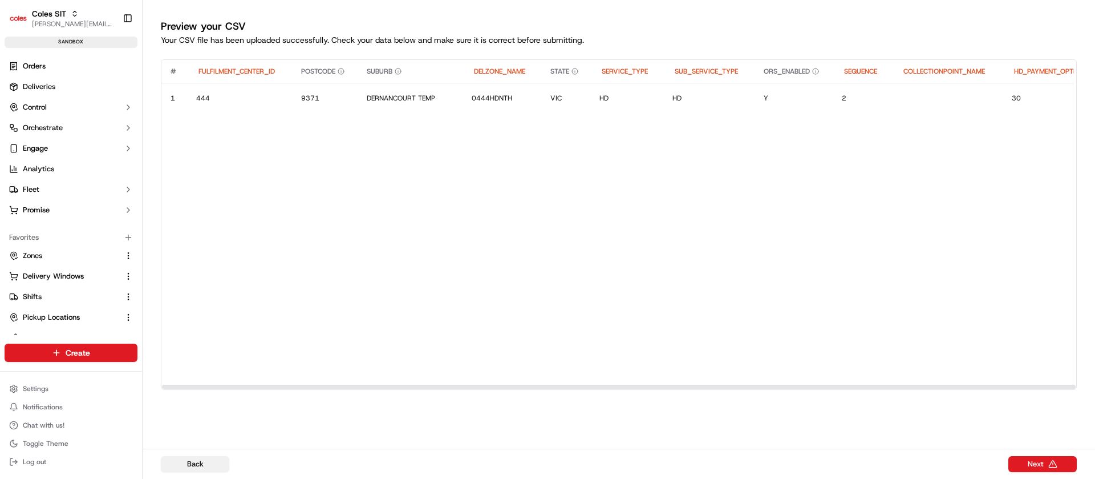
click at [199, 468] on button "Back" at bounding box center [195, 464] width 68 height 16
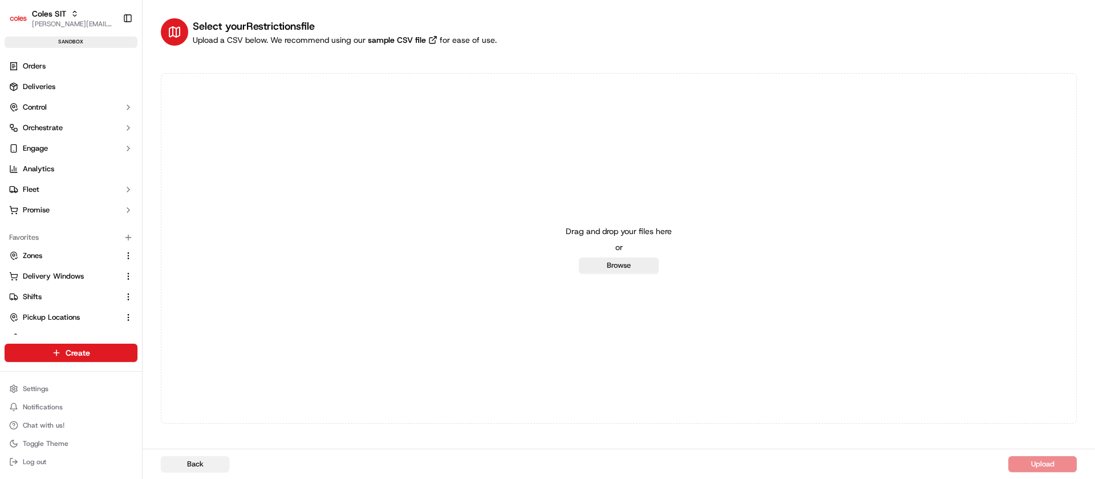
click at [192, 462] on button "Back" at bounding box center [195, 464] width 68 height 16
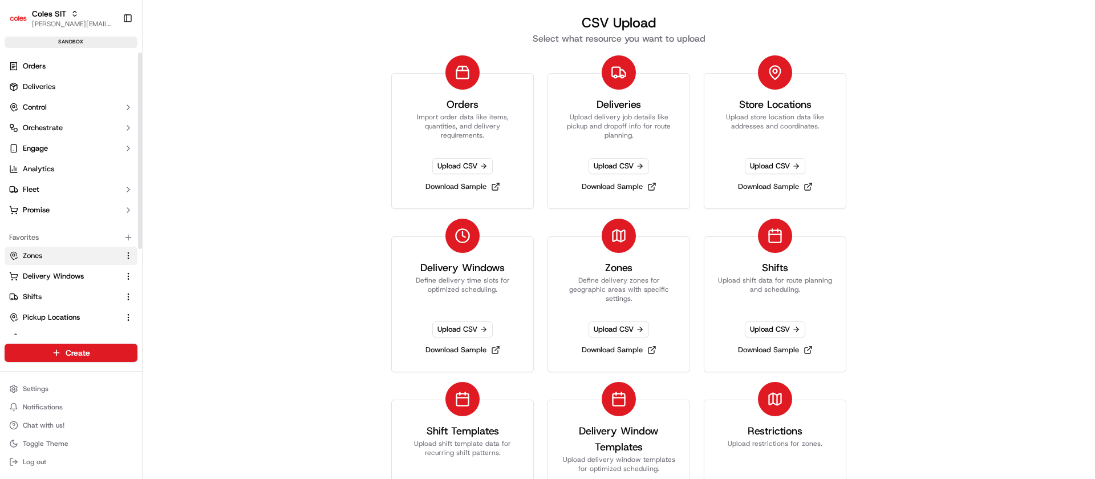
click at [42, 255] on span "Zones" at bounding box center [32, 255] width 19 height 10
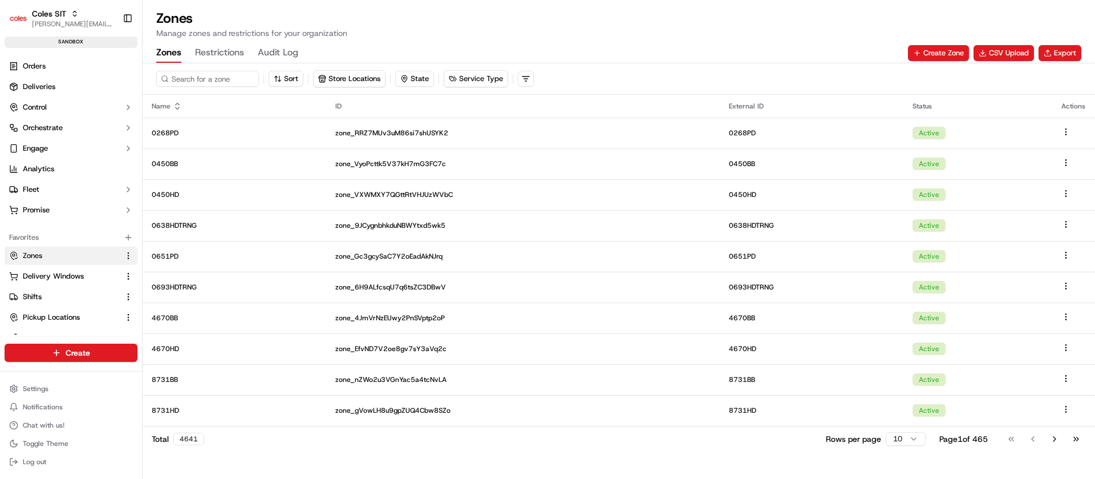
click at [221, 53] on button "Restrictions" at bounding box center [219, 52] width 49 height 19
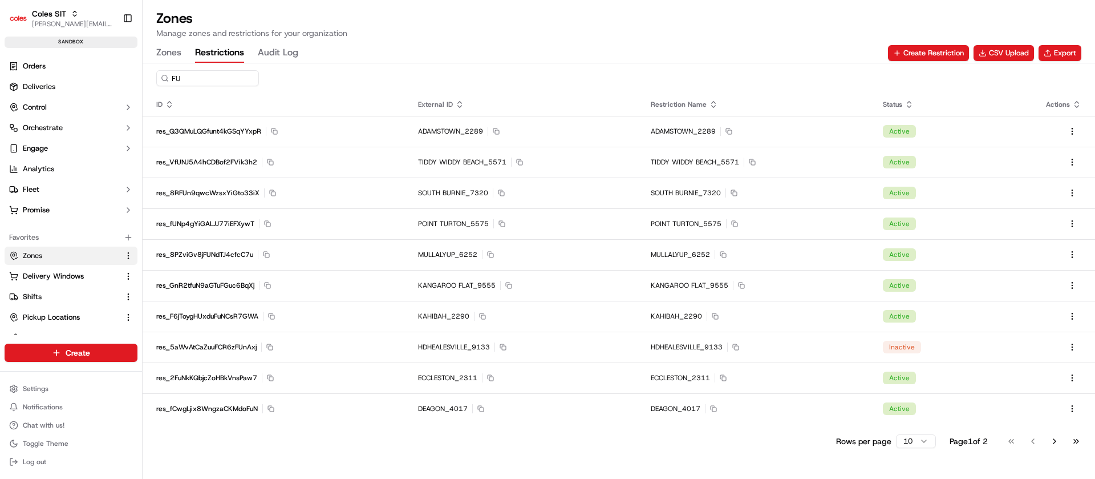
type input "F"
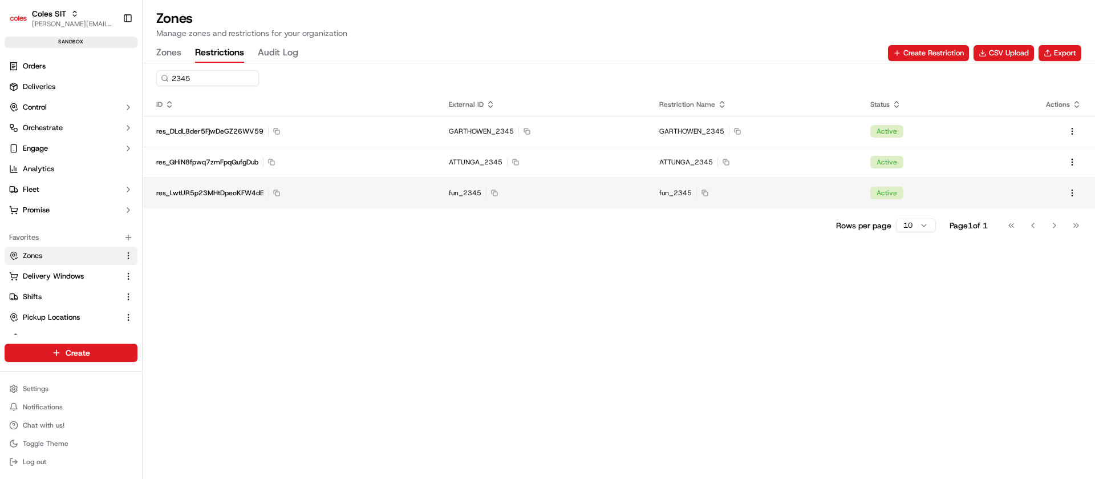
type input "2345"
click at [433, 193] on td "res_LwtUR5p23MHtDpeoKFW4dE Copy res_LwtUR5p23MHtDpeoKFW4dE" at bounding box center [289, 192] width 293 height 31
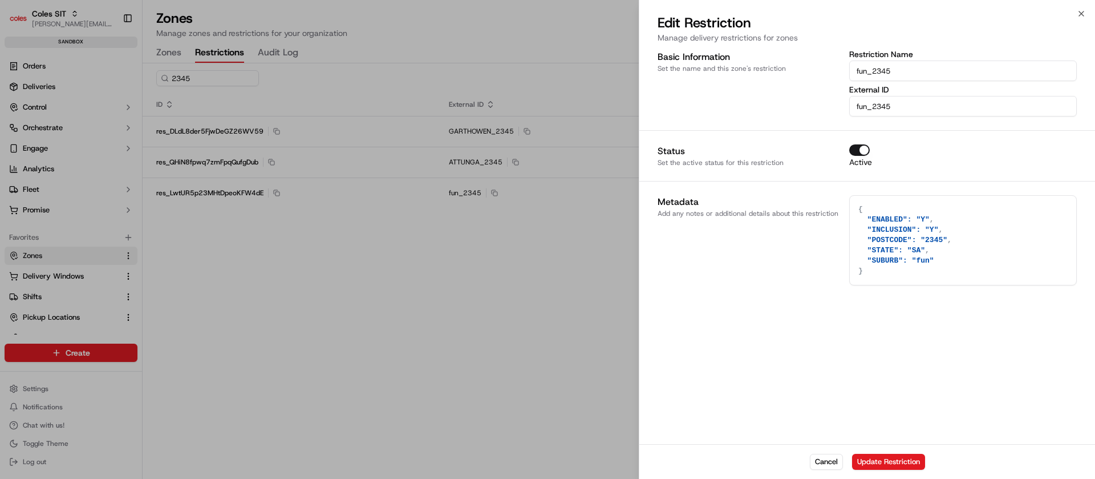
click at [927, 250] on textarea "{ "ENABLED": "Y", "INCLUSION": "Y", "POSTCODE": "2345", "STATE": "SA", "SUBURB"…" at bounding box center [963, 240] width 226 height 89
click at [817, 462] on button "Cancel" at bounding box center [826, 461] width 33 height 16
type textarea "{}"
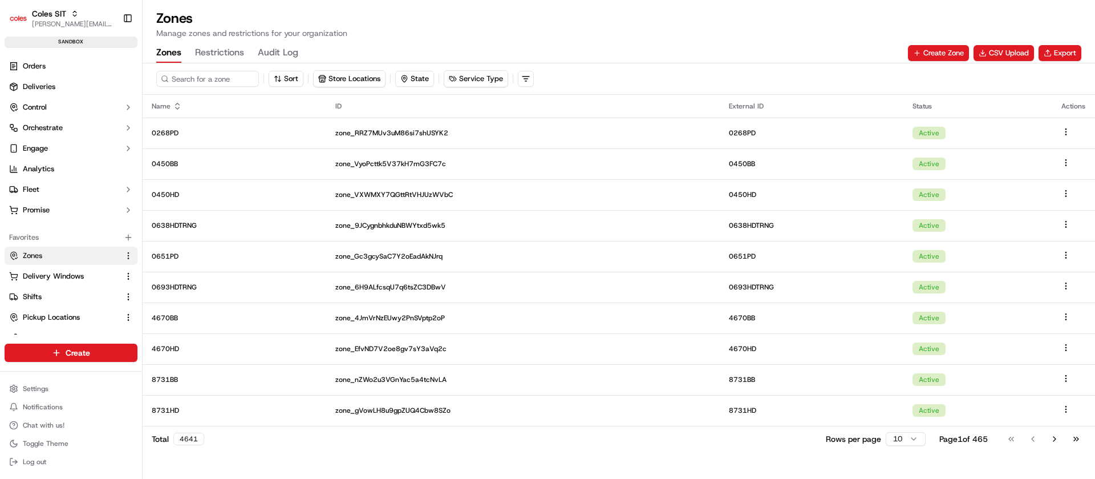
click at [170, 55] on button "Zones" at bounding box center [168, 52] width 25 height 19
click at [1008, 53] on button "CSV Upload" at bounding box center [1004, 53] width 60 height 16
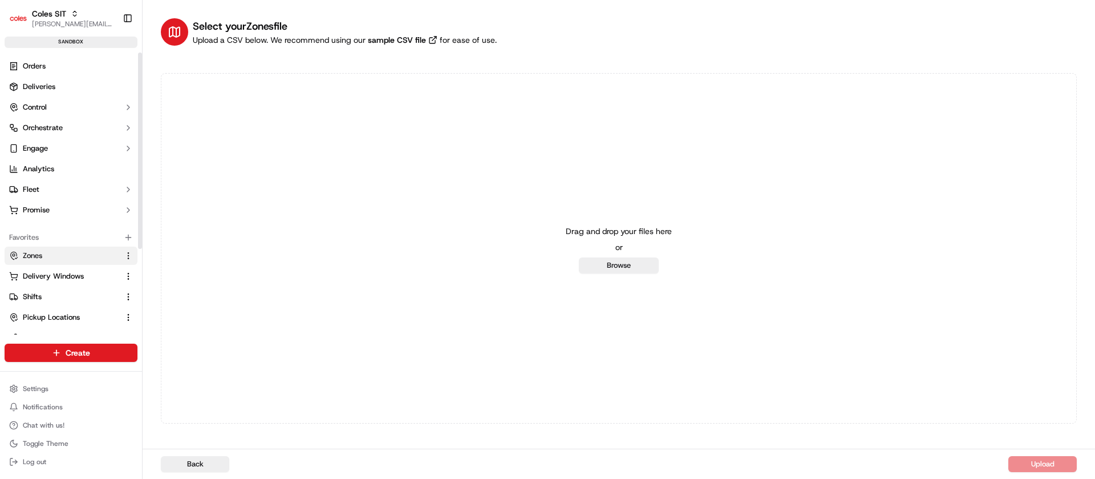
click at [29, 247] on button "Zones" at bounding box center [71, 255] width 133 height 18
click at [66, 354] on html "Coles SIT [PERSON_NAME][EMAIL_ADDRESS][DOMAIN_NAME] Toggle Sidebar sandbox Orde…" at bounding box center [547, 239] width 1095 height 479
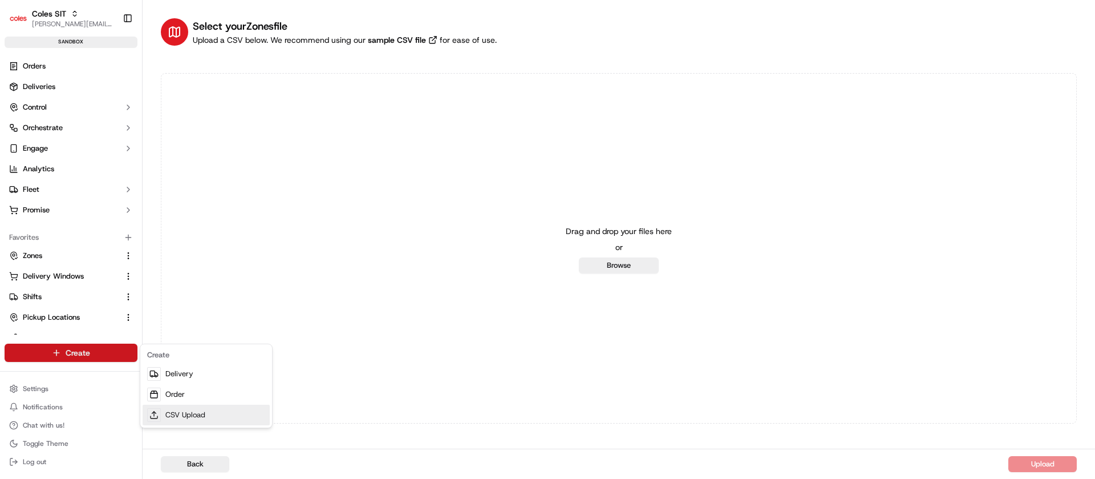
click at [176, 414] on link "CSV Upload" at bounding box center [206, 414] width 127 height 21
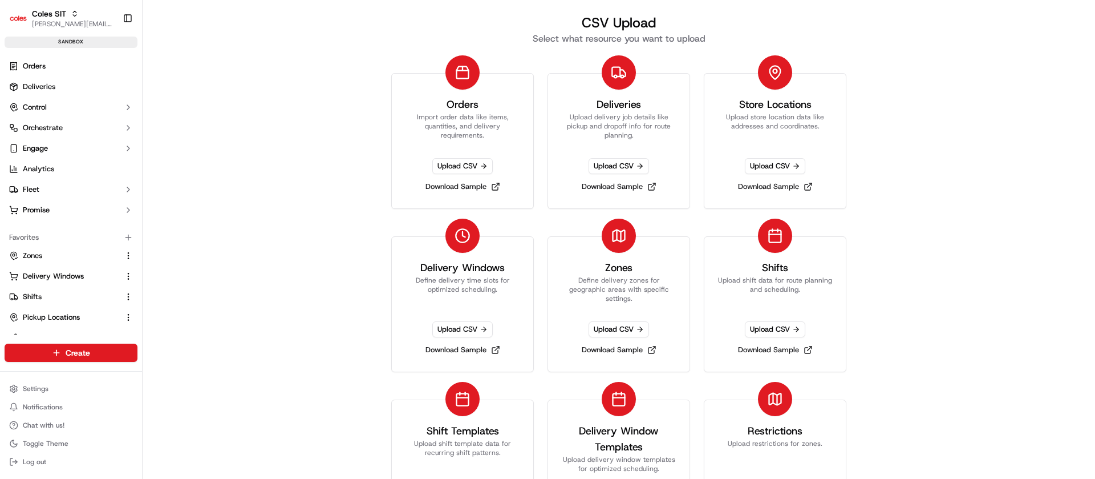
scroll to position [63, 0]
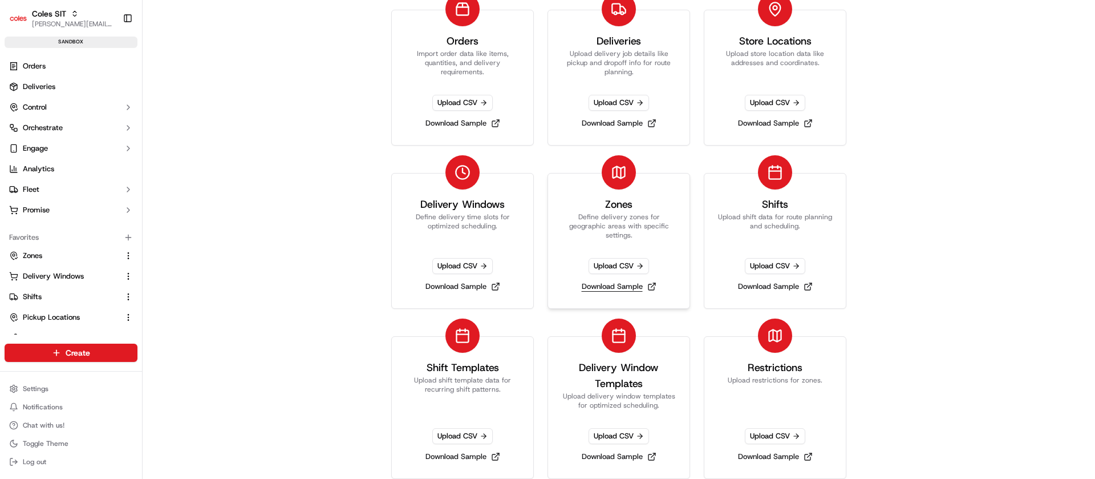
click at [594, 283] on link "Download Sample" at bounding box center [619, 286] width 84 height 16
click at [44, 263] on button "Zones" at bounding box center [71, 255] width 133 height 18
click at [47, 257] on link "Zones" at bounding box center [64, 255] width 110 height 10
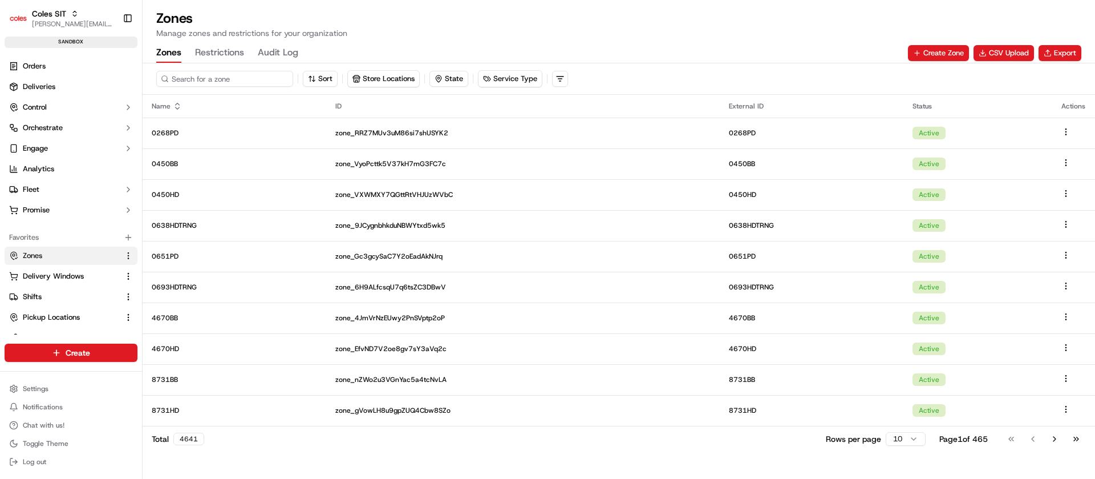
click at [209, 79] on input at bounding box center [224, 79] width 137 height 16
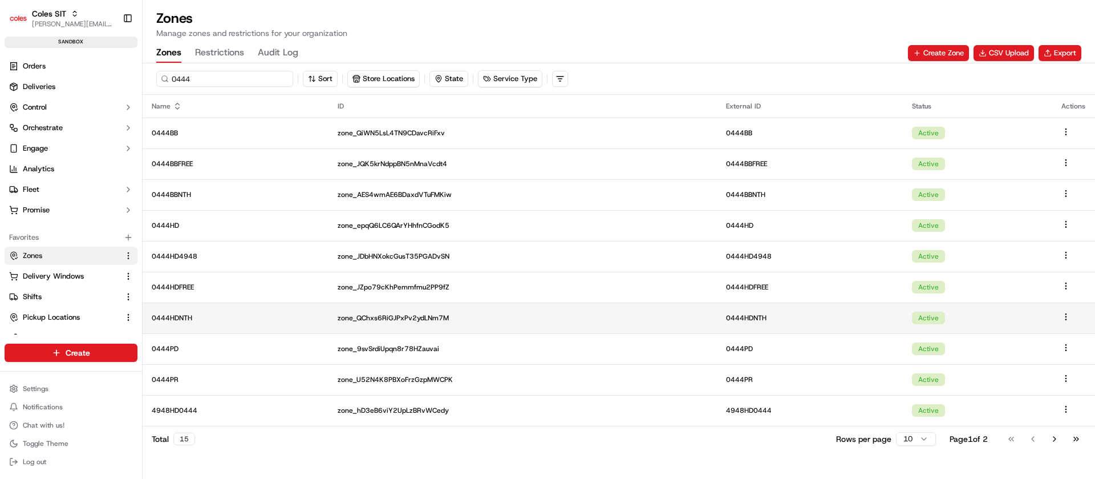
type input "0444"
click at [196, 314] on p "0444HDNTH" at bounding box center [236, 317] width 168 height 9
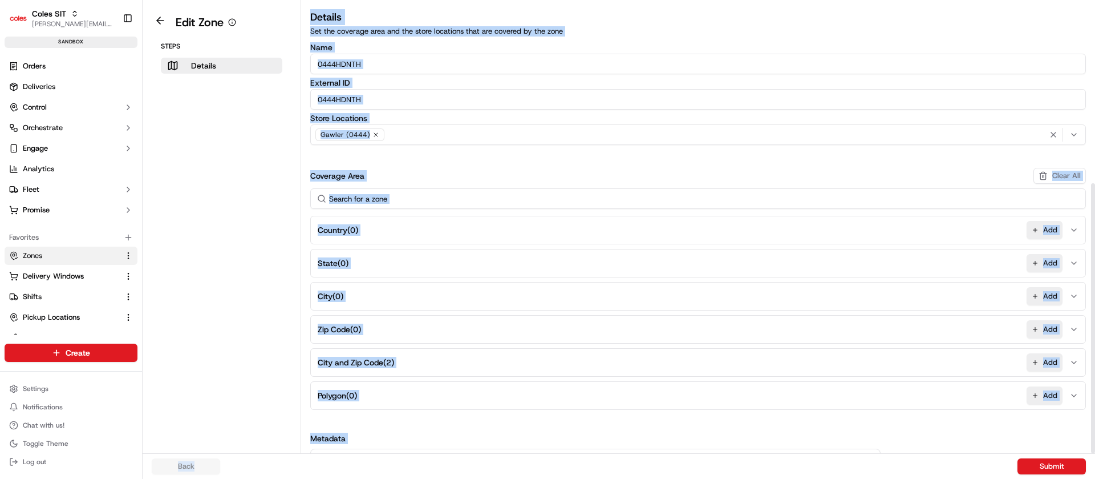
scroll to position [301, 0]
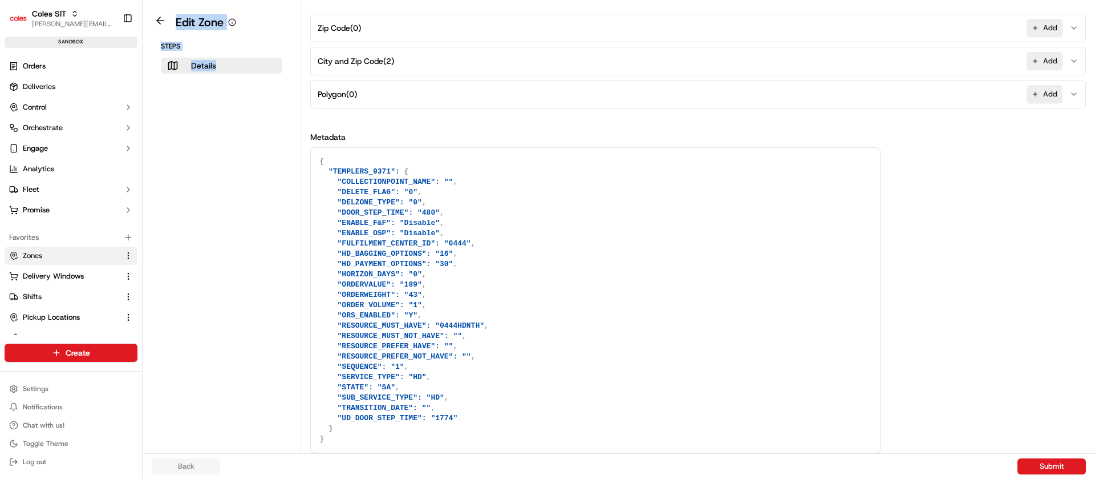
drag, startPoint x: 280, startPoint y: 379, endPoint x: 350, endPoint y: 510, distance: 149.3
click at [350, 478] on html "Coles SIT [PERSON_NAME][EMAIL_ADDRESS][DOMAIN_NAME] Toggle Sidebar sandbox Orde…" at bounding box center [547, 239] width 1095 height 479
click at [546, 395] on textarea "{ "TEMPLERS_9371": { "COLLECTIONPOINT_NAME": "", "DELETE_FLAG": "0", "DELZONE_T…" at bounding box center [595, 300] width 569 height 305
drag, startPoint x: 480, startPoint y: 416, endPoint x: 355, endPoint y: 229, distance: 224.6
click at [355, 230] on textarea "{ "TEMPLERS_9371": { "COLLECTIONPOINT_NAME": "", "DELETE_FLAG": "0", "DELZONE_T…" at bounding box center [595, 300] width 569 height 305
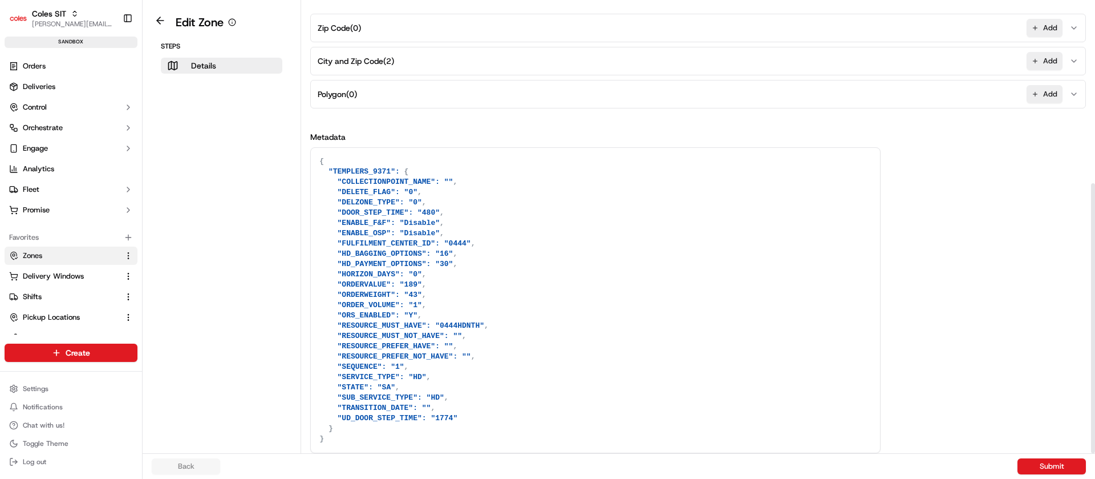
click at [355, 229] on textarea "{ "TEMPLERS_9371": { "COLLECTIONPOINT_NAME": "", "DELETE_FLAG": "0", "DELZONE_T…" at bounding box center [595, 300] width 569 height 305
drag, startPoint x: 326, startPoint y: 174, endPoint x: 462, endPoint y: 445, distance: 303.8
click at [462, 445] on textarea "{ "TEMPLERS_9371": { "COLLECTIONPOINT_NAME": "", "DELETE_FLAG": "0", "DELZONE_T…" at bounding box center [595, 300] width 569 height 305
drag, startPoint x: 328, startPoint y: 175, endPoint x: 394, endPoint y: 175, distance: 66.2
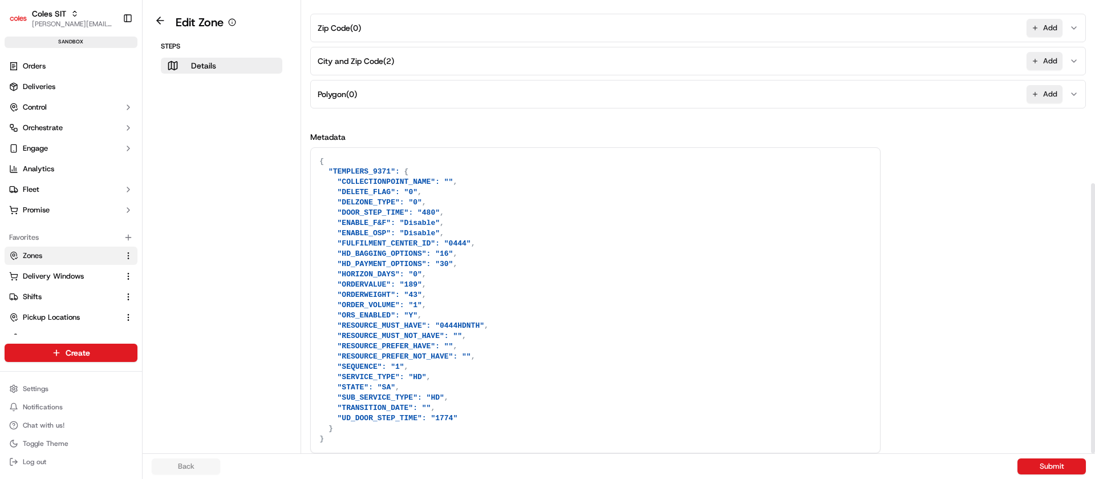
click at [394, 175] on textarea "{ "TEMPLERS_9371": { "COLLECTIONPOINT_NAME": "", "DELETE_FLAG": "0", "DELZONE_T…" at bounding box center [595, 300] width 569 height 305
click at [382, 64] on span "City and Zip Code ( 2 )" at bounding box center [356, 60] width 76 height 11
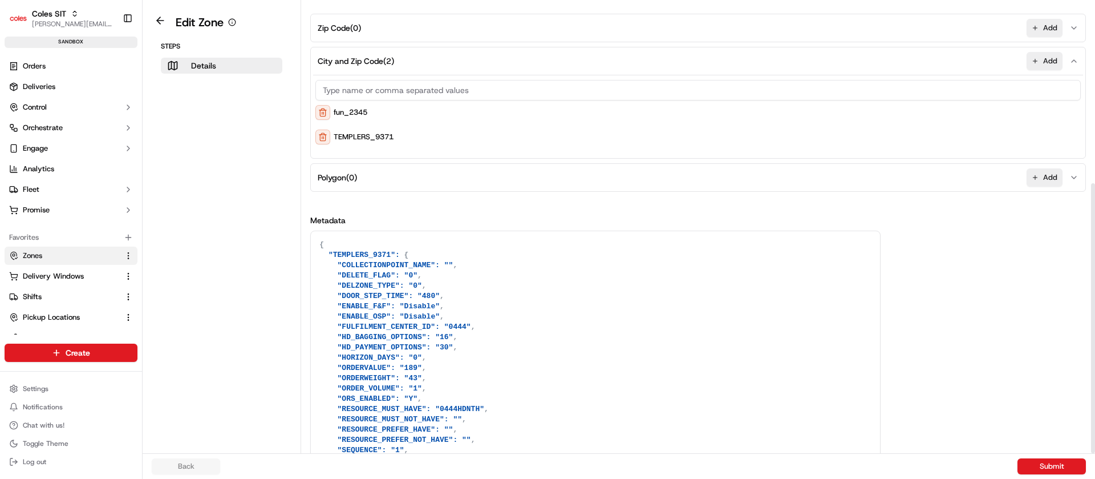
scroll to position [0, 0]
drag, startPoint x: 339, startPoint y: 113, endPoint x: 402, endPoint y: 113, distance: 62.7
click at [402, 113] on div "fun_2345" at bounding box center [697, 112] width 765 height 15
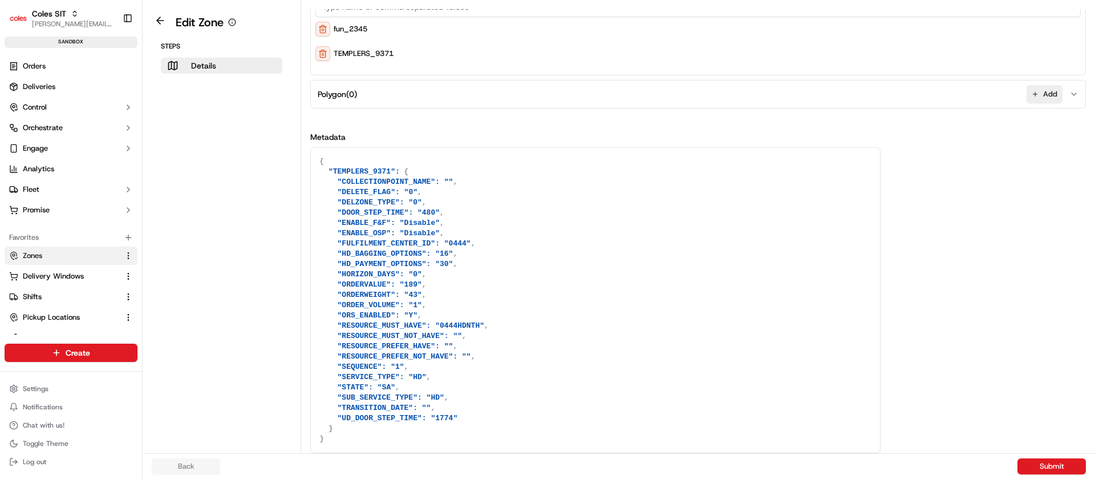
drag, startPoint x: 491, startPoint y: 302, endPoint x: 507, endPoint y: 466, distance: 165.1
click at [507, 466] on div "Edit Zone Steps Details Details Set the coverage area and the store locations t…" at bounding box center [619, 239] width 952 height 479
click at [437, 395] on textarea "{ "TEMPLERS_9371": { "COLLECTIONPOINT_NAME": "", "DELETE_FLAG": "0", "DELZONE_T…" at bounding box center [595, 300] width 569 height 305
click at [161, 23] on button at bounding box center [160, 21] width 26 height 14
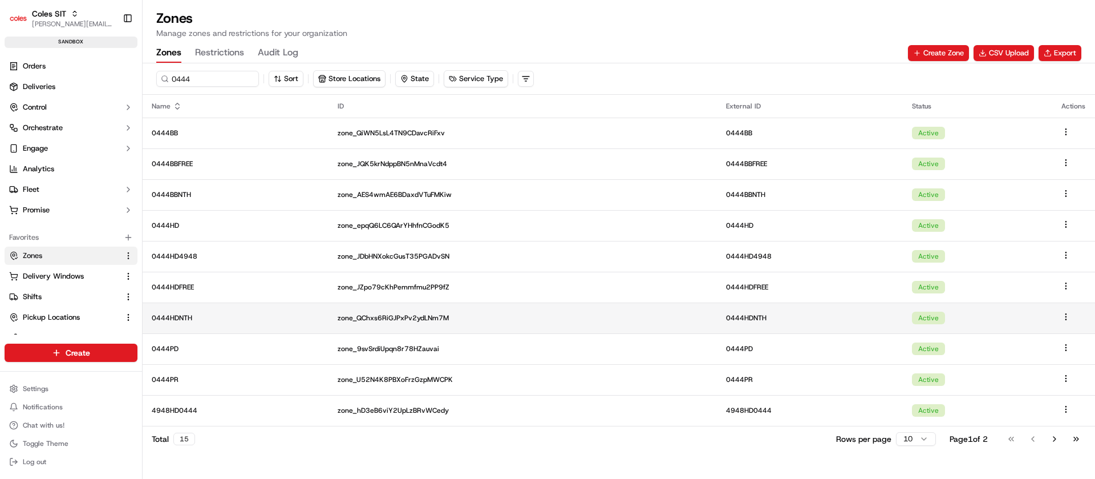
click at [206, 309] on td "0444HDNTH" at bounding box center [236, 317] width 186 height 31
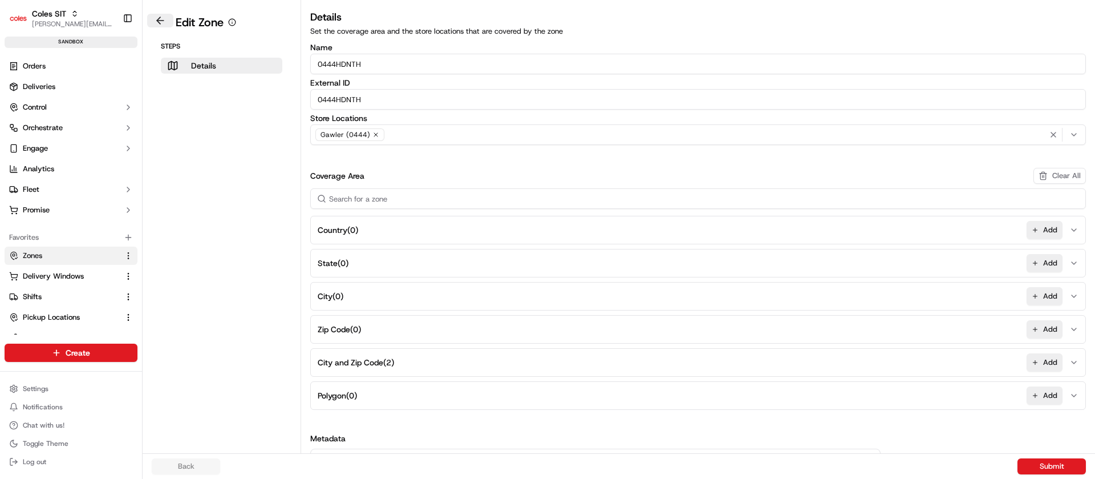
click at [164, 22] on button at bounding box center [160, 21] width 26 height 14
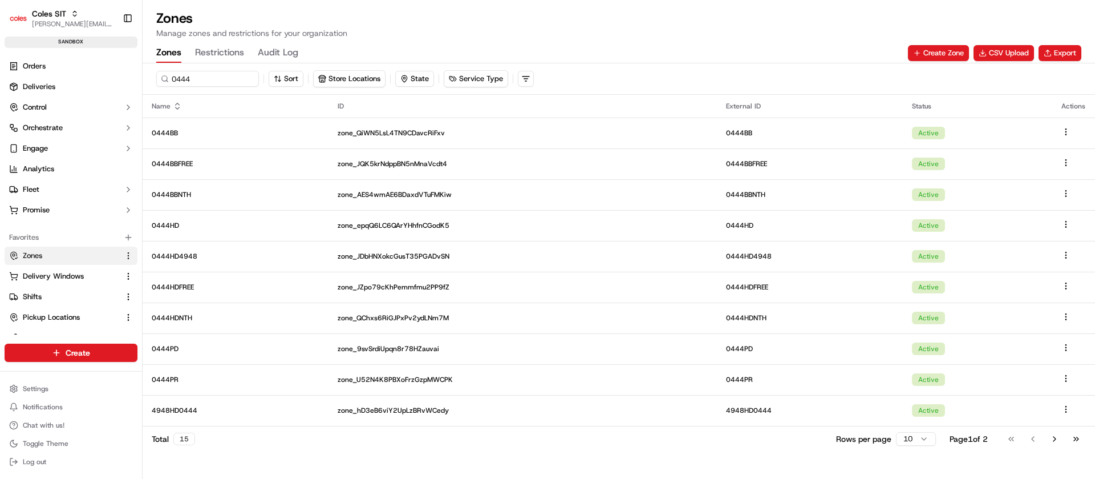
click at [763, 450] on div "Total 15 Rows per page 10 Page 1 of 2 Go to first page Go to previous page Go t…" at bounding box center [619, 438] width 952 height 26
click at [196, 79] on input "0444" at bounding box center [224, 79] width 137 height 16
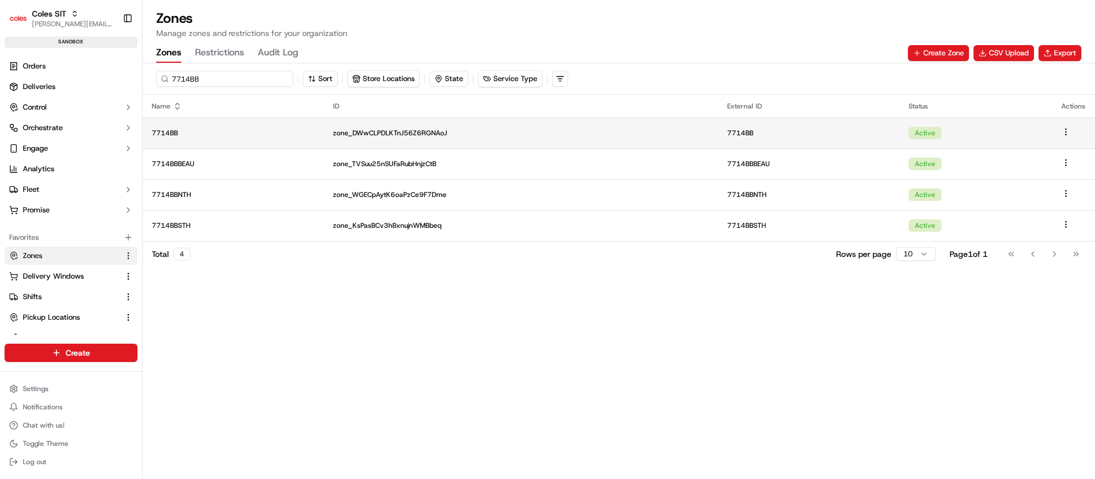
type input "7714BB"
click at [211, 135] on p "7714BB" at bounding box center [233, 132] width 163 height 9
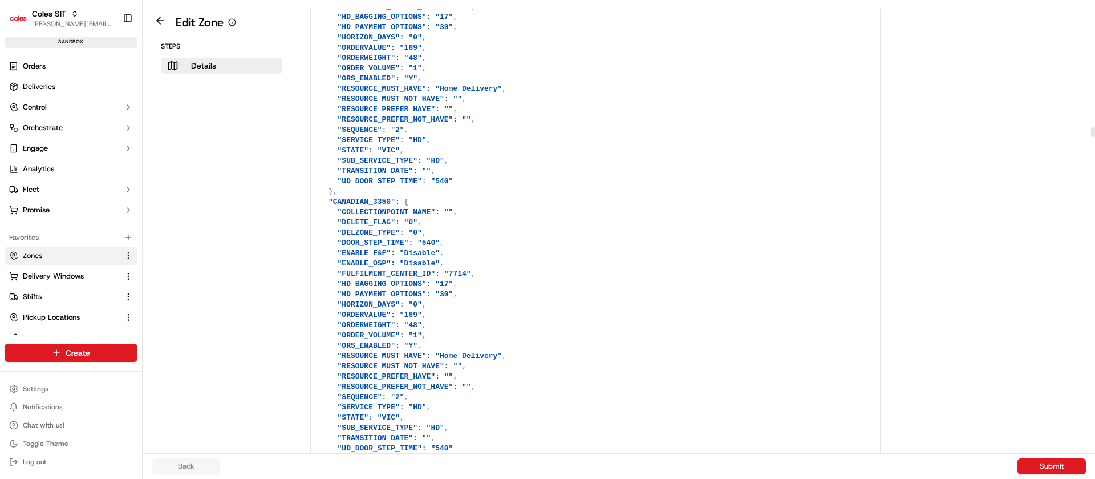
scroll to position [5929, 0]
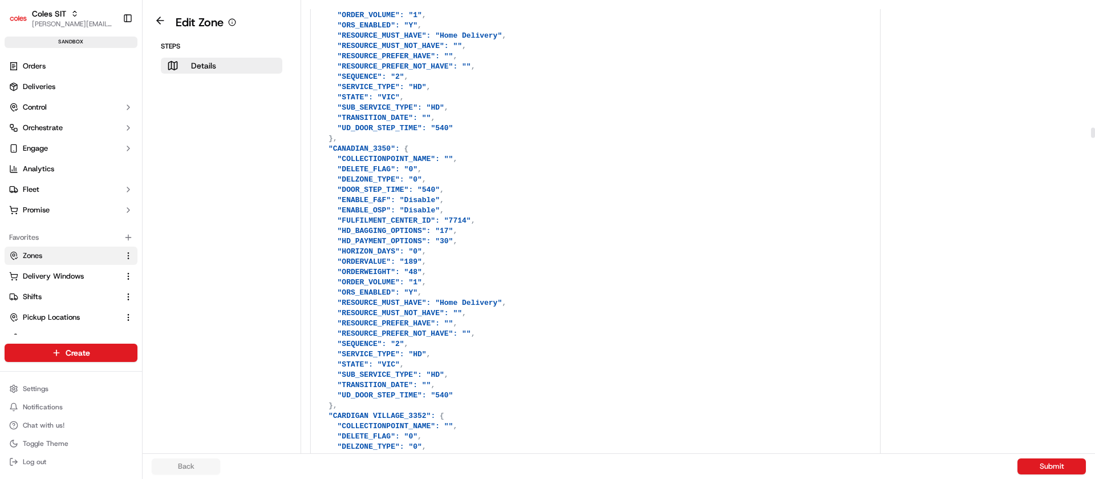
drag, startPoint x: 1095, startPoint y: 213, endPoint x: 1095, endPoint y: 132, distance: 80.4
click at [1095, 132] on div at bounding box center [1093, 226] width 5 height 453
drag, startPoint x: 325, startPoint y: 196, endPoint x: 472, endPoint y: 202, distance: 147.9
click at [68, 355] on html "Coles SIT [PERSON_NAME][EMAIL_ADDRESS][DOMAIN_NAME] Toggle Sidebar sandbox Orde…" at bounding box center [547, 239] width 1095 height 479
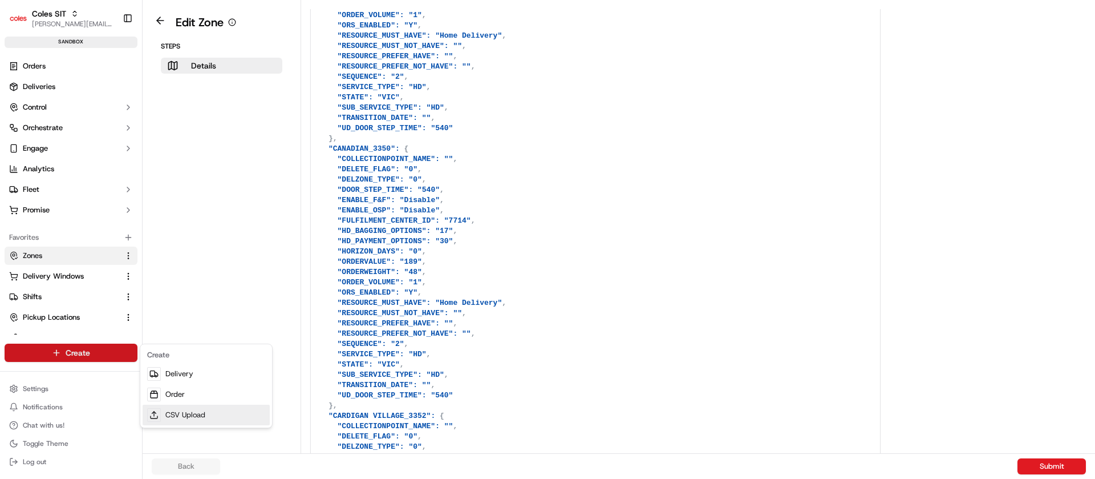
click at [194, 420] on link "CSV Upload" at bounding box center [206, 414] width 127 height 21
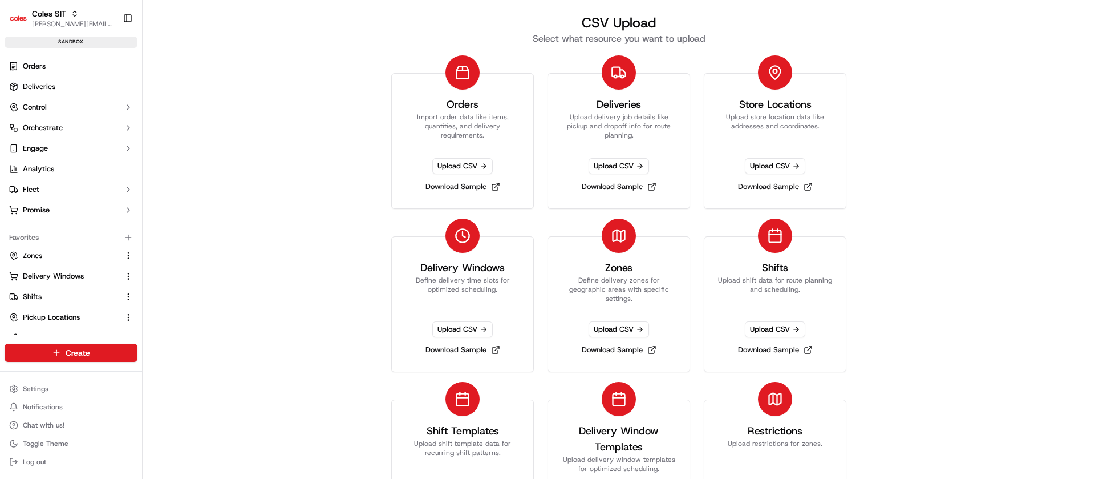
scroll to position [63, 0]
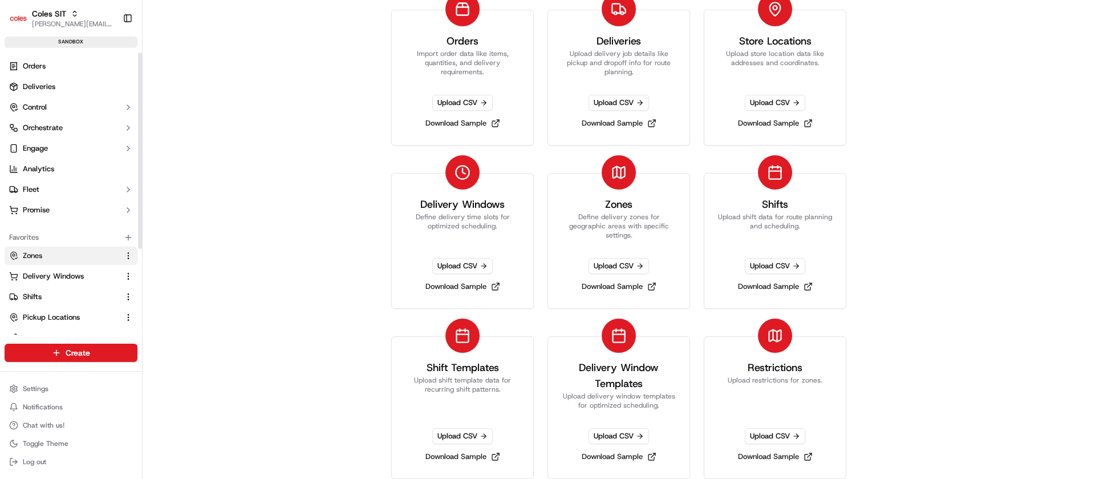
click at [37, 256] on span "Zones" at bounding box center [32, 255] width 19 height 10
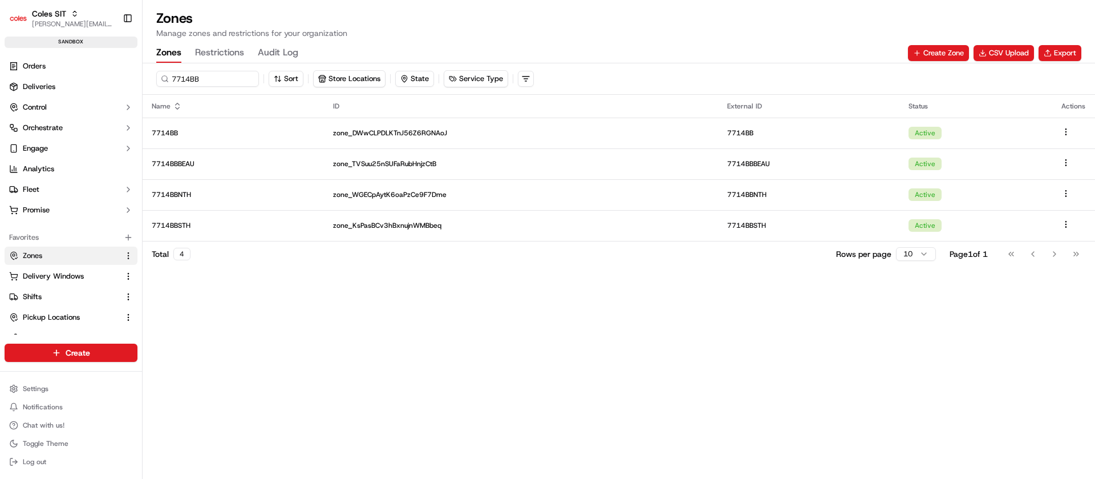
click at [233, 46] on button "Restrictions" at bounding box center [219, 52] width 49 height 19
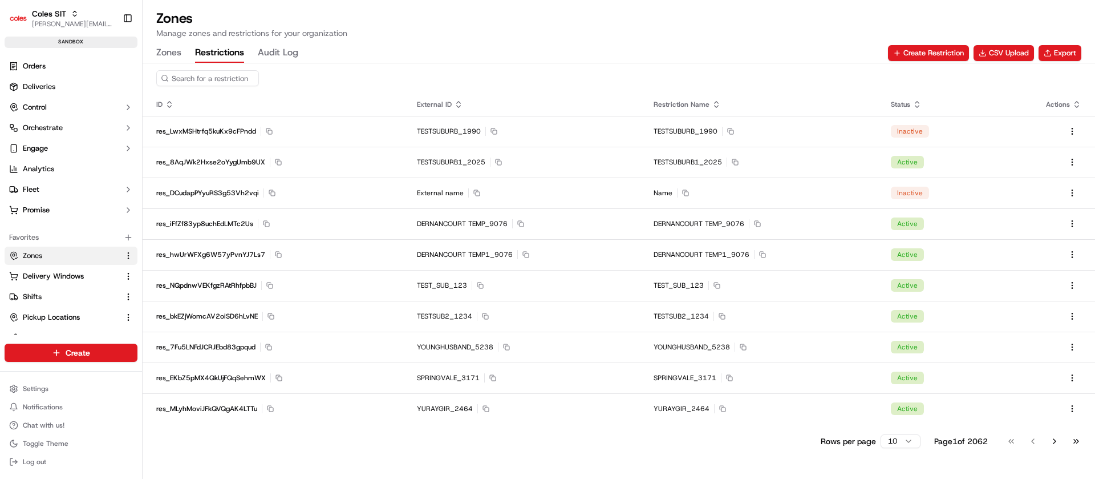
click at [212, 56] on button "Restrictions" at bounding box center [219, 52] width 49 height 19
click at [1004, 57] on button "CSV Upload" at bounding box center [1004, 53] width 60 height 16
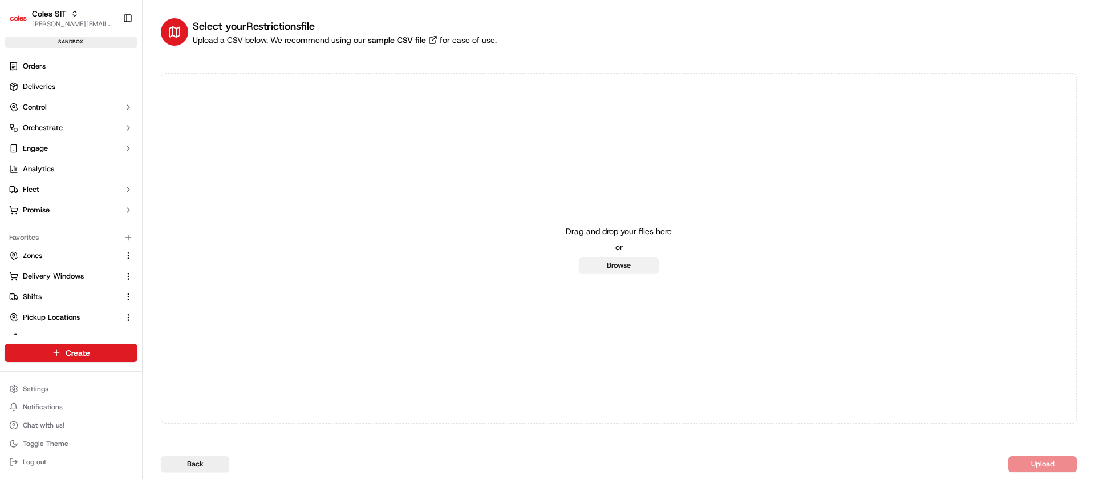
click at [642, 269] on button "Browse" at bounding box center [619, 265] width 80 height 16
click at [31, 256] on span "Zones" at bounding box center [32, 255] width 19 height 10
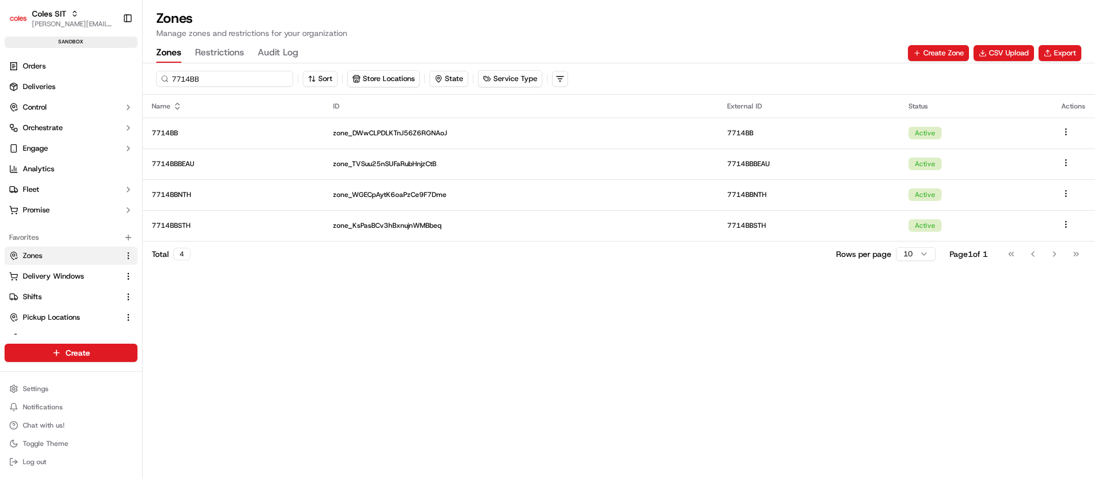
click at [206, 80] on input "7714BB" at bounding box center [224, 79] width 137 height 16
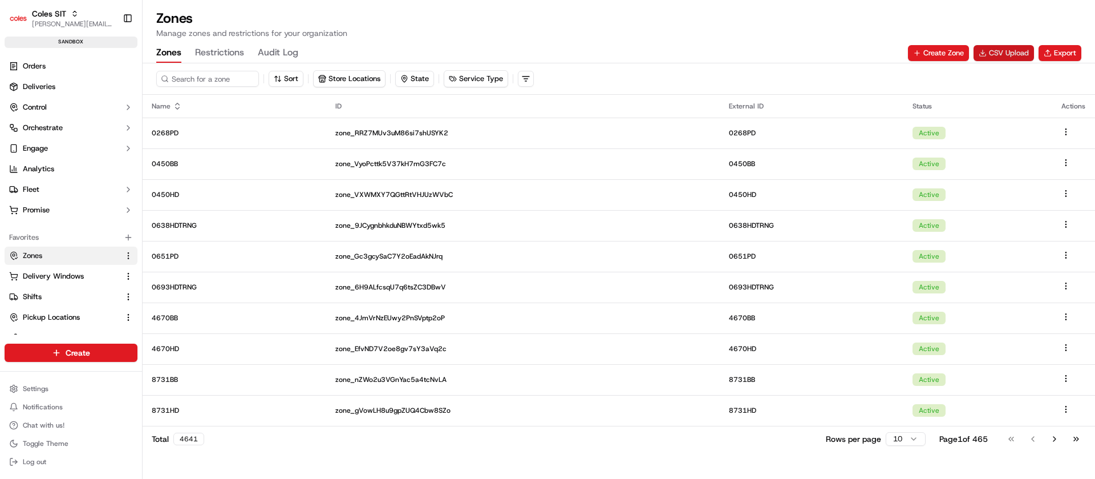
click at [1010, 56] on button "CSV Upload" at bounding box center [1004, 53] width 60 height 16
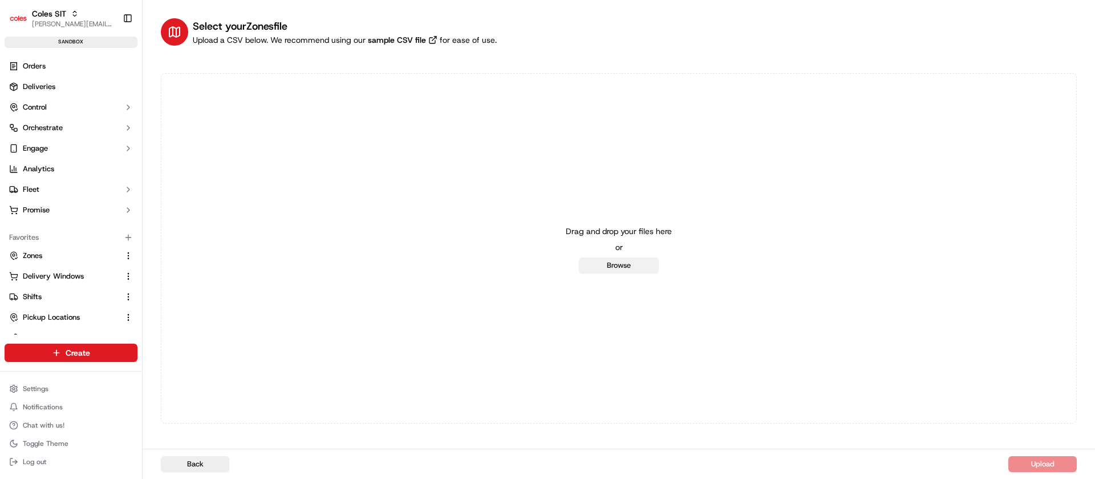
click at [623, 270] on button "Browse" at bounding box center [619, 265] width 80 height 16
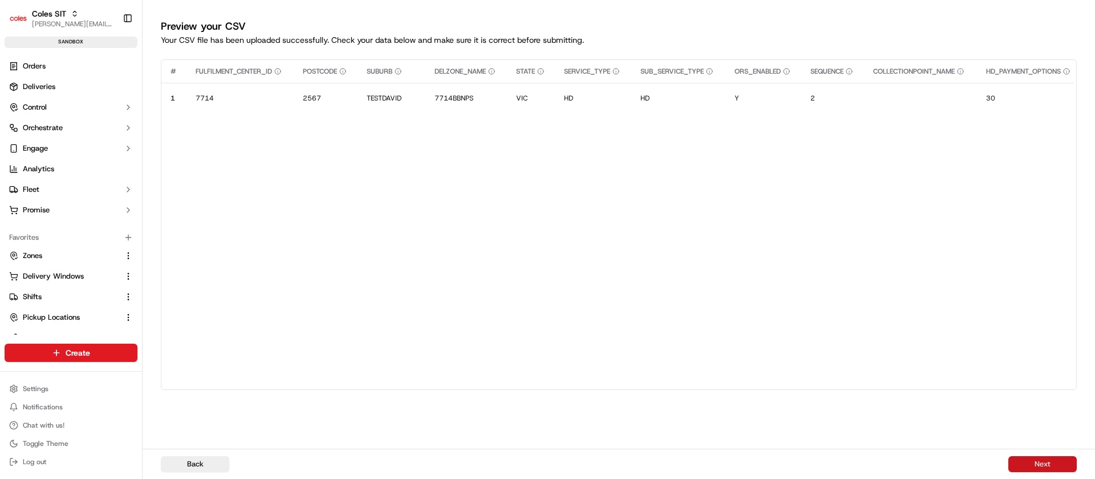
click at [1047, 461] on button "Next" at bounding box center [1042, 464] width 68 height 16
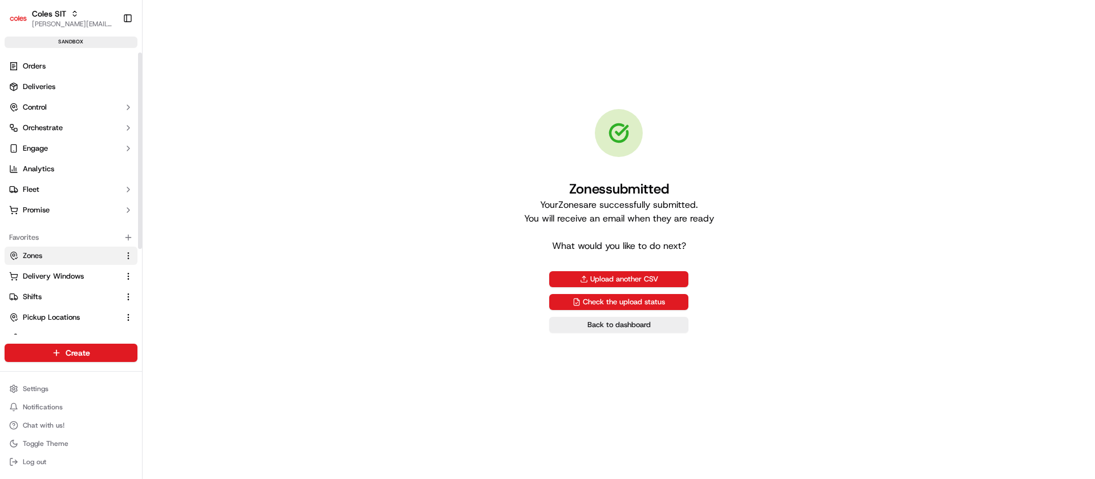
click at [48, 257] on link "Zones" at bounding box center [64, 255] width 110 height 10
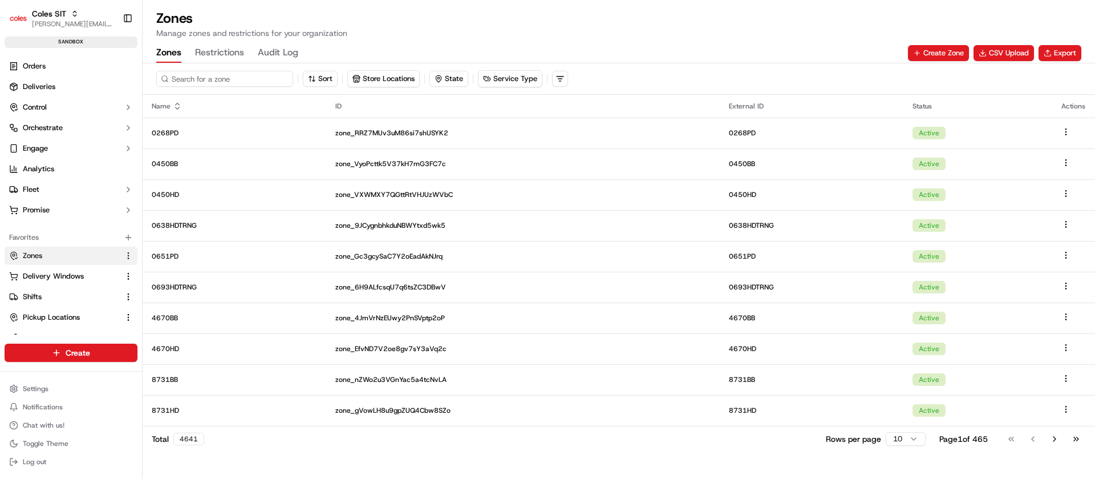
click at [213, 74] on input at bounding box center [224, 79] width 137 height 16
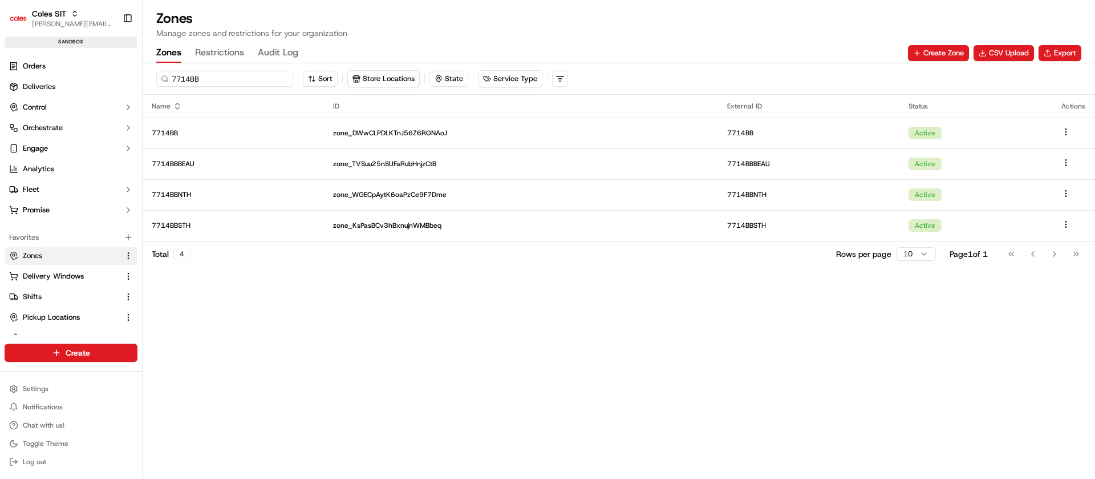
type input "7714BB"
click at [230, 78] on input "7714BB" at bounding box center [224, 79] width 137 height 16
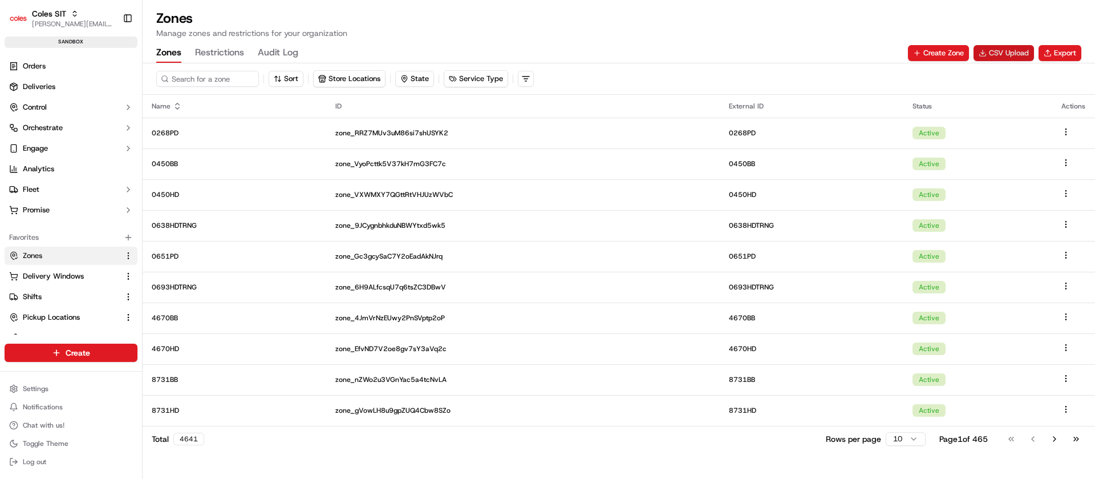
click at [1006, 58] on button "CSV Upload" at bounding box center [1004, 53] width 60 height 16
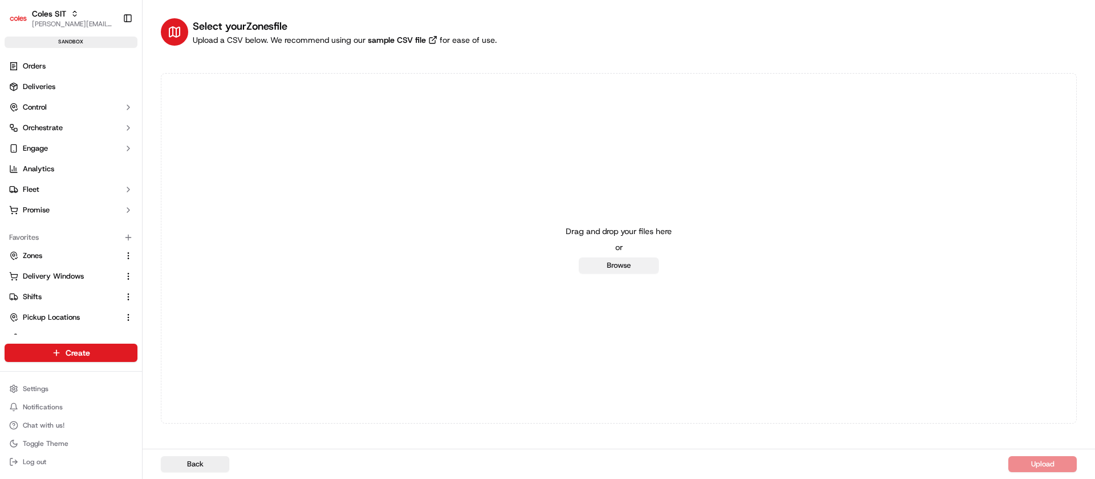
click at [606, 269] on button "Browse" at bounding box center [619, 265] width 80 height 16
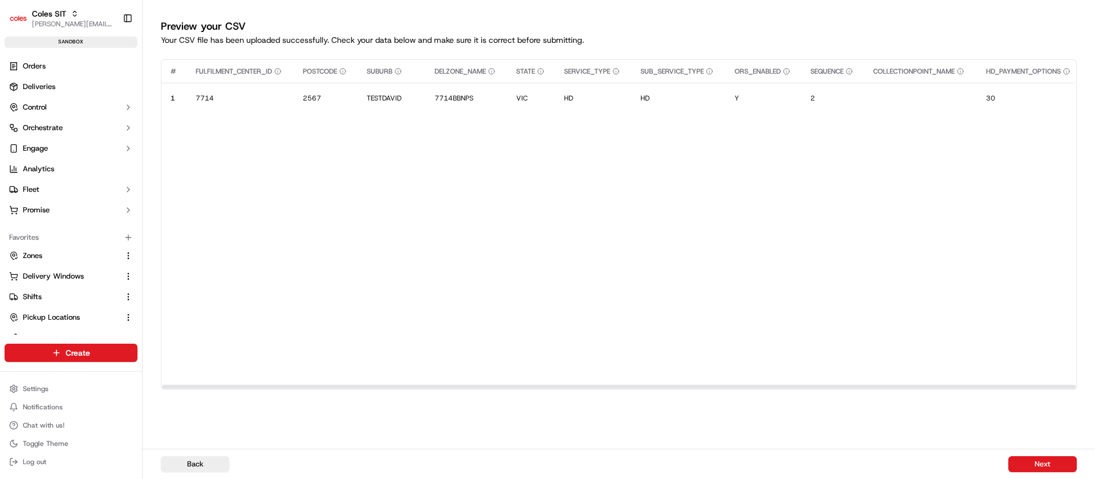
drag, startPoint x: 249, startPoint y: 383, endPoint x: 216, endPoint y: 359, distance: 40.4
click at [216, 383] on div at bounding box center [618, 386] width 915 height 6
click at [34, 244] on div "Favorites" at bounding box center [71, 237] width 133 height 18
click at [27, 249] on button "Zones" at bounding box center [71, 255] width 133 height 18
click at [66, 253] on link "Zones" at bounding box center [64, 255] width 110 height 10
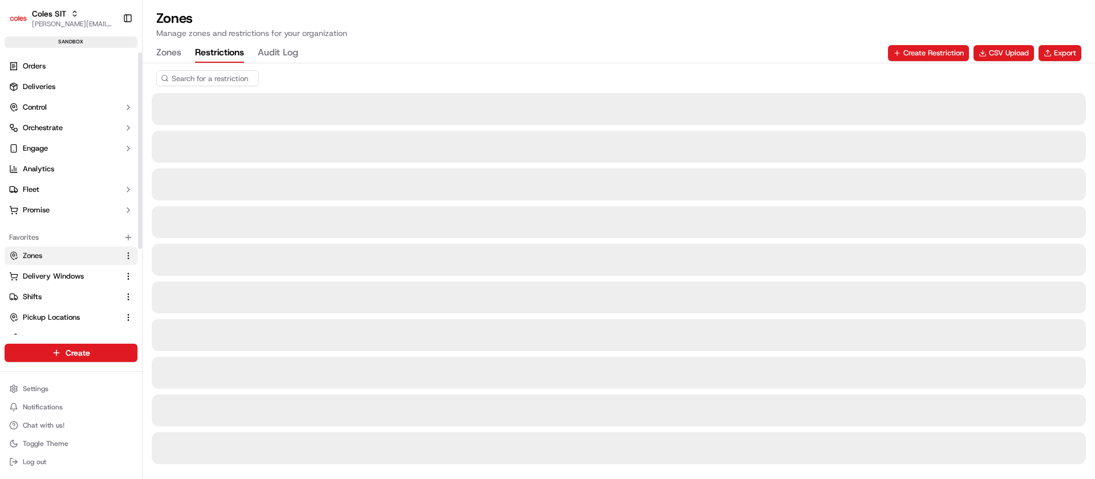
click at [231, 54] on button "Restrictions" at bounding box center [219, 52] width 49 height 19
click at [210, 75] on input at bounding box center [224, 78] width 137 height 16
click at [210, 81] on input at bounding box center [224, 78] width 137 height 16
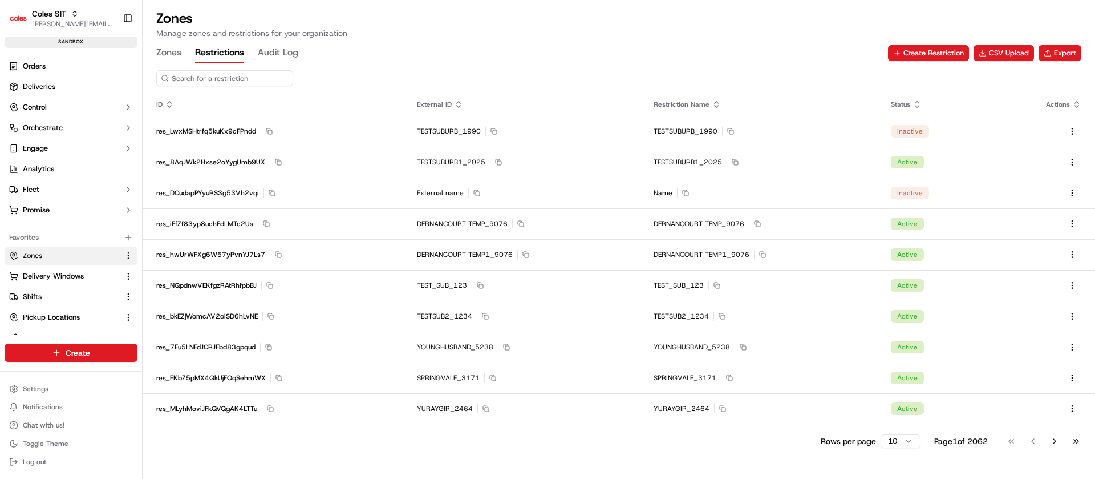
type input "t"
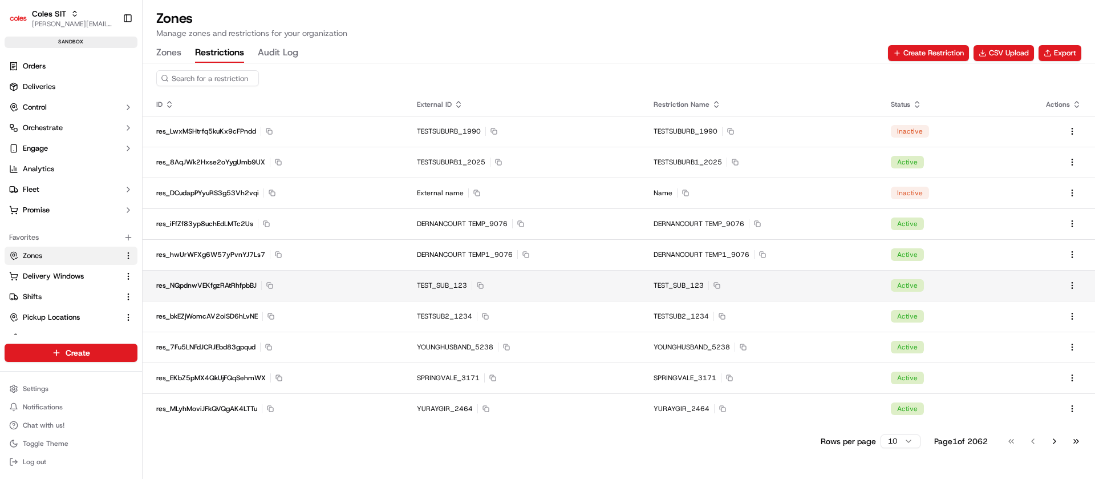
click at [348, 289] on div "res_NQpdnwVEKfgzRAtRhfpbBJ Copy res_NQpdnwVEKfgzRAtRhfpbBJ" at bounding box center [272, 285] width 233 height 9
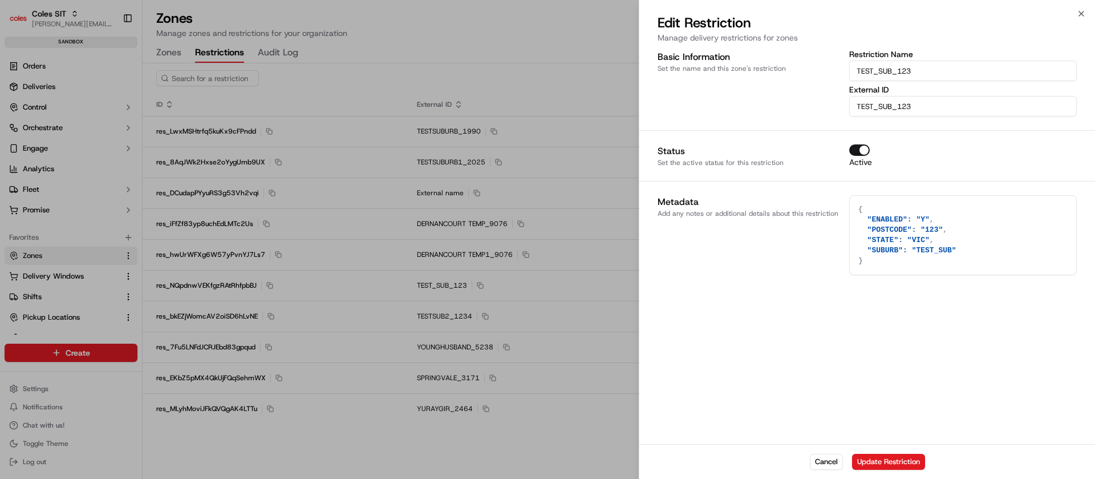
type textarea "{}"
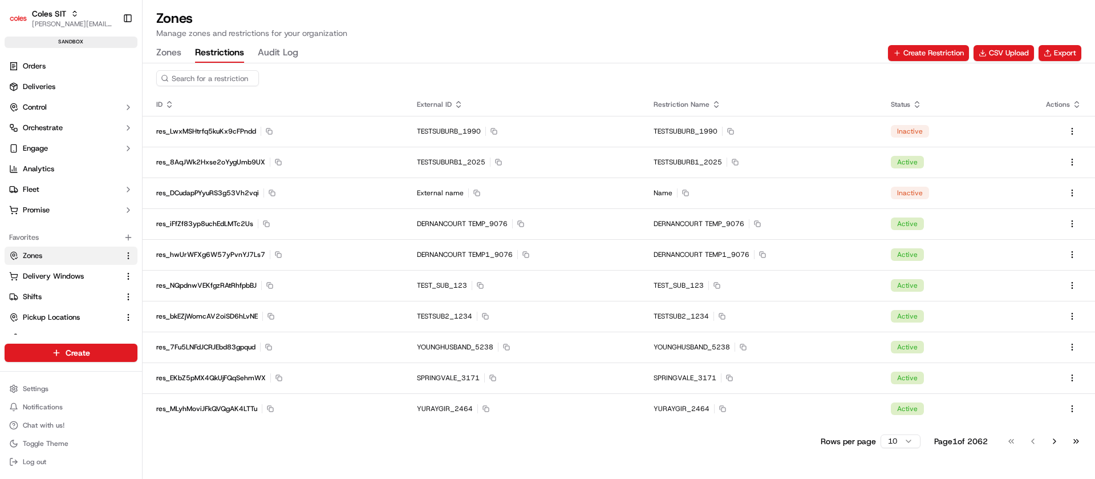
click at [220, 286] on span "res_NQpdnwVEKfgzRAtRhfpbBJ" at bounding box center [206, 285] width 100 height 9
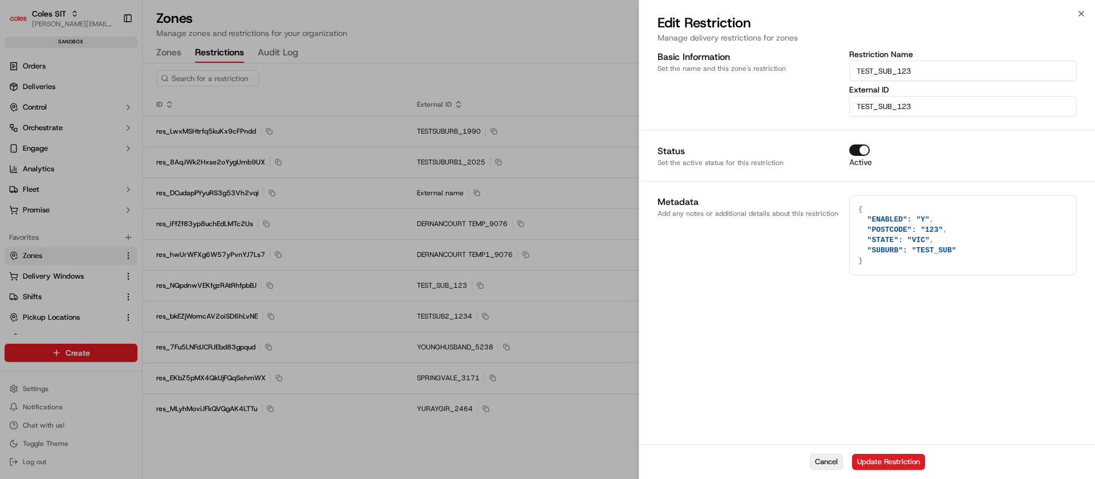
click at [830, 461] on button "Cancel" at bounding box center [826, 461] width 33 height 16
type textarea "{}"
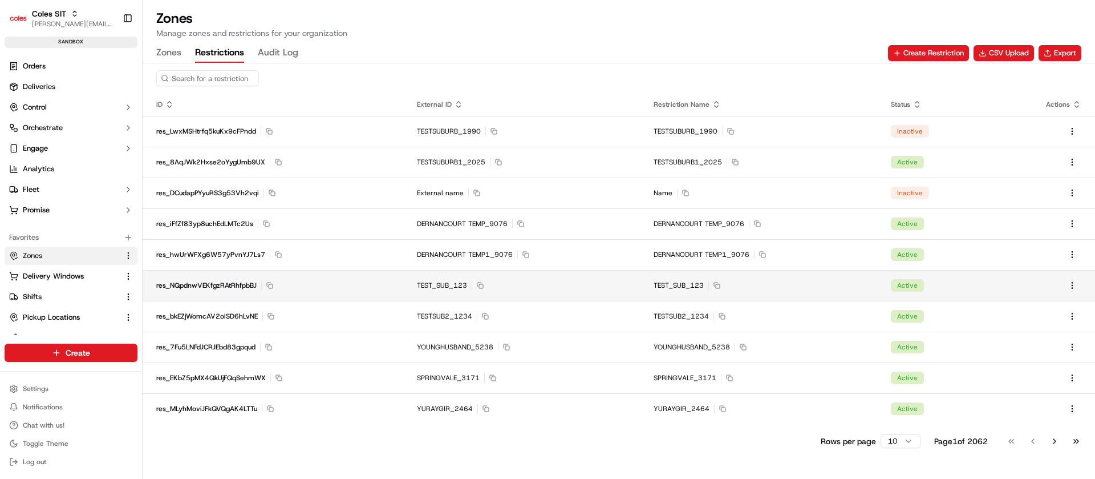
click at [362, 287] on div "res_NQpdnwVEKfgzRAtRhfpbBJ Copy res_NQpdnwVEKfgzRAtRhfpbBJ" at bounding box center [272, 285] width 233 height 9
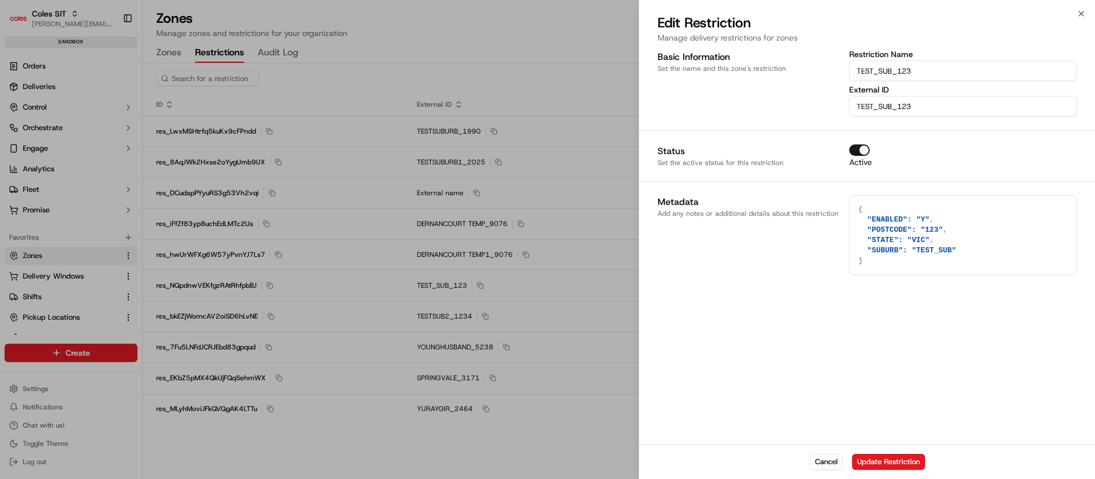
drag, startPoint x: 973, startPoint y: 260, endPoint x: 854, endPoint y: 220, distance: 125.0
click at [854, 220] on textarea "{ "ENABLED": "Y", "POSTCODE": "123", "STATE": "VIC", "SUBURB": "TEST_SUB" }" at bounding box center [963, 235] width 226 height 79
